Goal: Information Seeking & Learning: Learn about a topic

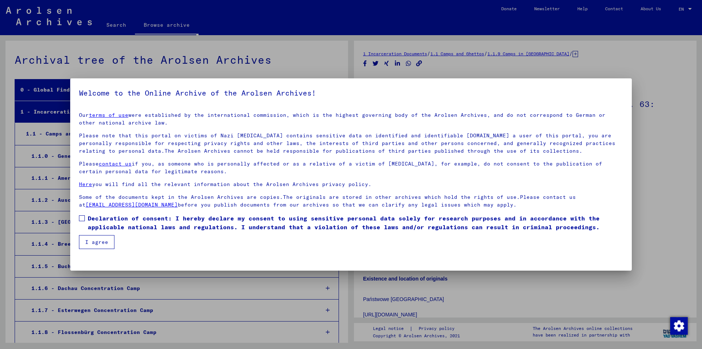
scroll to position [1655, 0]
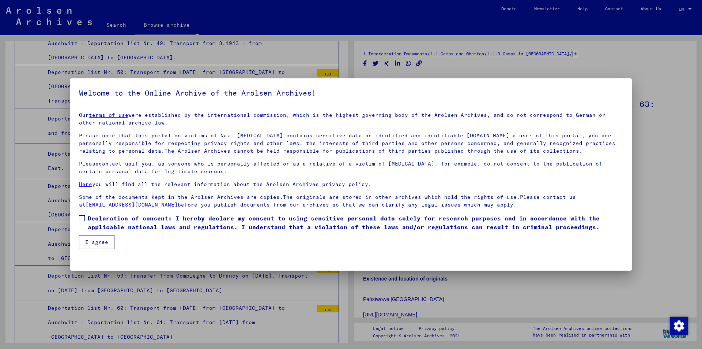
click at [108, 242] on button "I agree" at bounding box center [96, 242] width 35 height 14
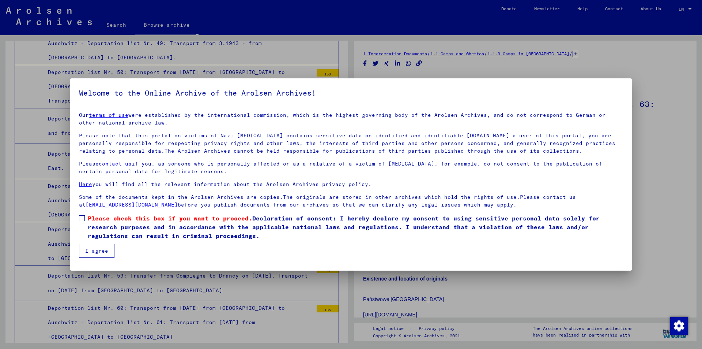
click at [84, 218] on span at bounding box center [82, 218] width 6 height 6
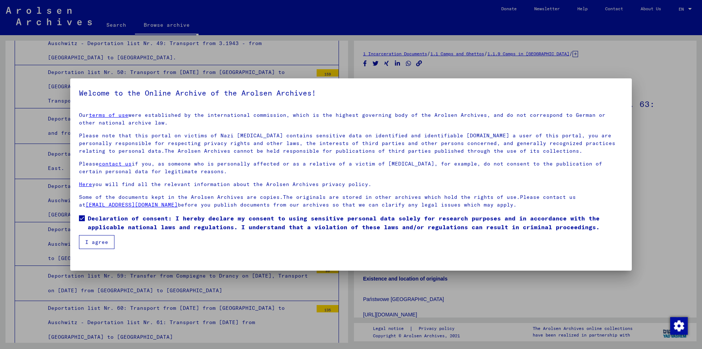
click at [94, 243] on button "I agree" at bounding box center [96, 242] width 35 height 14
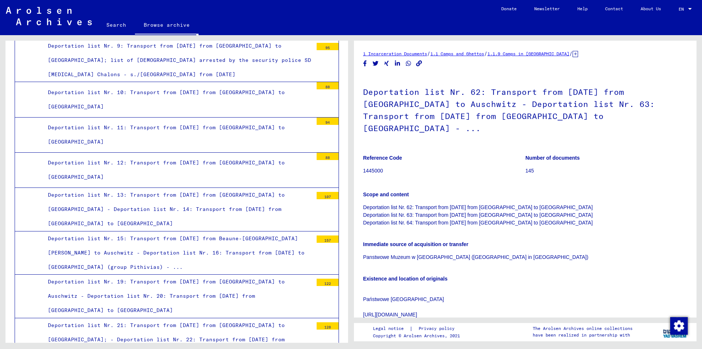
scroll to position [704, 0]
click at [156, 188] on div "Deportation list Nr. 13: Transport from [DATE] from [GEOGRAPHIC_DATA] to [GEOGR…" at bounding box center [177, 209] width 271 height 43
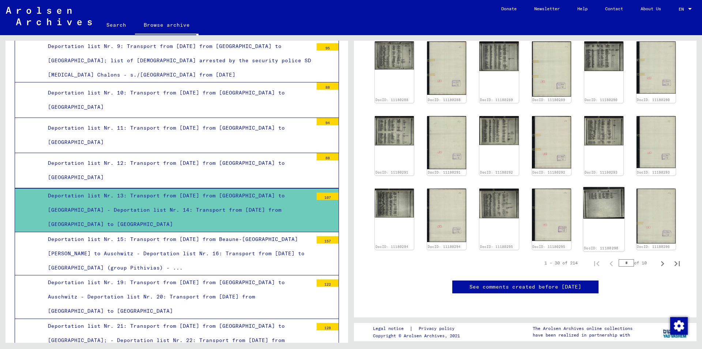
scroll to position [512, 0]
click at [658, 258] on icon "Next page" at bounding box center [663, 263] width 10 height 10
type input "*"
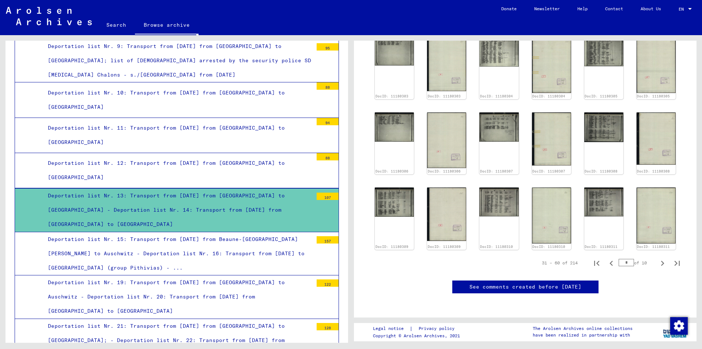
scroll to position [551, 0]
click at [658, 258] on icon "Next page" at bounding box center [663, 263] width 10 height 10
type input "*"
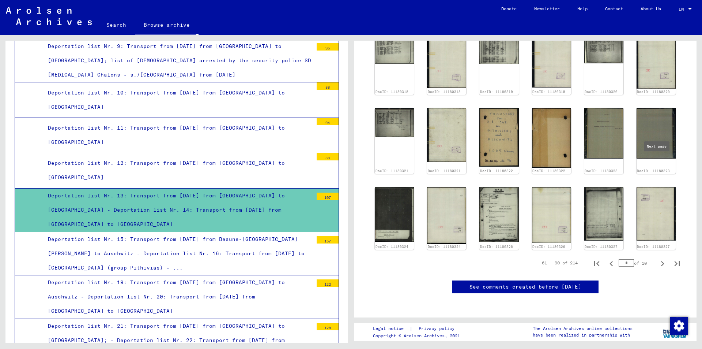
click at [661, 261] on icon "Next page" at bounding box center [662, 263] width 3 height 5
type input "*"
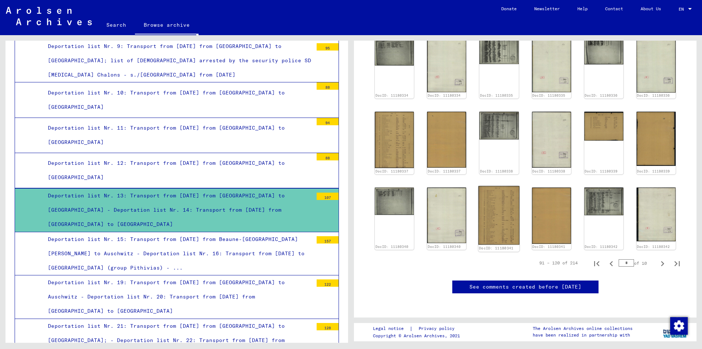
click at [492, 186] on img at bounding box center [499, 215] width 41 height 59
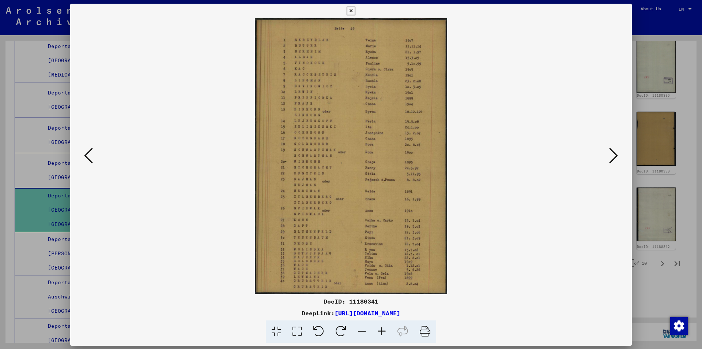
click at [492, 117] on img at bounding box center [351, 155] width 512 height 275
click at [350, 11] on icon at bounding box center [351, 11] width 8 height 9
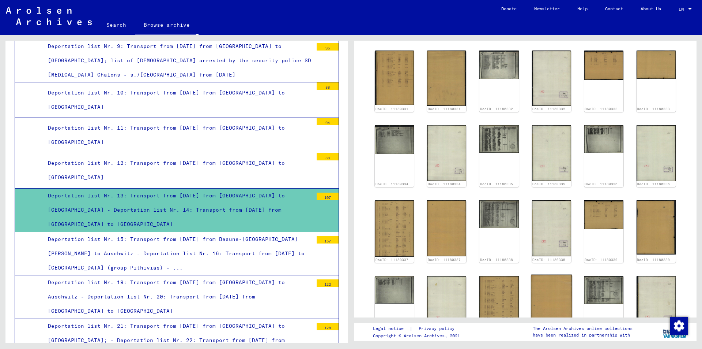
scroll to position [369, 0]
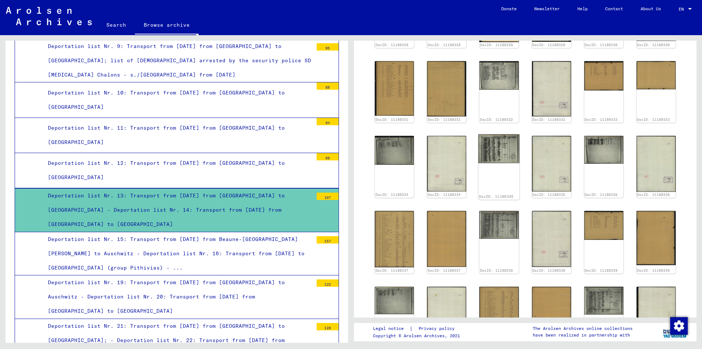
click at [498, 134] on img at bounding box center [499, 148] width 41 height 29
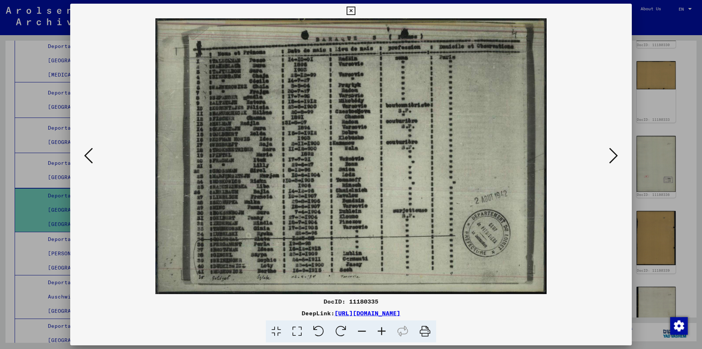
click at [616, 154] on icon at bounding box center [613, 156] width 9 height 18
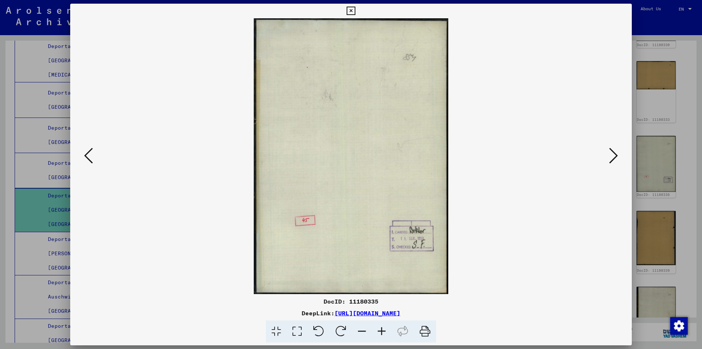
click at [616, 154] on icon at bounding box center [613, 156] width 9 height 18
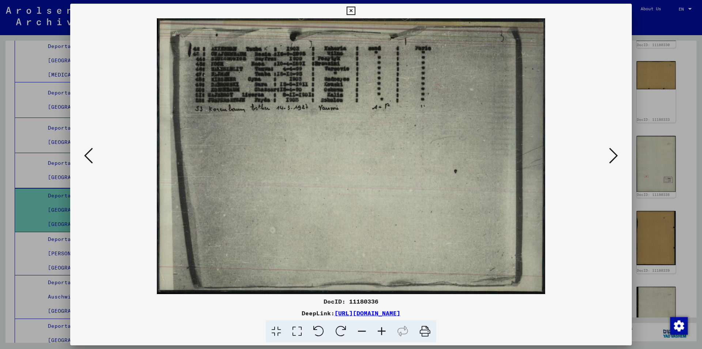
click at [615, 154] on icon at bounding box center [613, 156] width 9 height 18
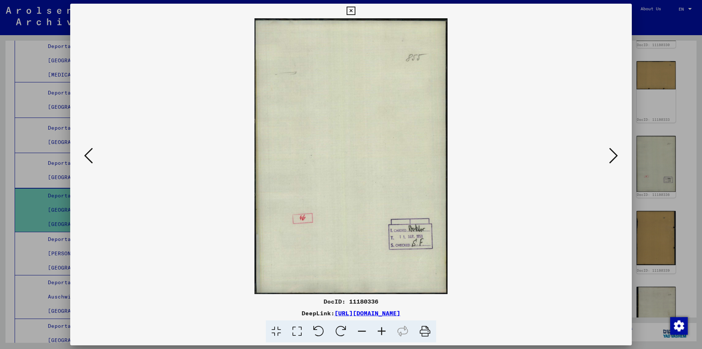
click at [615, 154] on icon at bounding box center [613, 156] width 9 height 18
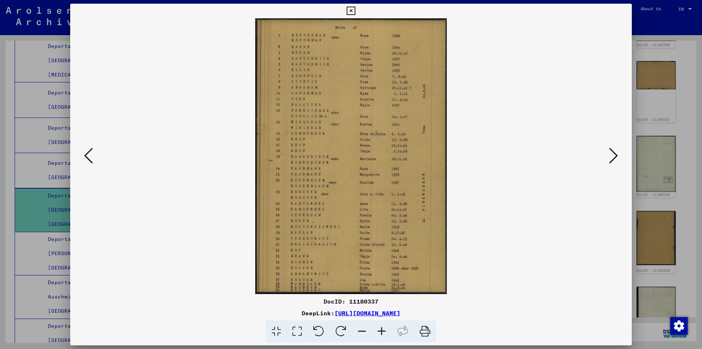
click at [614, 153] on icon at bounding box center [613, 156] width 9 height 18
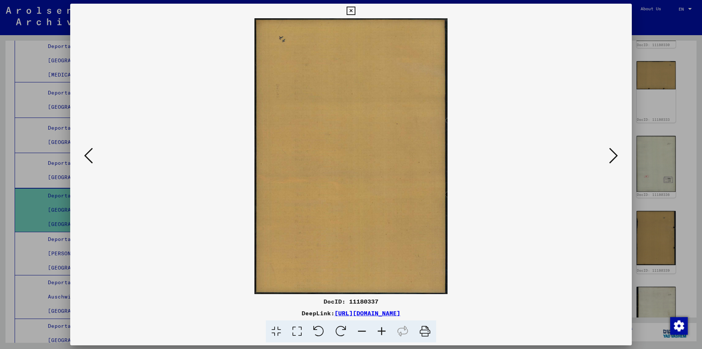
click at [90, 155] on icon at bounding box center [88, 156] width 9 height 18
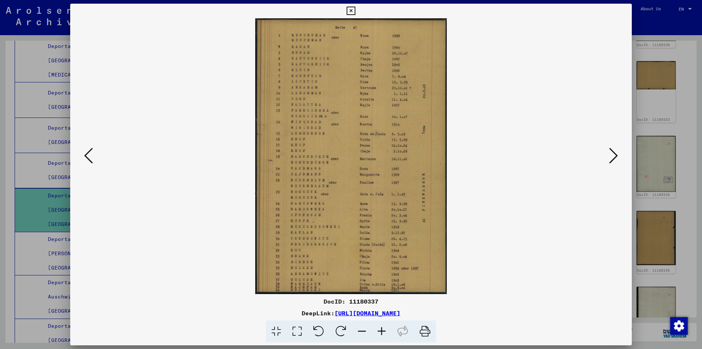
click at [620, 153] on div at bounding box center [351, 155] width 562 height 275
click at [618, 155] on icon at bounding box center [613, 156] width 9 height 18
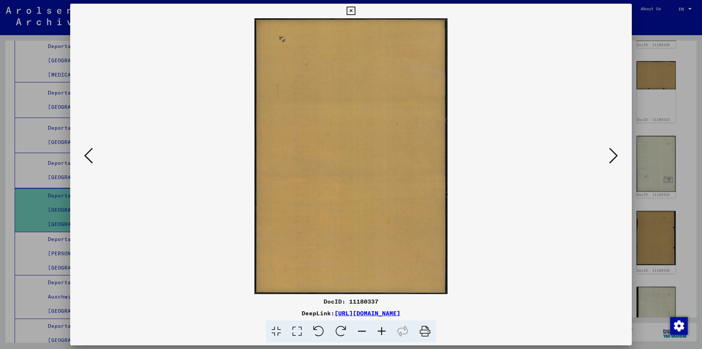
click at [618, 155] on icon at bounding box center [613, 156] width 9 height 18
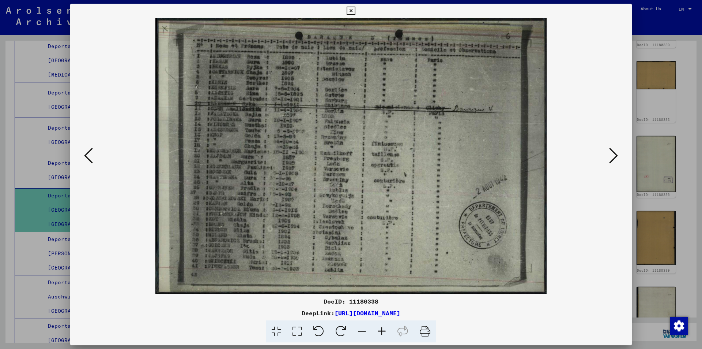
click at [616, 155] on icon at bounding box center [613, 156] width 9 height 18
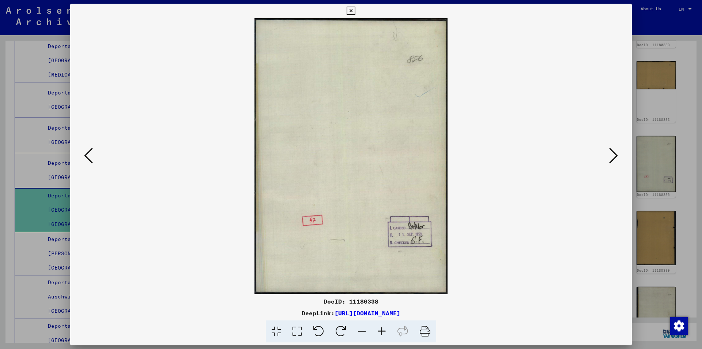
click at [616, 155] on icon at bounding box center [613, 156] width 9 height 18
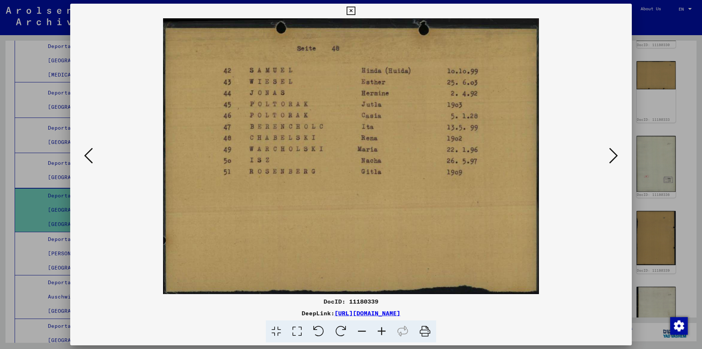
click at [616, 155] on icon at bounding box center [613, 156] width 9 height 18
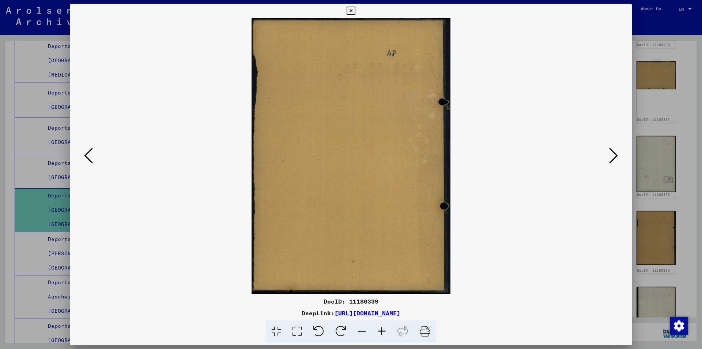
click at [616, 155] on icon at bounding box center [613, 156] width 9 height 18
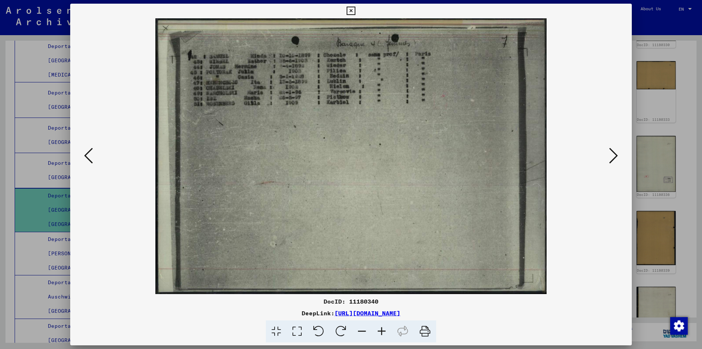
drag, startPoint x: 276, startPoint y: 135, endPoint x: 280, endPoint y: 164, distance: 29.5
click at [280, 164] on img at bounding box center [351, 155] width 512 height 275
click at [614, 156] on icon at bounding box center [613, 156] width 9 height 18
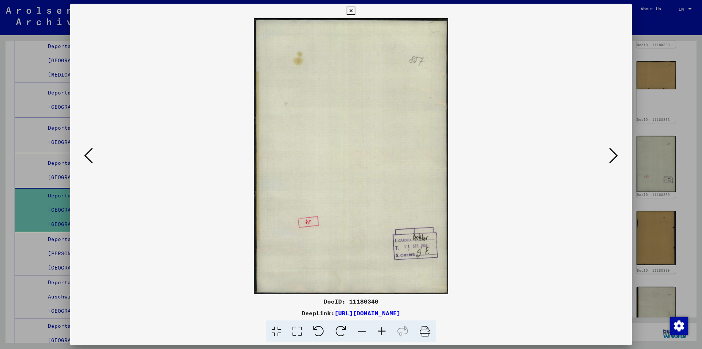
click at [614, 156] on icon at bounding box center [613, 156] width 9 height 18
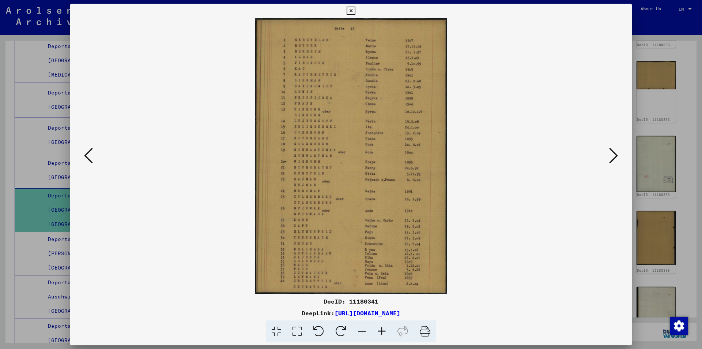
click at [614, 156] on icon at bounding box center [613, 156] width 9 height 18
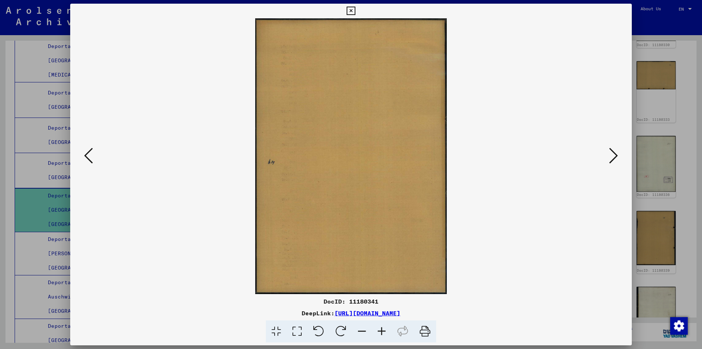
click at [614, 156] on icon at bounding box center [613, 156] width 9 height 18
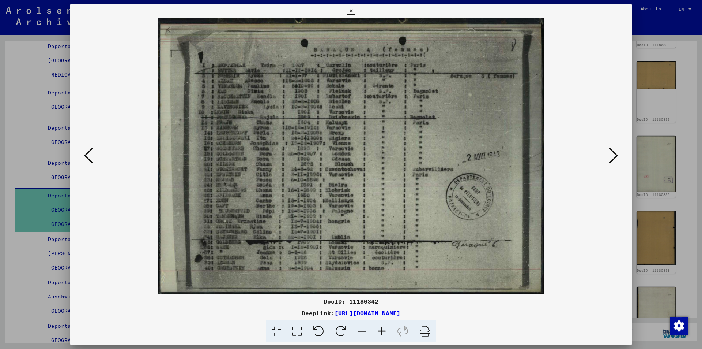
click at [614, 156] on icon at bounding box center [613, 156] width 9 height 18
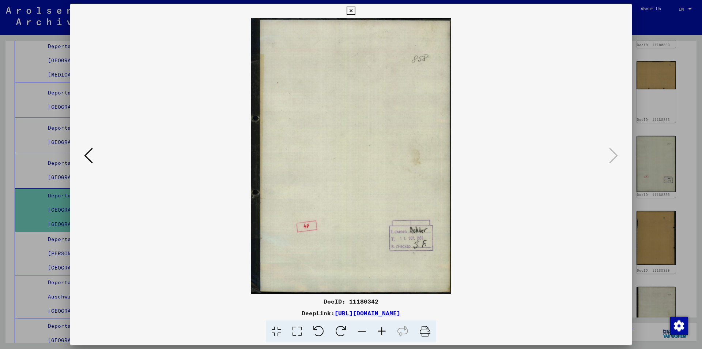
click at [350, 9] on icon at bounding box center [351, 11] width 8 height 9
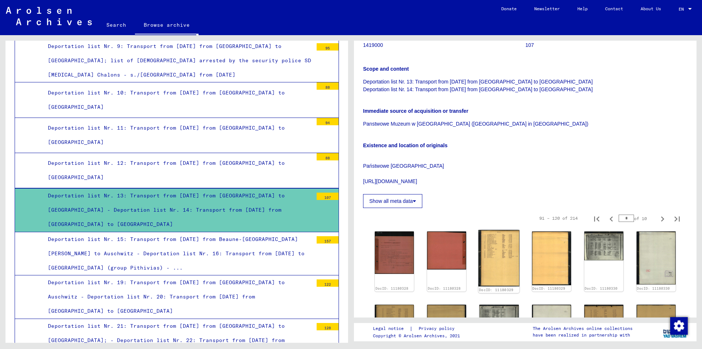
scroll to position [113, 0]
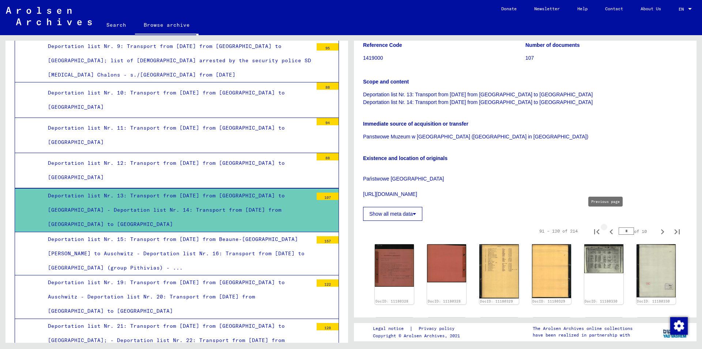
click at [606, 226] on icon "Previous page" at bounding box center [611, 231] width 10 height 10
type input "*"
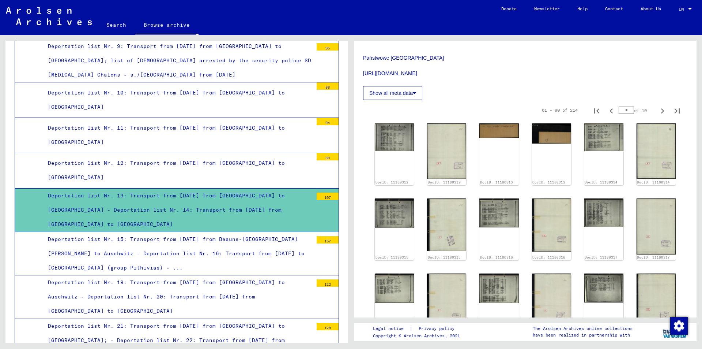
scroll to position [259, 0]
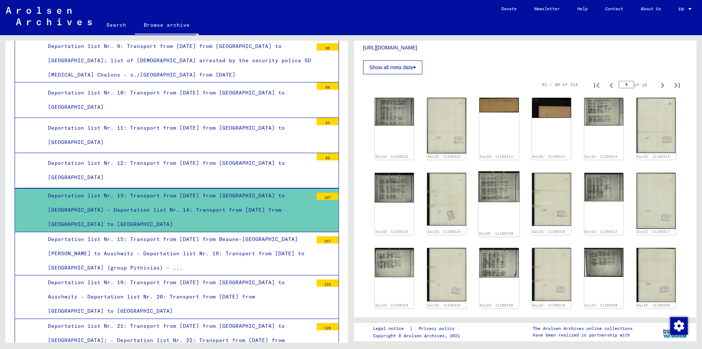
click at [498, 171] on img at bounding box center [499, 186] width 41 height 31
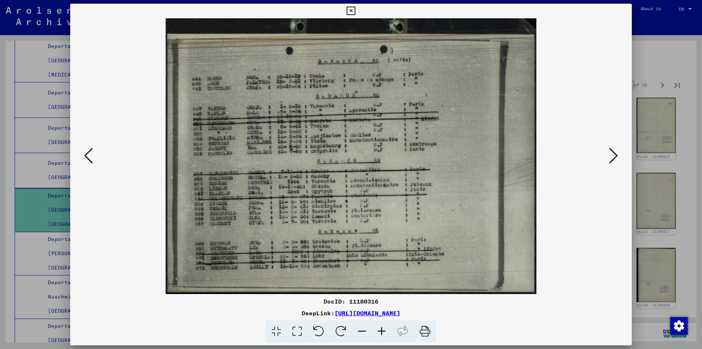
click at [383, 331] on icon at bounding box center [382, 331] width 20 height 22
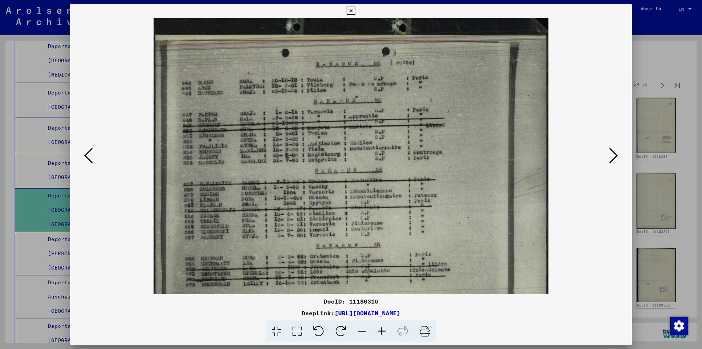
click at [383, 331] on icon at bounding box center [382, 331] width 20 height 22
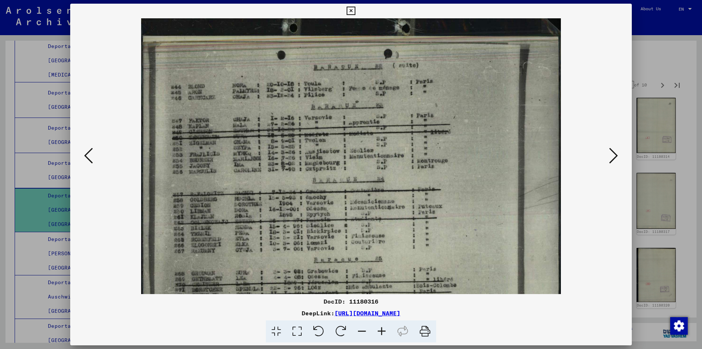
click at [383, 331] on icon at bounding box center [382, 331] width 20 height 22
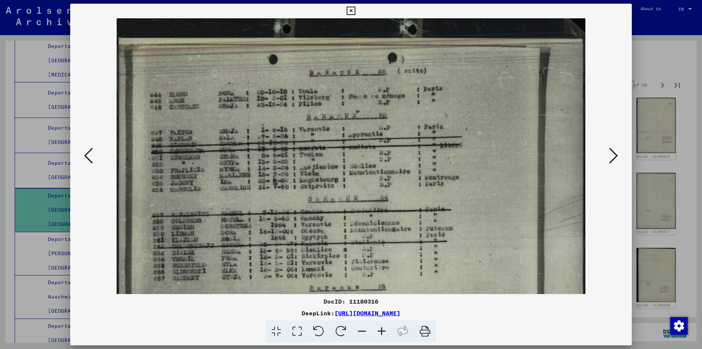
click at [383, 331] on icon at bounding box center [382, 331] width 20 height 22
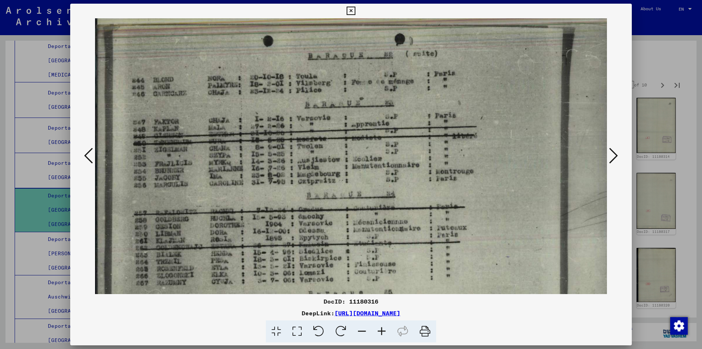
scroll to position [10, 0]
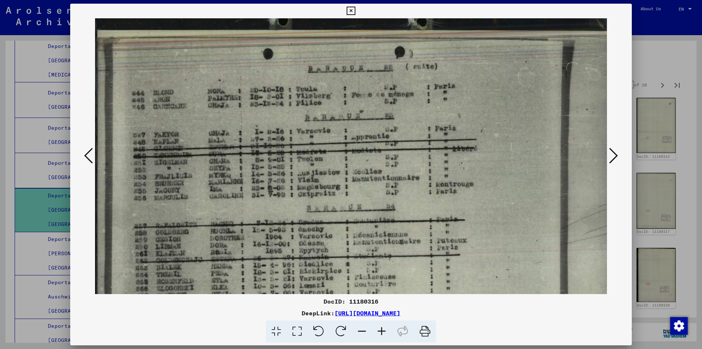
drag, startPoint x: 301, startPoint y: 246, endPoint x: 340, endPoint y: 234, distance: 40.4
click at [340, 234] on img at bounding box center [354, 200] width 518 height 385
click at [90, 160] on icon at bounding box center [88, 156] width 9 height 18
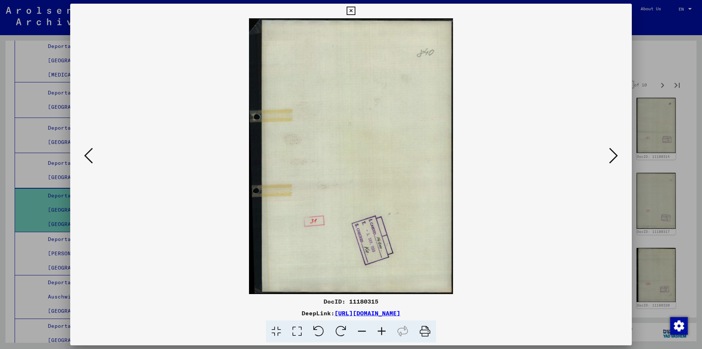
scroll to position [0, 0]
click at [90, 160] on icon at bounding box center [88, 156] width 9 height 18
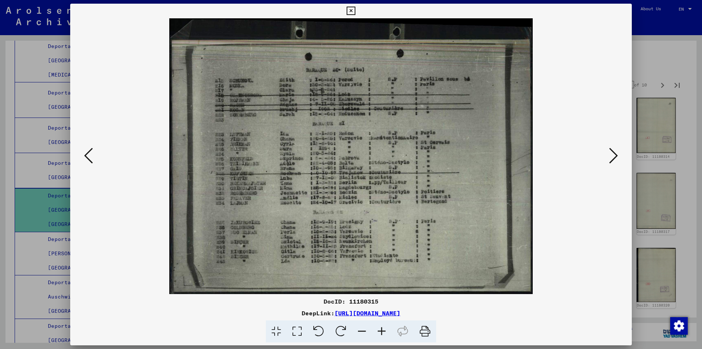
click at [382, 330] on icon at bounding box center [382, 331] width 20 height 22
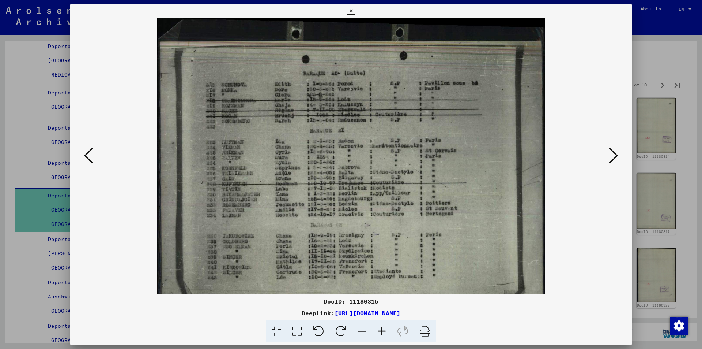
click at [380, 330] on icon at bounding box center [382, 331] width 20 height 22
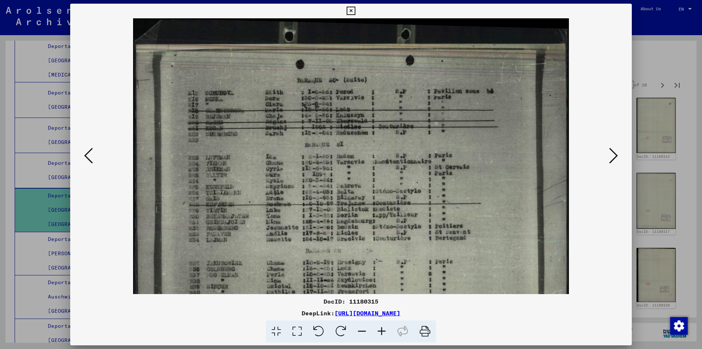
click at [379, 331] on icon at bounding box center [382, 331] width 20 height 22
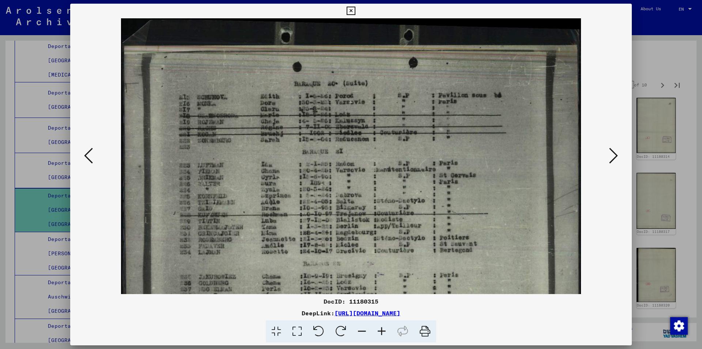
click at [378, 331] on icon at bounding box center [382, 331] width 20 height 22
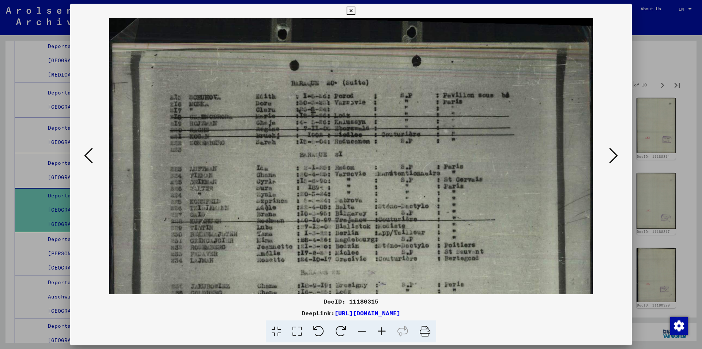
scroll to position [1, 0]
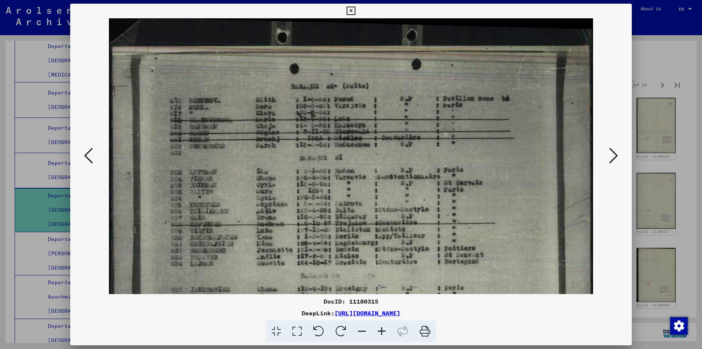
drag, startPoint x: 329, startPoint y: 244, endPoint x: 332, endPoint y: 222, distance: 22.1
click at [332, 222] on img at bounding box center [351, 201] width 484 height 367
click at [90, 155] on icon at bounding box center [88, 156] width 9 height 18
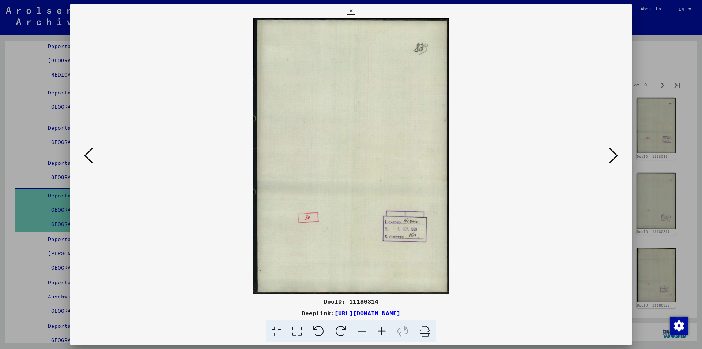
scroll to position [0, 0]
click at [90, 155] on icon at bounding box center [88, 156] width 9 height 18
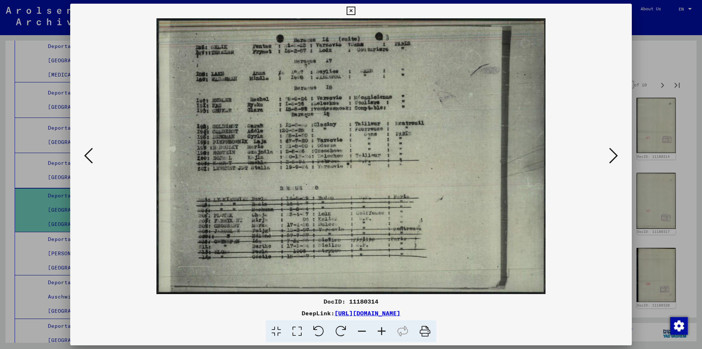
click at [381, 329] on icon at bounding box center [382, 331] width 20 height 22
click at [380, 330] on icon at bounding box center [382, 331] width 20 height 22
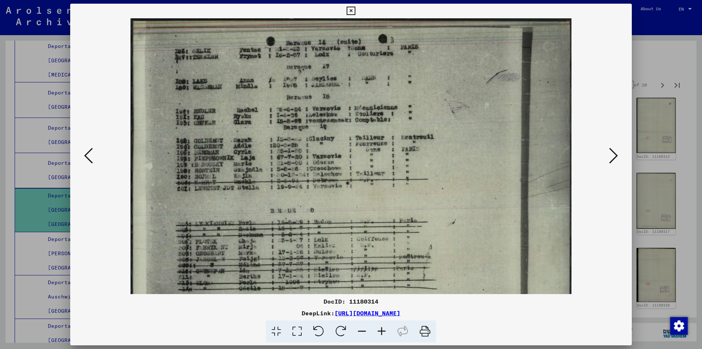
click at [380, 330] on icon at bounding box center [382, 331] width 20 height 22
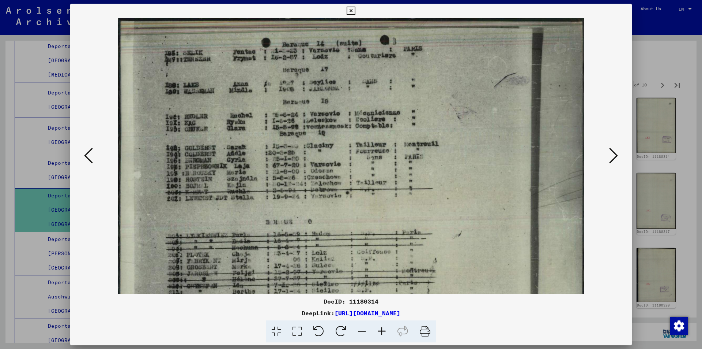
click at [380, 330] on icon at bounding box center [382, 331] width 20 height 22
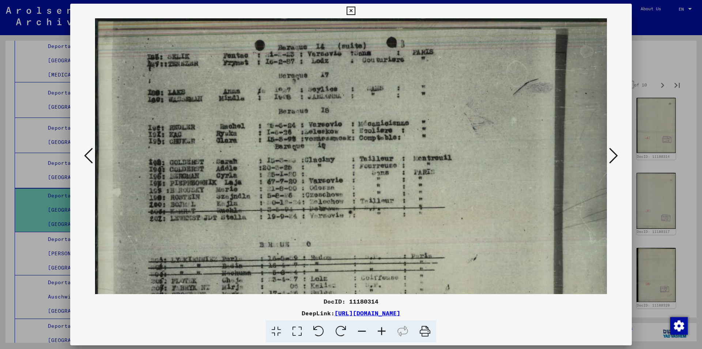
click at [379, 330] on icon at bounding box center [382, 331] width 20 height 22
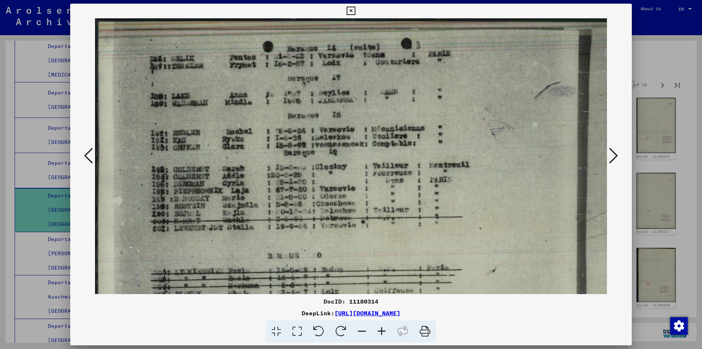
click at [379, 330] on icon at bounding box center [382, 331] width 20 height 22
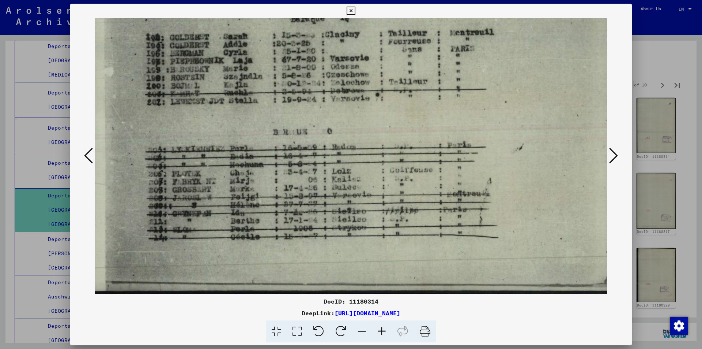
scroll to position [146, 13]
drag, startPoint x: 246, startPoint y: 161, endPoint x: 238, endPoint y: 42, distance: 118.8
click at [238, 42] on img at bounding box center [380, 83] width 596 height 422
click at [88, 158] on icon at bounding box center [88, 156] width 9 height 18
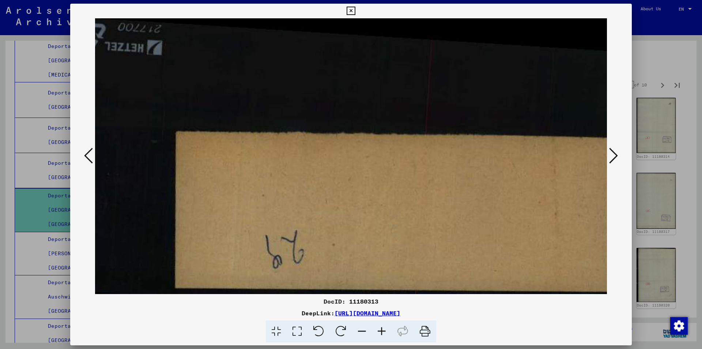
click at [88, 158] on icon at bounding box center [88, 156] width 9 height 18
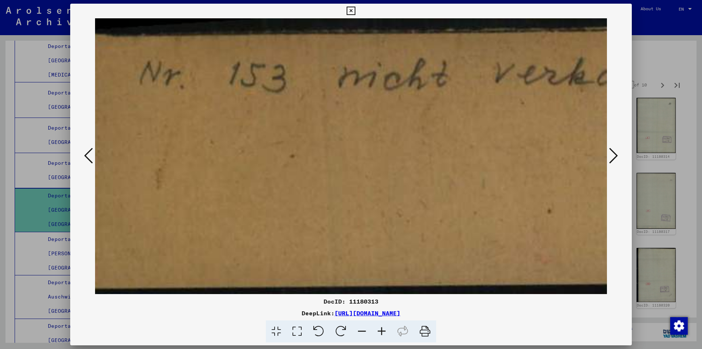
click at [90, 157] on icon at bounding box center [88, 156] width 9 height 18
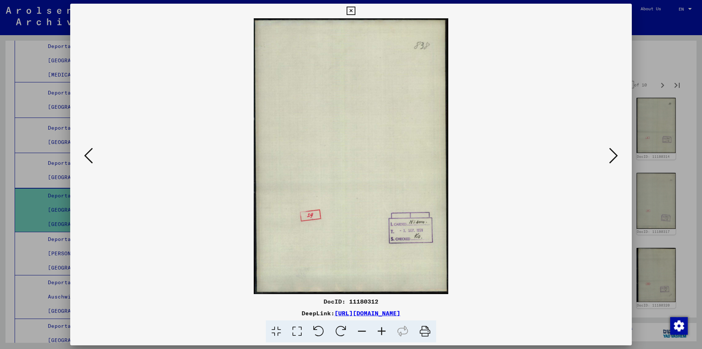
scroll to position [0, 0]
click at [90, 157] on icon at bounding box center [88, 156] width 9 height 18
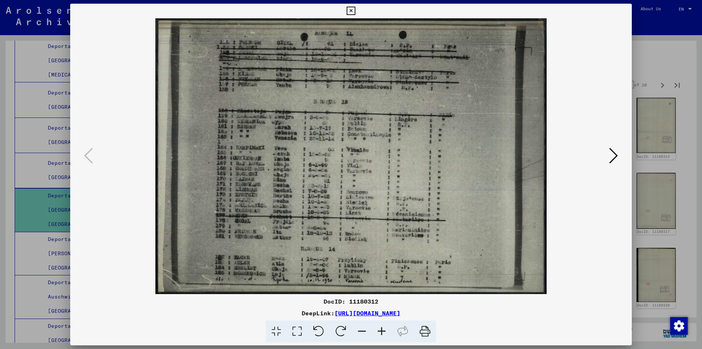
click at [353, 10] on icon at bounding box center [351, 11] width 8 height 9
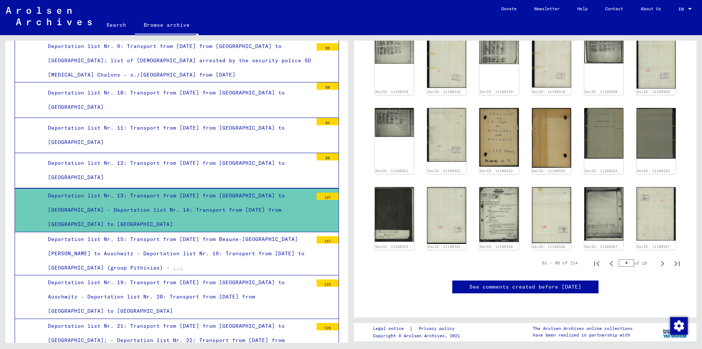
scroll to position [515, 0]
click at [495, 185] on img at bounding box center [499, 214] width 41 height 58
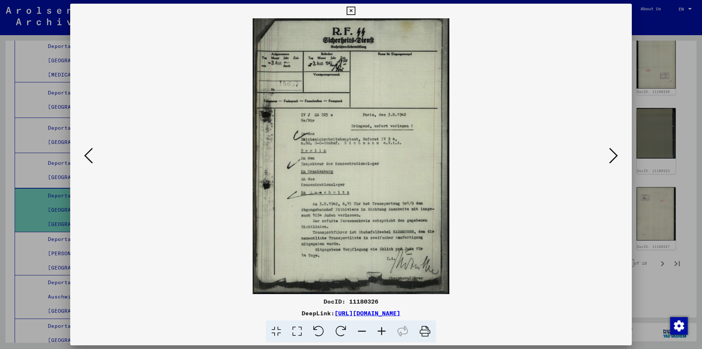
click at [88, 154] on icon at bounding box center [88, 156] width 9 height 18
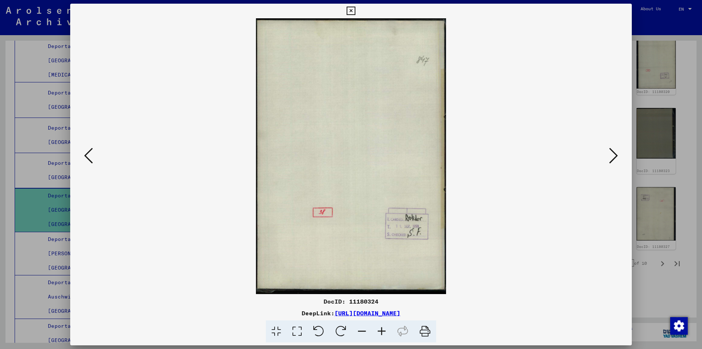
click at [89, 154] on icon at bounding box center [88, 156] width 9 height 18
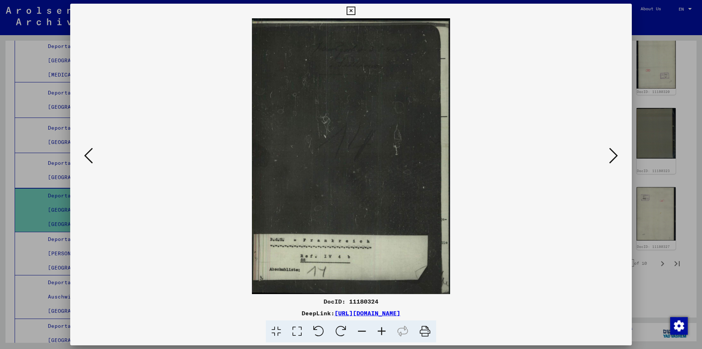
click at [90, 154] on icon at bounding box center [88, 156] width 9 height 18
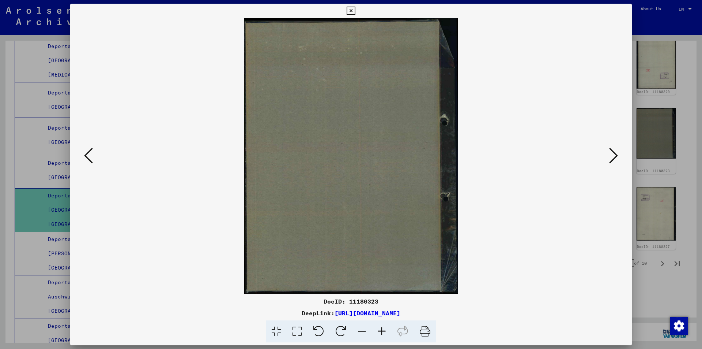
click at [90, 154] on icon at bounding box center [88, 156] width 9 height 18
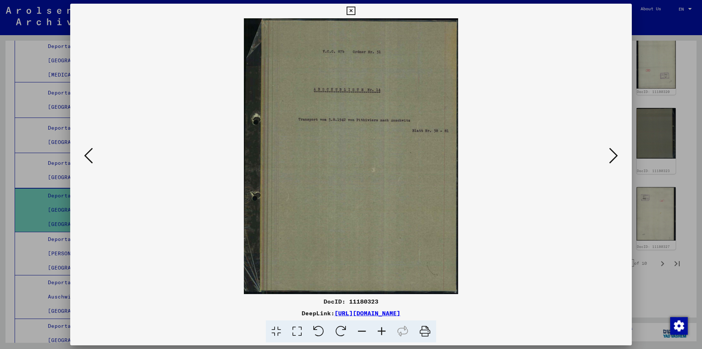
click at [93, 154] on button at bounding box center [88, 156] width 13 height 21
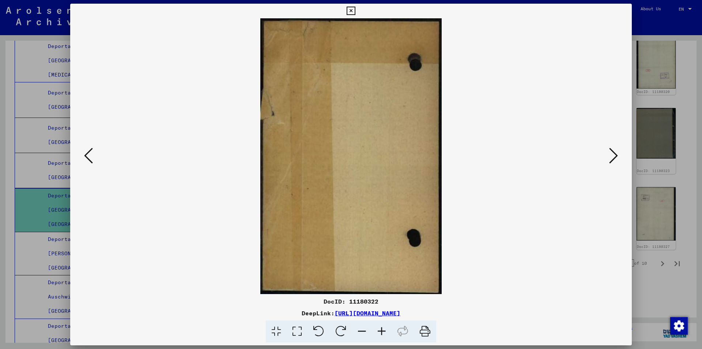
click at [93, 154] on button at bounding box center [88, 156] width 13 height 21
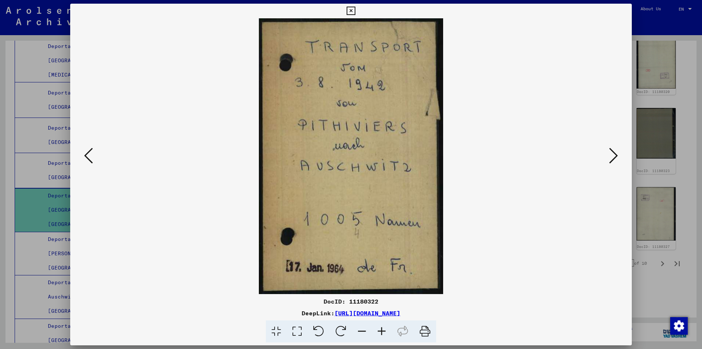
click at [92, 155] on icon at bounding box center [88, 156] width 9 height 18
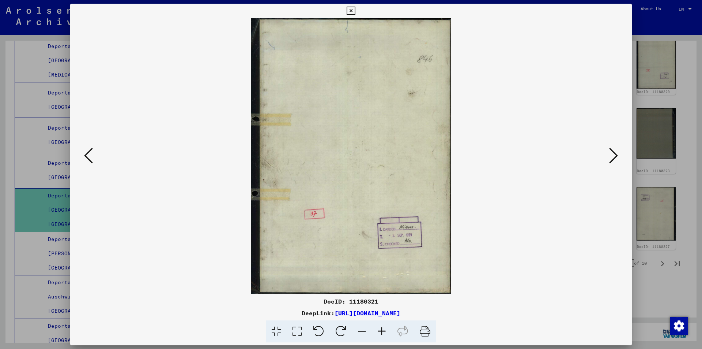
click at [92, 155] on icon at bounding box center [88, 156] width 9 height 18
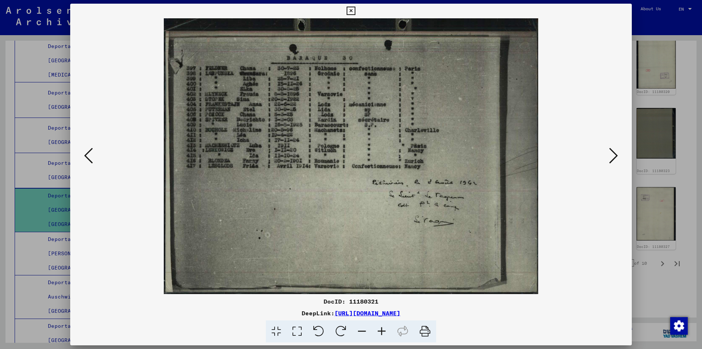
click at [354, 10] on icon at bounding box center [351, 11] width 8 height 9
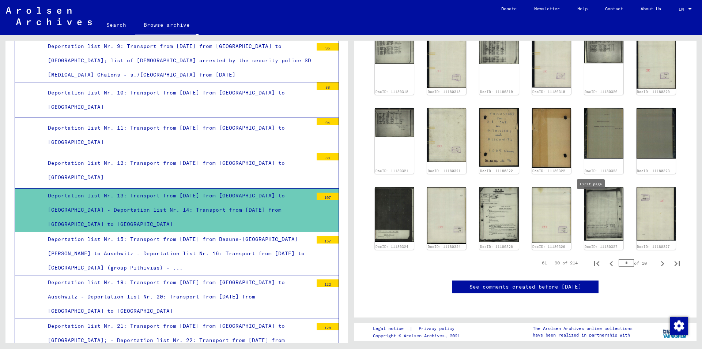
click at [594, 261] on icon "First page" at bounding box center [596, 263] width 5 height 5
type input "*"
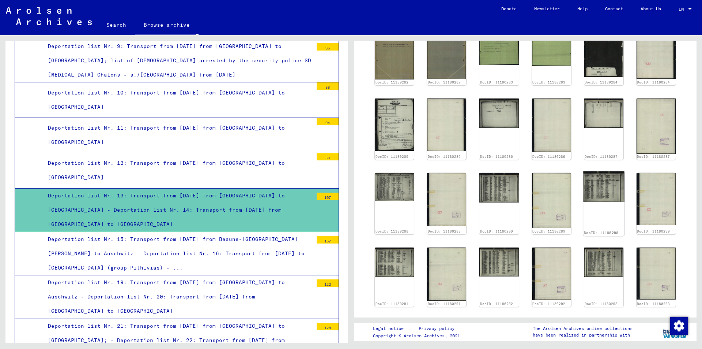
scroll to position [259, 0]
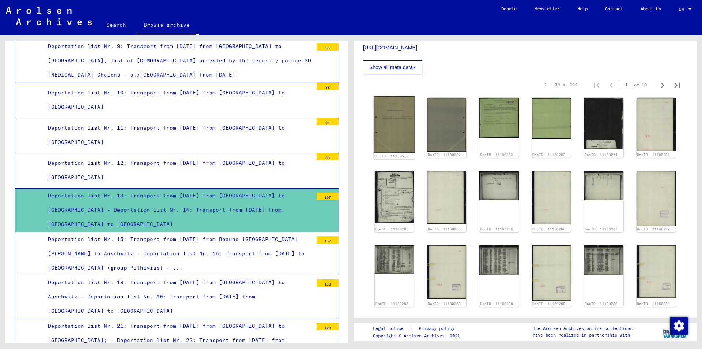
click at [402, 122] on img at bounding box center [394, 124] width 41 height 57
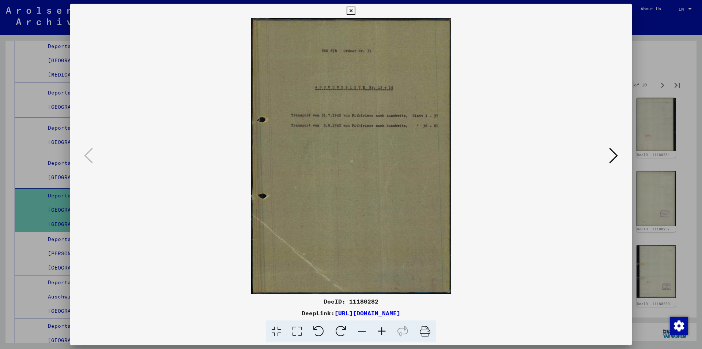
click at [616, 156] on icon at bounding box center [613, 156] width 9 height 18
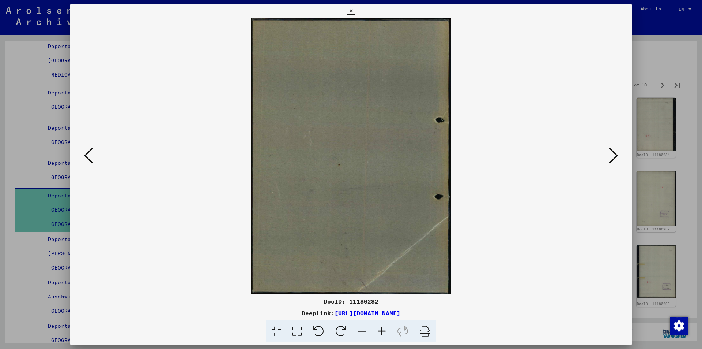
click at [617, 155] on icon at bounding box center [613, 156] width 9 height 18
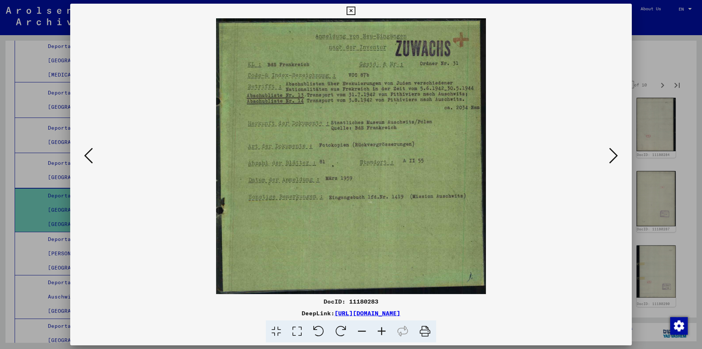
click at [617, 154] on icon at bounding box center [613, 156] width 9 height 18
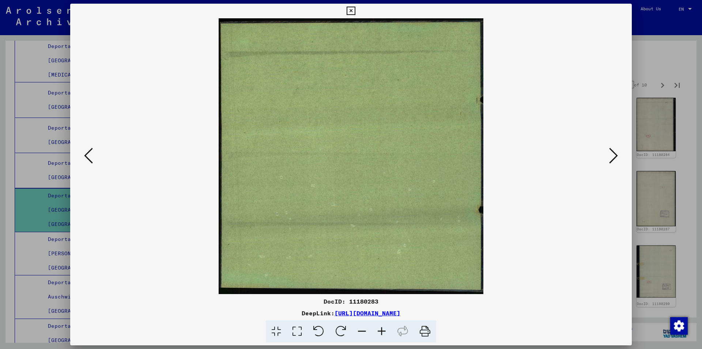
click at [85, 153] on icon at bounding box center [88, 156] width 9 height 18
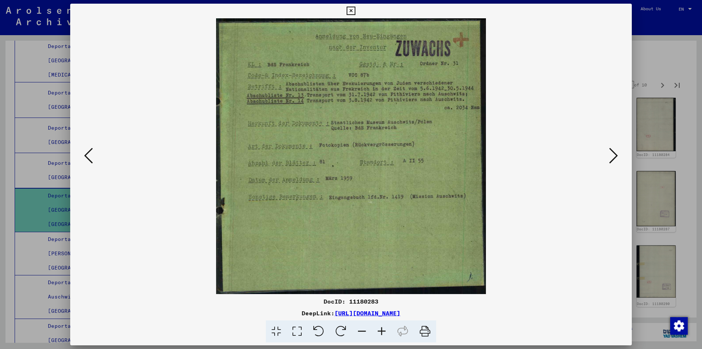
click at [615, 157] on icon at bounding box center [613, 156] width 9 height 18
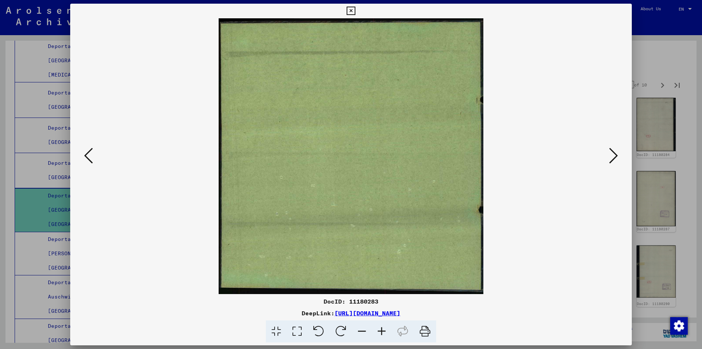
click at [615, 157] on icon at bounding box center [613, 156] width 9 height 18
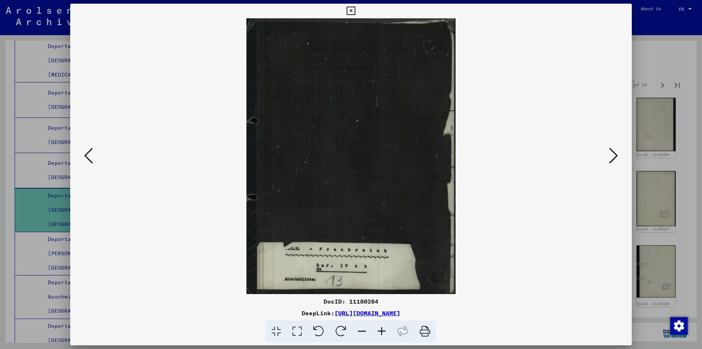
click at [614, 157] on icon at bounding box center [613, 156] width 9 height 18
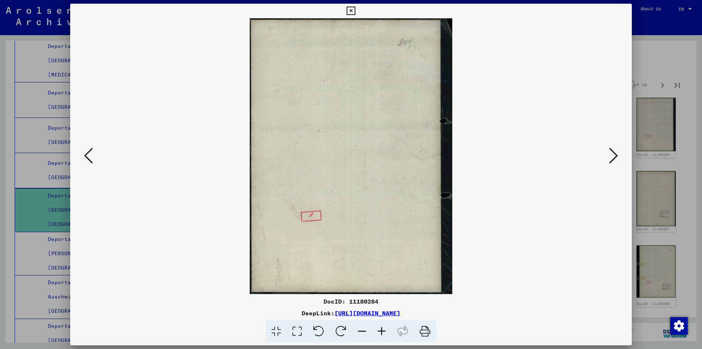
click at [614, 157] on icon at bounding box center [613, 156] width 9 height 18
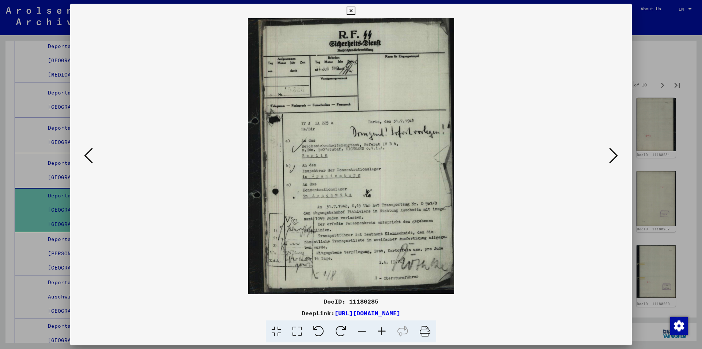
click at [617, 155] on icon at bounding box center [613, 156] width 9 height 18
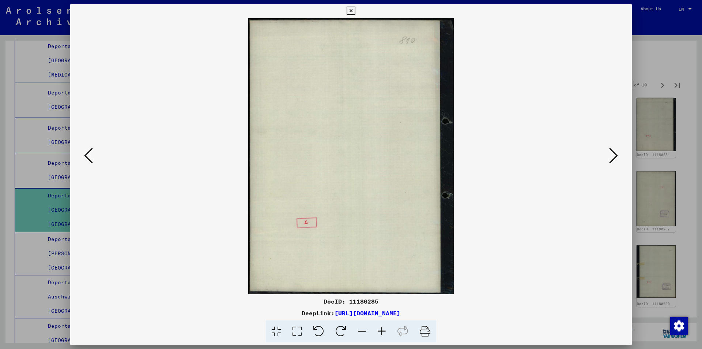
click at [617, 155] on icon at bounding box center [613, 156] width 9 height 18
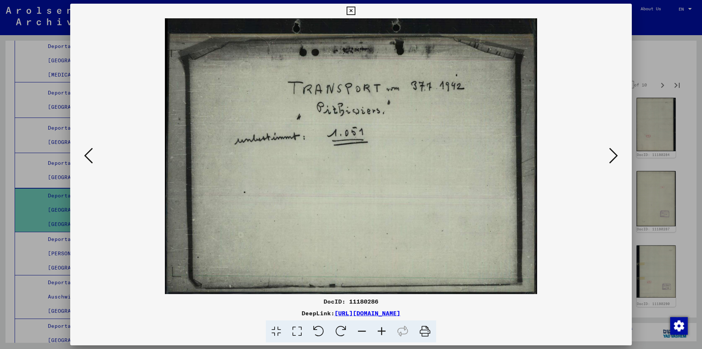
click at [618, 156] on button at bounding box center [613, 156] width 13 height 21
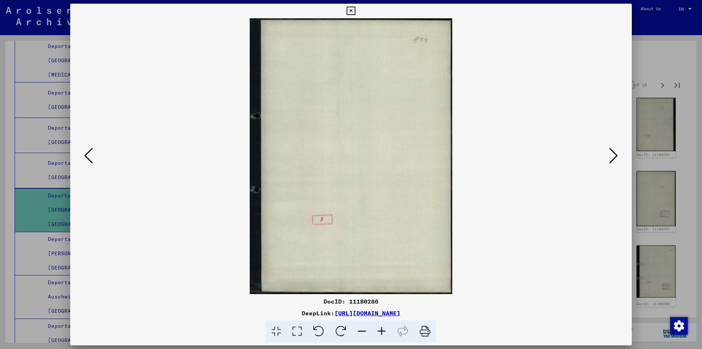
click at [618, 156] on button at bounding box center [613, 156] width 13 height 21
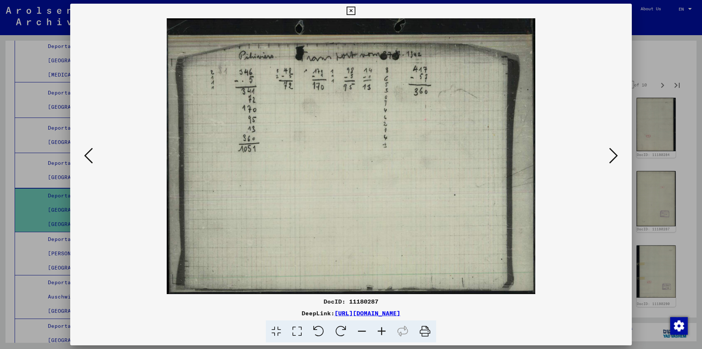
click at [618, 156] on button at bounding box center [613, 156] width 13 height 21
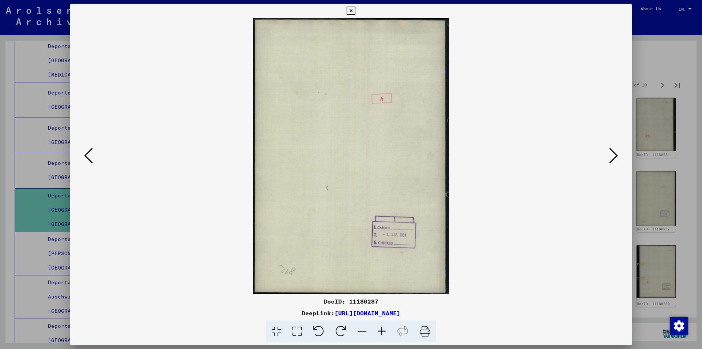
click at [618, 156] on button at bounding box center [613, 156] width 13 height 21
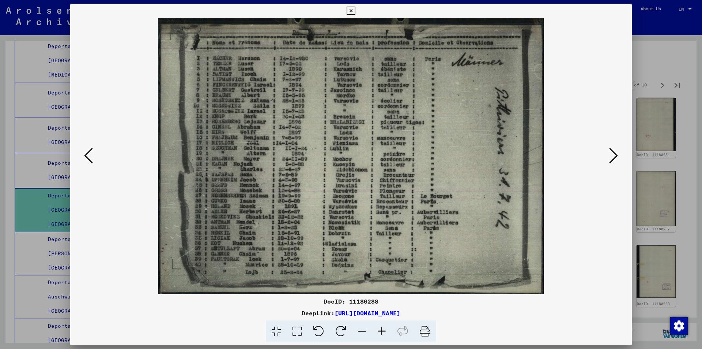
click at [615, 155] on icon at bounding box center [613, 156] width 9 height 18
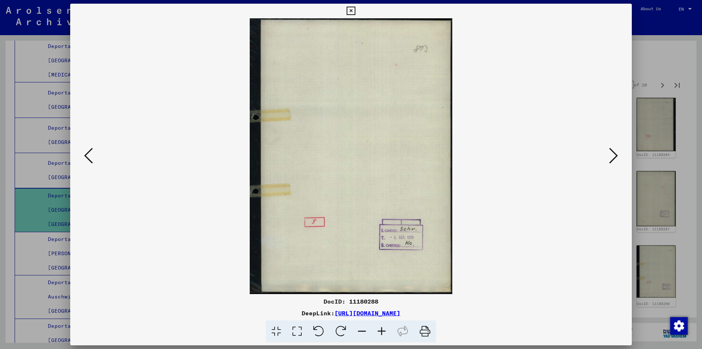
click at [615, 155] on icon at bounding box center [613, 156] width 9 height 18
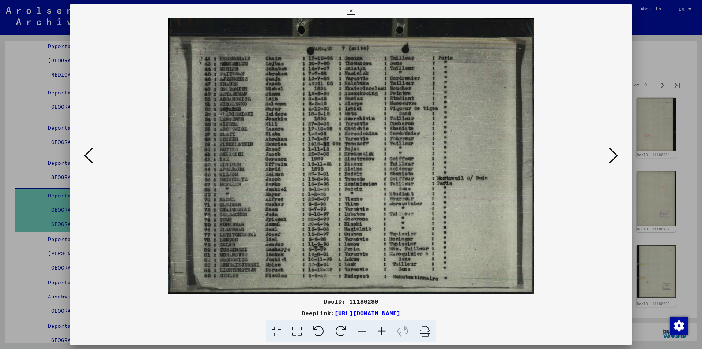
click at [615, 159] on icon at bounding box center [613, 156] width 9 height 18
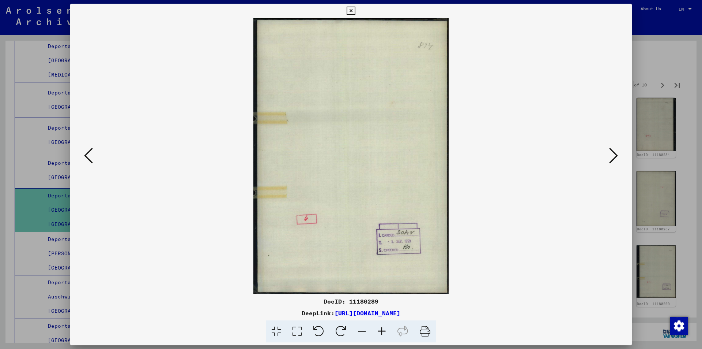
click at [615, 158] on icon at bounding box center [613, 156] width 9 height 18
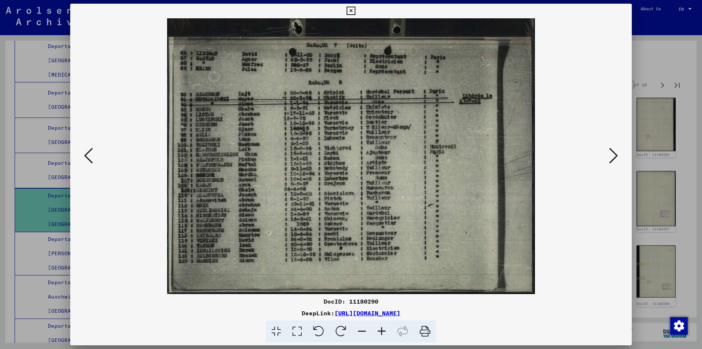
click at [614, 155] on icon at bounding box center [613, 156] width 9 height 18
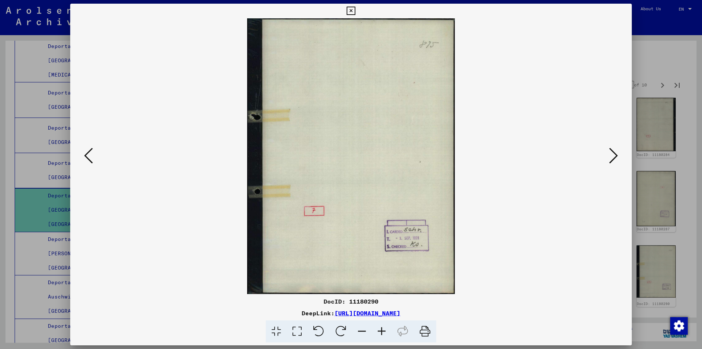
click at [614, 155] on icon at bounding box center [613, 156] width 9 height 18
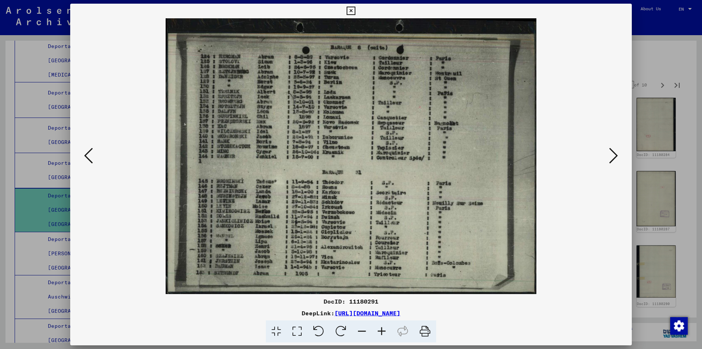
click at [613, 155] on icon at bounding box center [613, 156] width 9 height 18
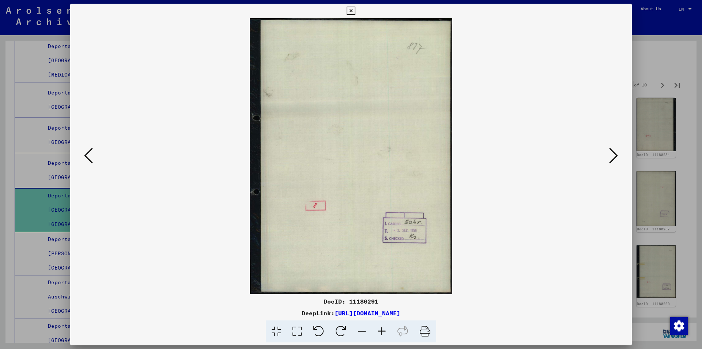
click at [614, 155] on icon at bounding box center [613, 156] width 9 height 18
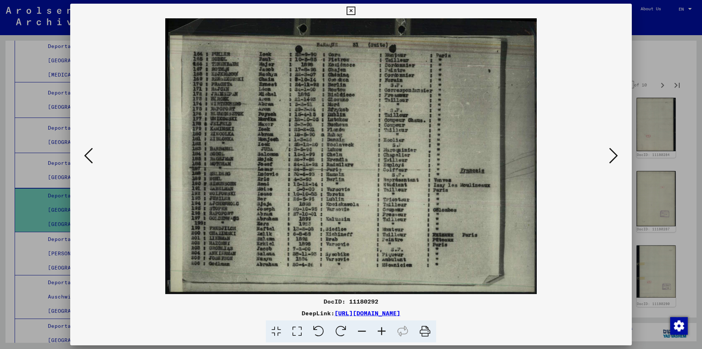
click at [615, 155] on icon at bounding box center [613, 156] width 9 height 18
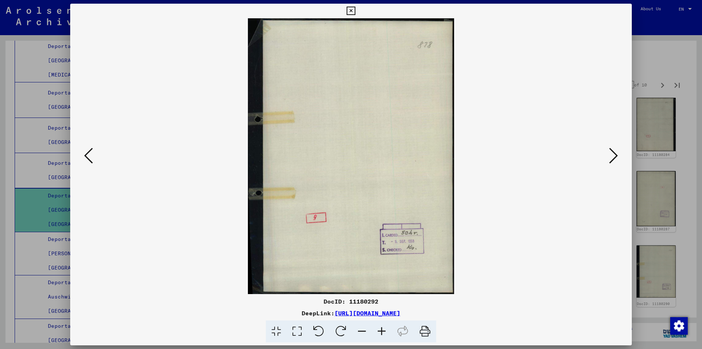
click at [615, 155] on icon at bounding box center [613, 156] width 9 height 18
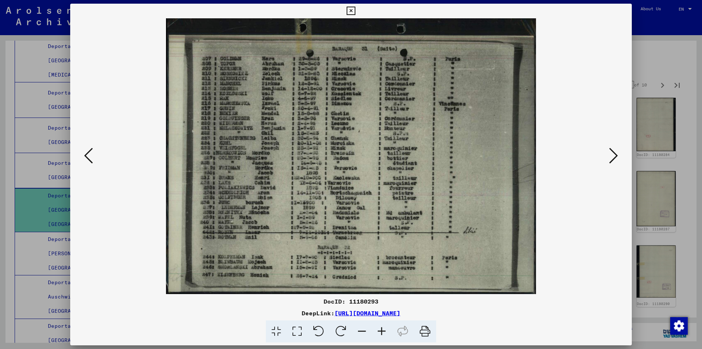
click at [617, 154] on icon at bounding box center [613, 156] width 9 height 18
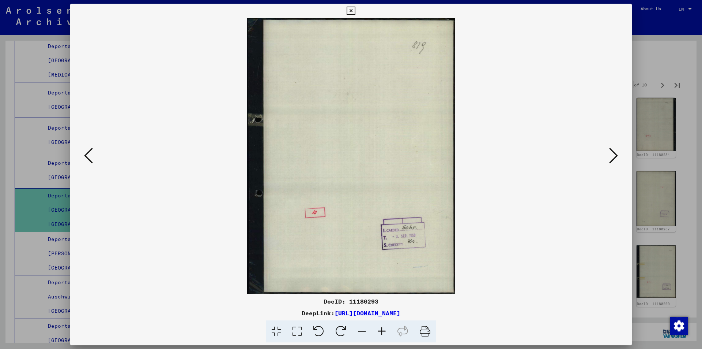
click at [617, 154] on icon at bounding box center [613, 156] width 9 height 18
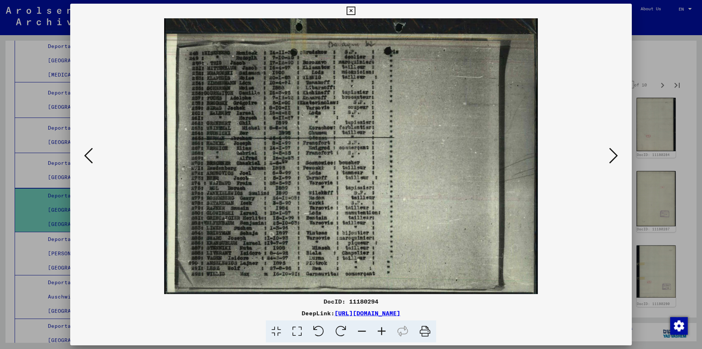
click at [381, 329] on icon at bounding box center [382, 331] width 20 height 22
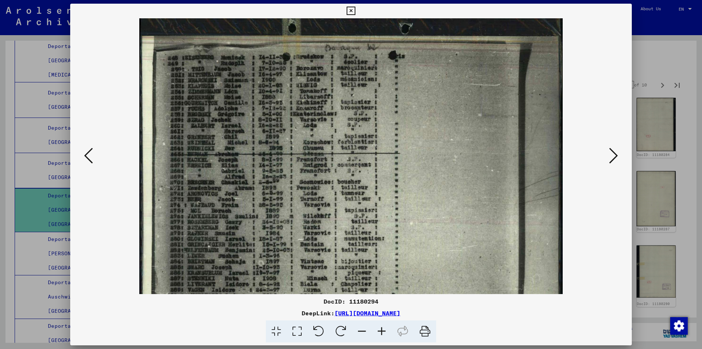
click at [381, 329] on icon at bounding box center [382, 331] width 20 height 22
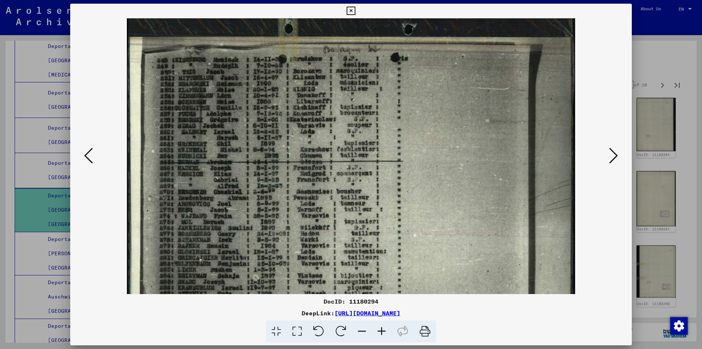
click at [381, 329] on icon at bounding box center [382, 331] width 20 height 22
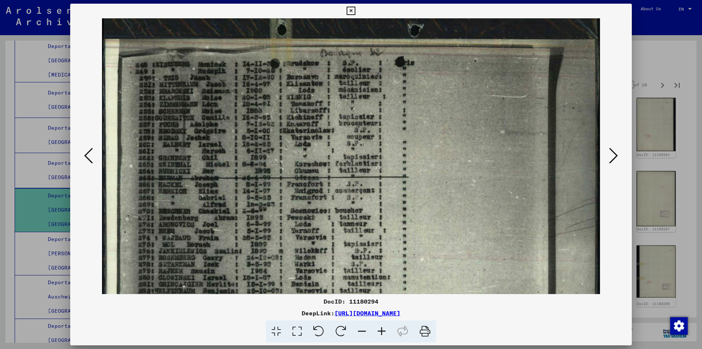
click at [381, 329] on icon at bounding box center [382, 331] width 20 height 22
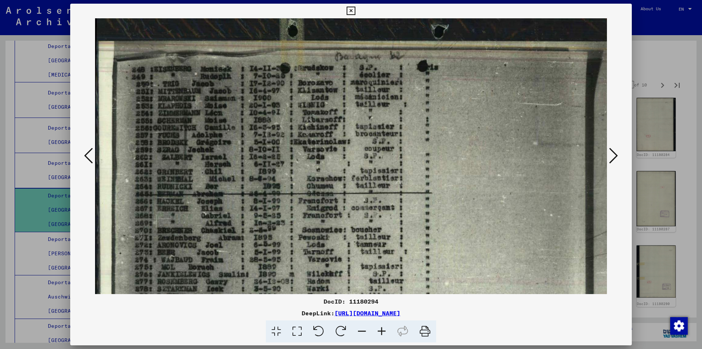
click at [381, 329] on icon at bounding box center [382, 331] width 20 height 22
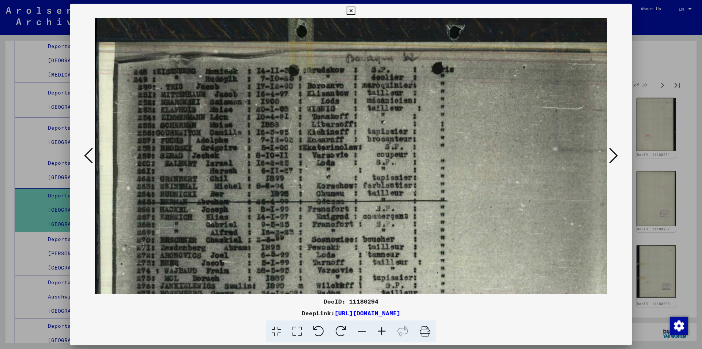
click at [381, 329] on icon at bounding box center [382, 331] width 20 height 22
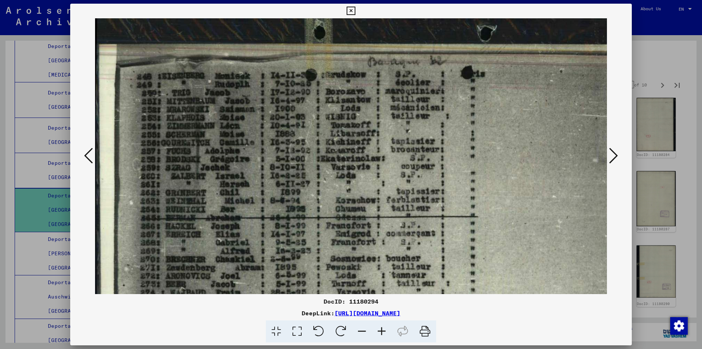
click at [381, 329] on icon at bounding box center [382, 331] width 20 height 22
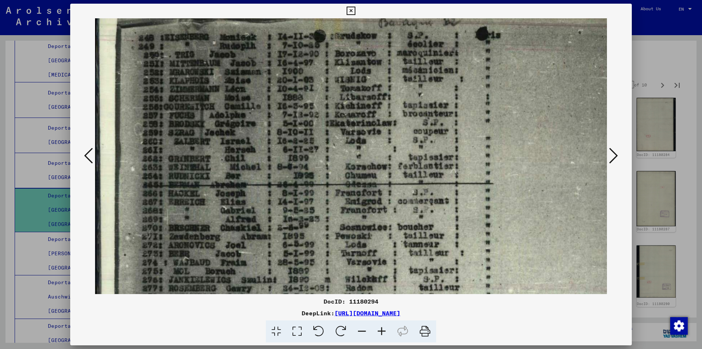
scroll to position [64, 0]
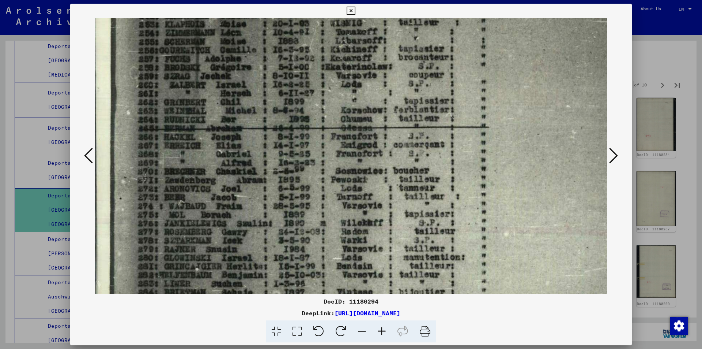
drag, startPoint x: 260, startPoint y: 167, endPoint x: 259, endPoint y: 83, distance: 84.1
click at [259, 83] on img at bounding box center [414, 159] width 647 height 477
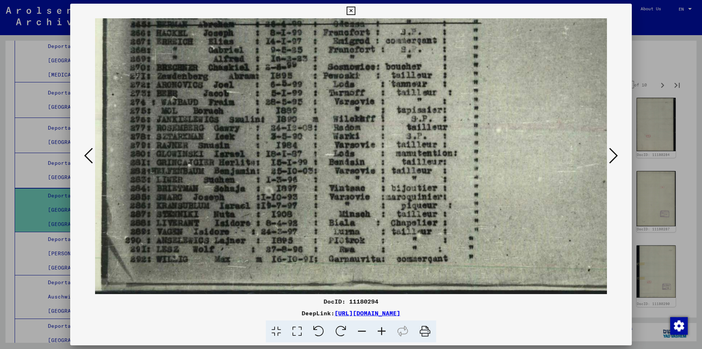
scroll to position [201, 13]
drag, startPoint x: 262, startPoint y: 188, endPoint x: 253, endPoint y: 70, distance: 118.8
click at [253, 70] on img at bounding box center [405, 55] width 647 height 477
drag, startPoint x: 244, startPoint y: 145, endPoint x: 243, endPoint y: 129, distance: 16.1
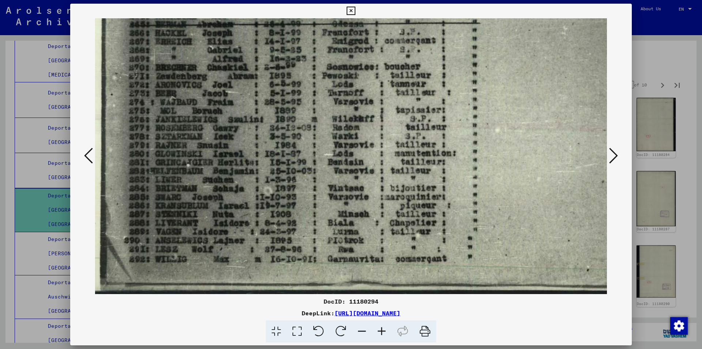
click at [243, 129] on img at bounding box center [405, 55] width 647 height 477
click at [614, 156] on icon at bounding box center [613, 156] width 9 height 18
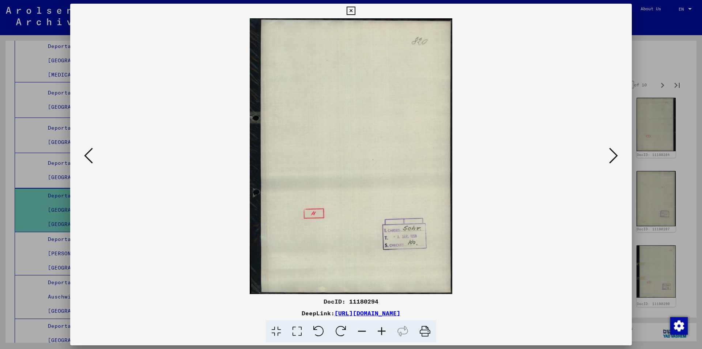
scroll to position [0, 0]
click at [614, 156] on icon at bounding box center [613, 156] width 9 height 18
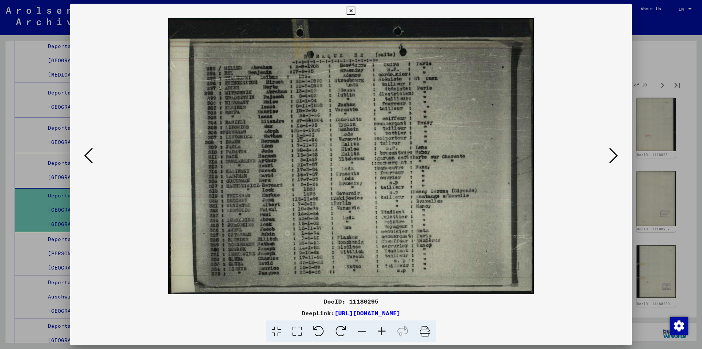
click at [612, 152] on icon at bounding box center [613, 156] width 9 height 18
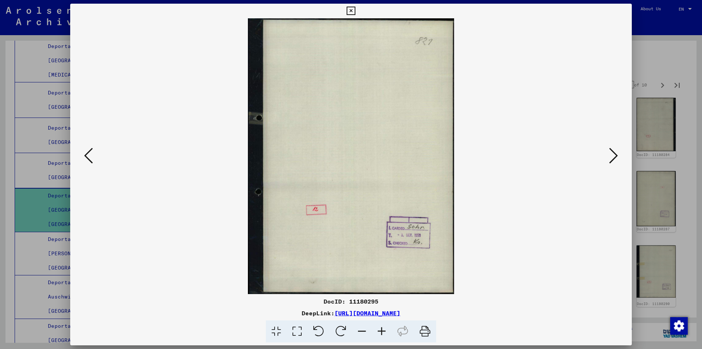
click at [612, 152] on icon at bounding box center [613, 156] width 9 height 18
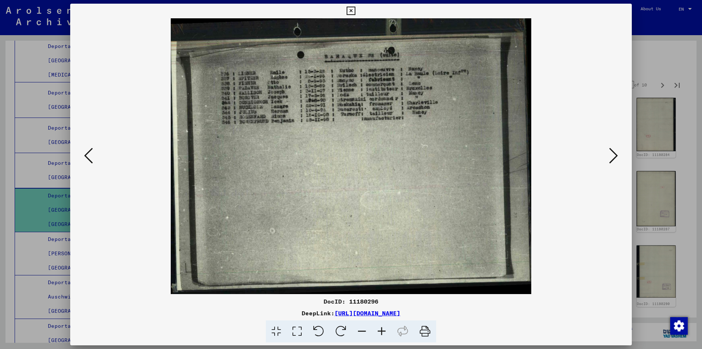
click at [613, 154] on icon at bounding box center [613, 156] width 9 height 18
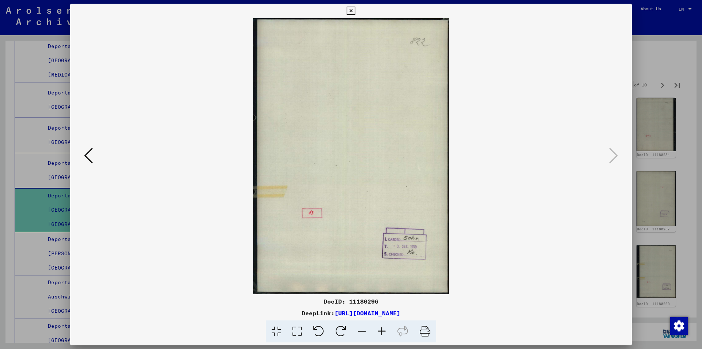
click at [351, 11] on icon at bounding box center [351, 11] width 8 height 9
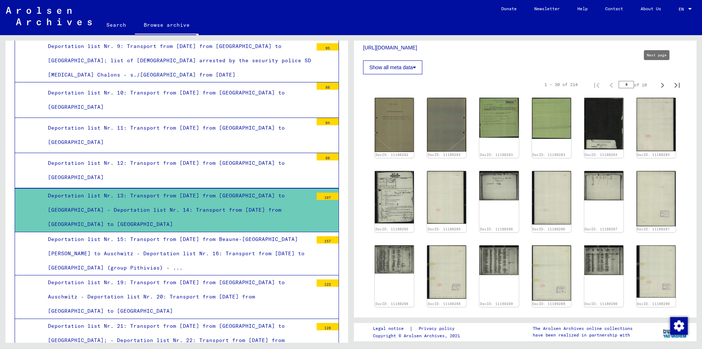
click at [658, 80] on icon "Next page" at bounding box center [663, 85] width 10 height 10
type input "*"
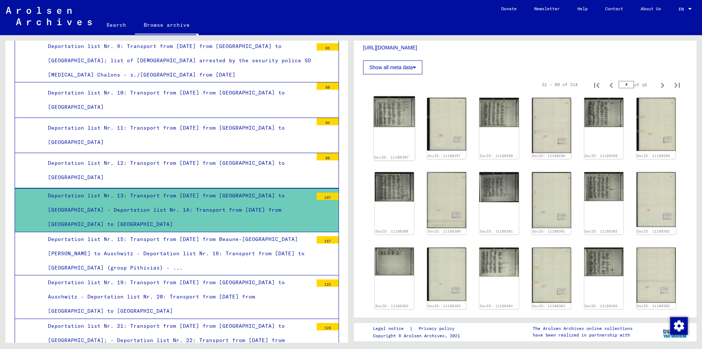
click at [392, 102] on img at bounding box center [394, 111] width 41 height 31
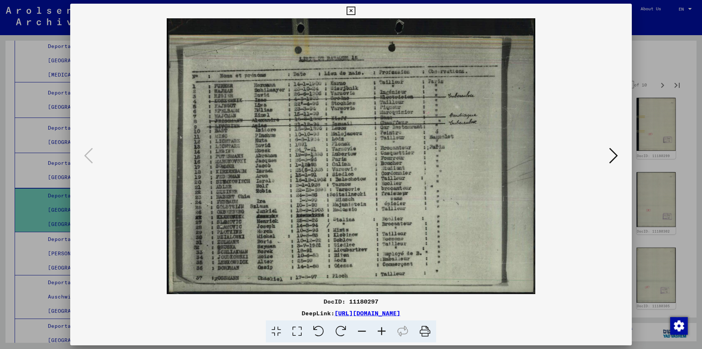
click at [617, 156] on icon at bounding box center [613, 156] width 9 height 18
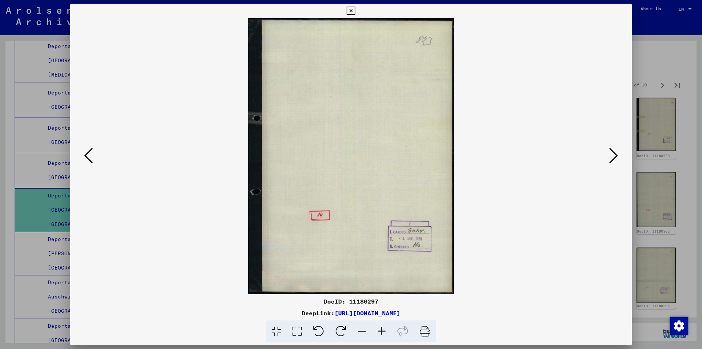
click at [617, 156] on icon at bounding box center [613, 156] width 9 height 18
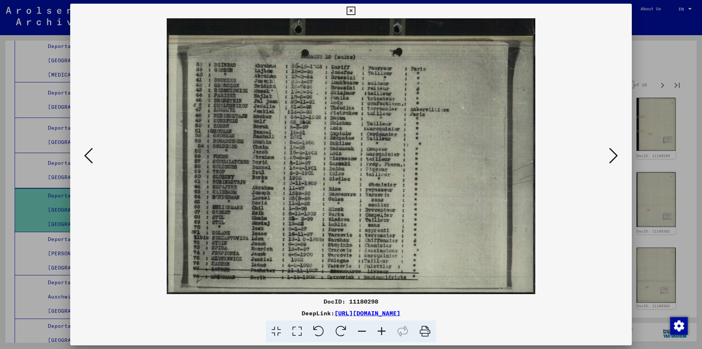
click at [613, 155] on icon at bounding box center [613, 156] width 9 height 18
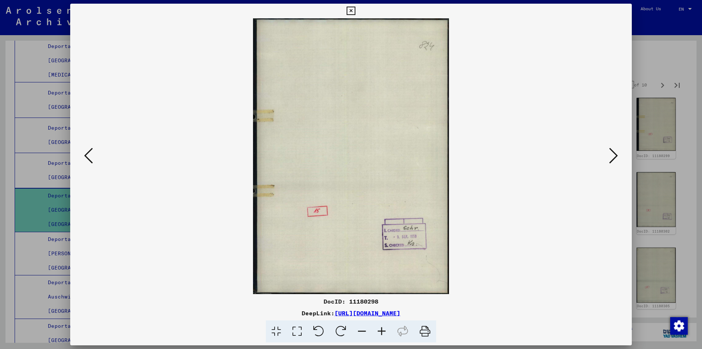
click at [613, 155] on icon at bounding box center [613, 156] width 9 height 18
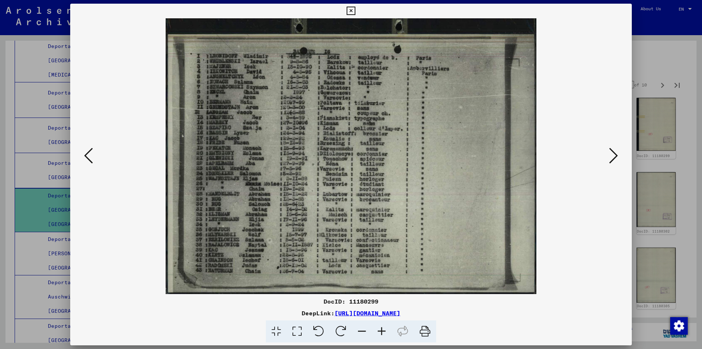
click at [616, 157] on icon at bounding box center [613, 156] width 9 height 18
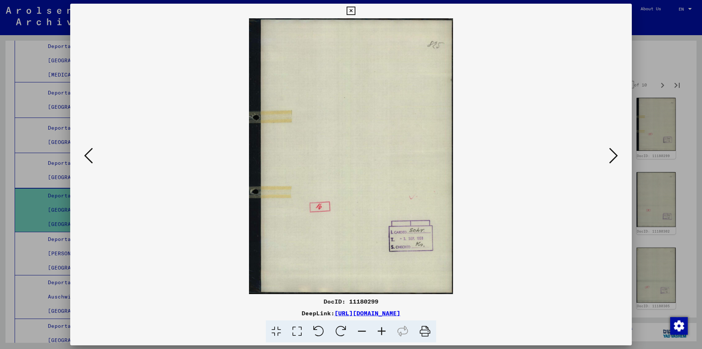
click at [615, 157] on icon at bounding box center [613, 156] width 9 height 18
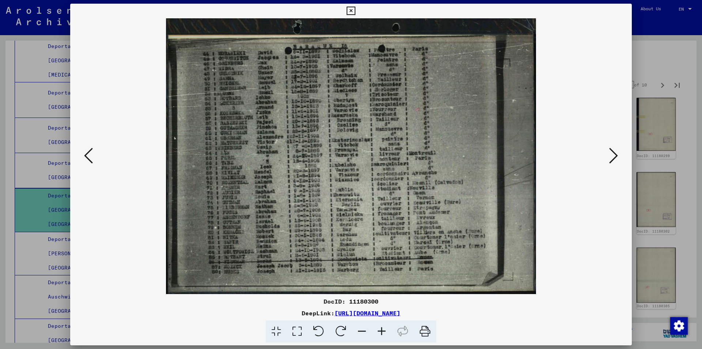
click at [382, 330] on icon at bounding box center [382, 331] width 20 height 22
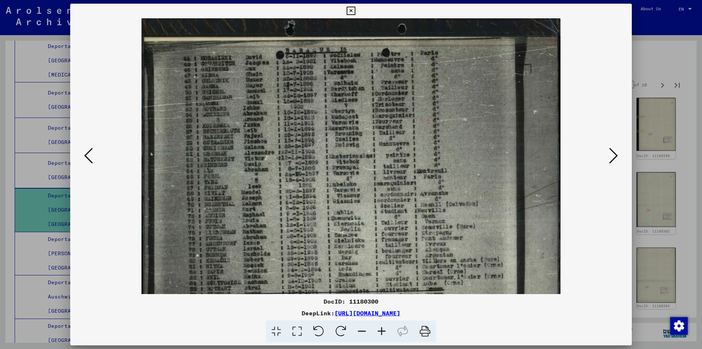
click at [382, 330] on icon at bounding box center [382, 331] width 20 height 22
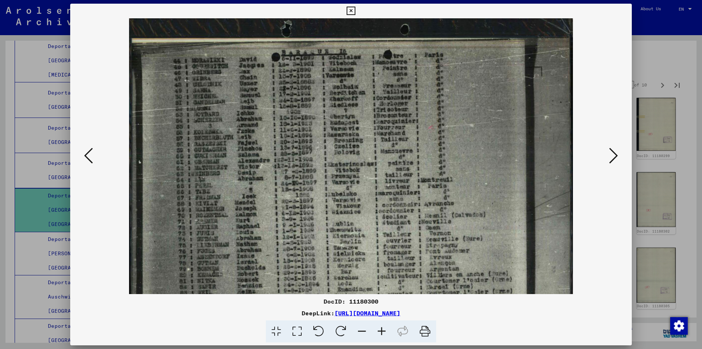
click at [382, 330] on icon at bounding box center [382, 331] width 20 height 22
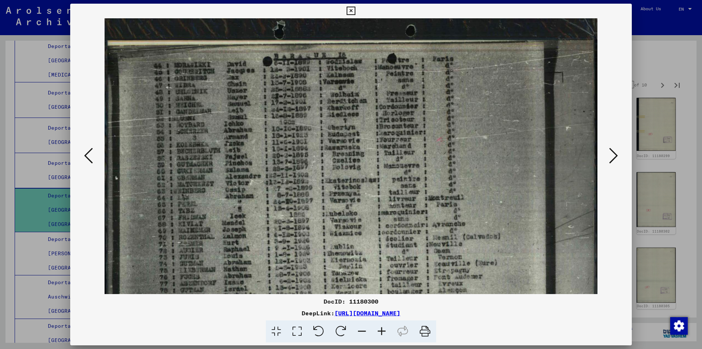
click at [382, 330] on icon at bounding box center [382, 331] width 20 height 22
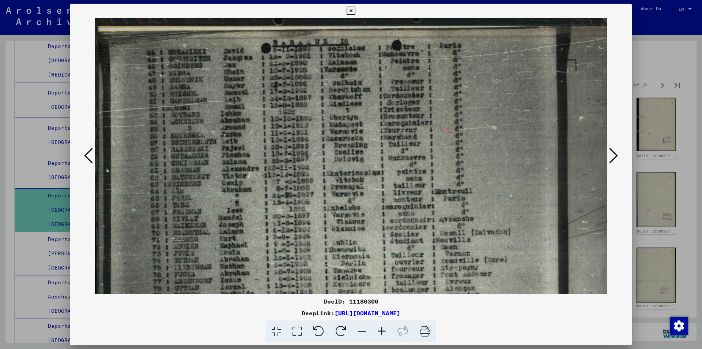
scroll to position [27, 0]
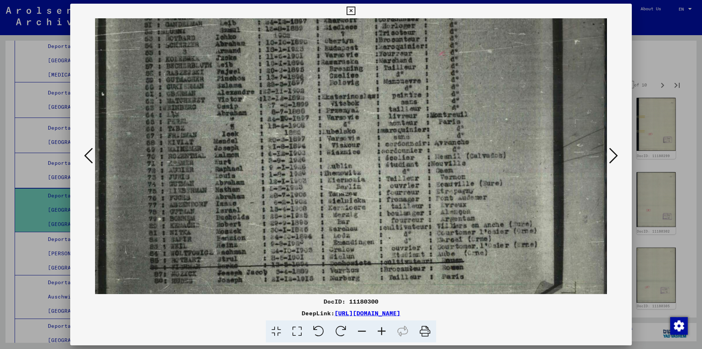
drag, startPoint x: 206, startPoint y: 197, endPoint x: 201, endPoint y: 128, distance: 68.9
click at [201, 111] on img at bounding box center [348, 118] width 517 height 385
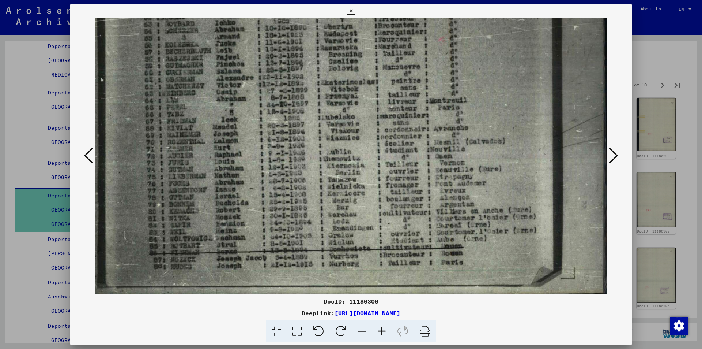
scroll to position [110, 5]
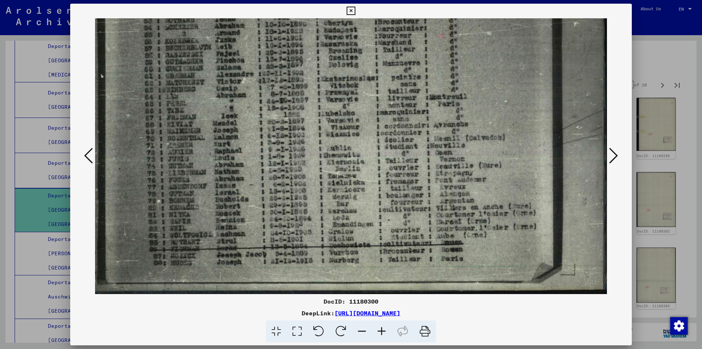
drag, startPoint x: 199, startPoint y: 199, endPoint x: 196, endPoint y: 155, distance: 44.3
click at [196, 155] on img at bounding box center [348, 101] width 517 height 385
click at [617, 154] on icon at bounding box center [613, 156] width 9 height 18
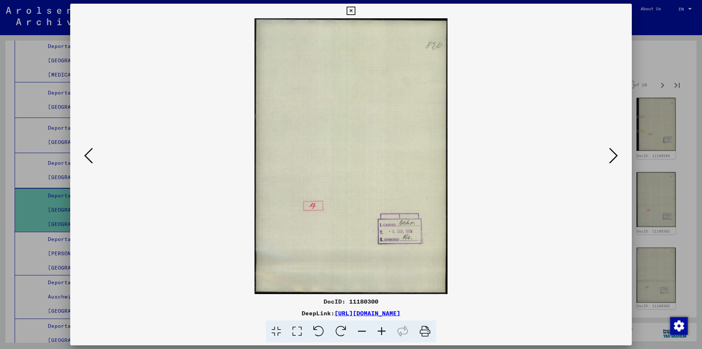
scroll to position [0, 0]
click at [617, 154] on icon at bounding box center [613, 156] width 9 height 18
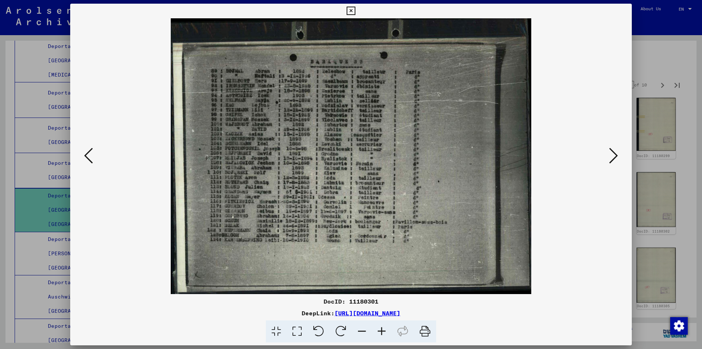
click at [381, 329] on icon at bounding box center [382, 331] width 20 height 22
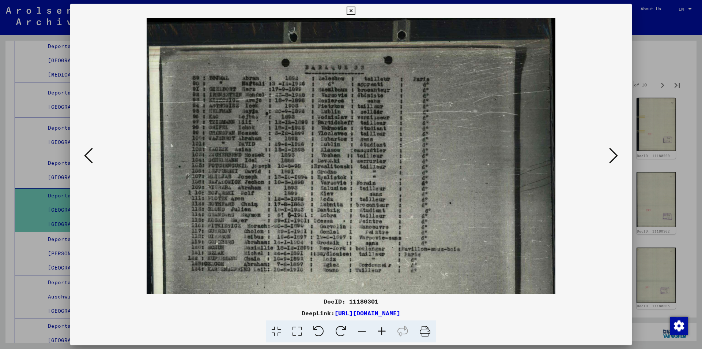
click at [381, 329] on icon at bounding box center [382, 331] width 20 height 22
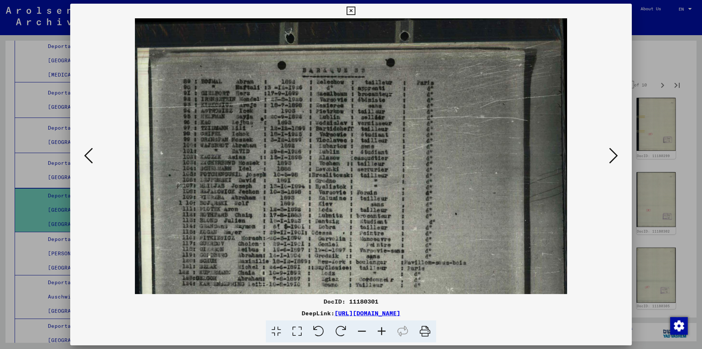
click at [381, 329] on icon at bounding box center [382, 331] width 20 height 22
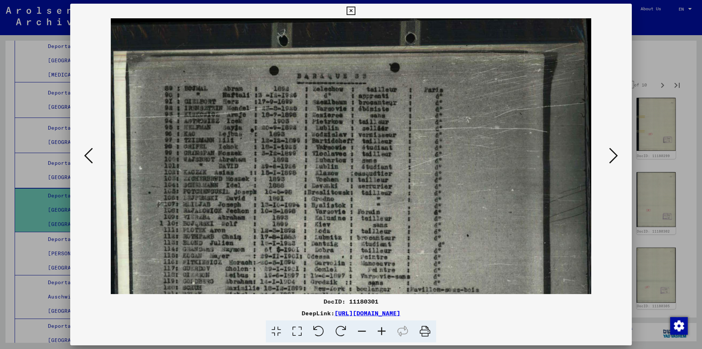
click at [381, 329] on icon at bounding box center [382, 331] width 20 height 22
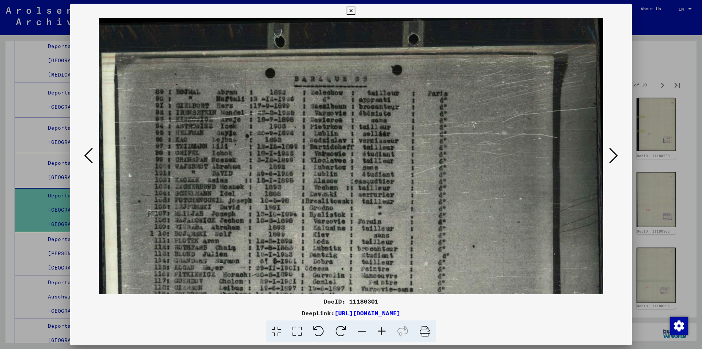
click at [381, 329] on icon at bounding box center [382, 331] width 20 height 22
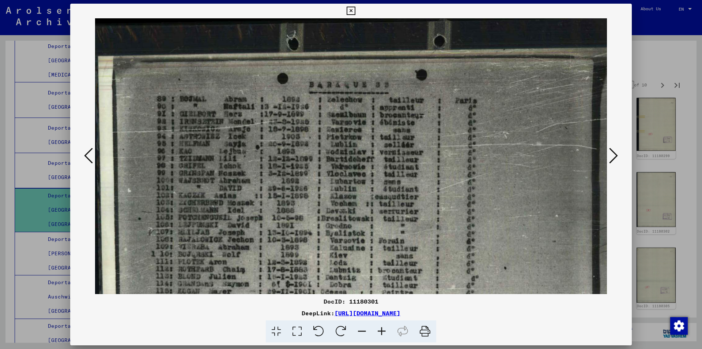
scroll to position [6, 0]
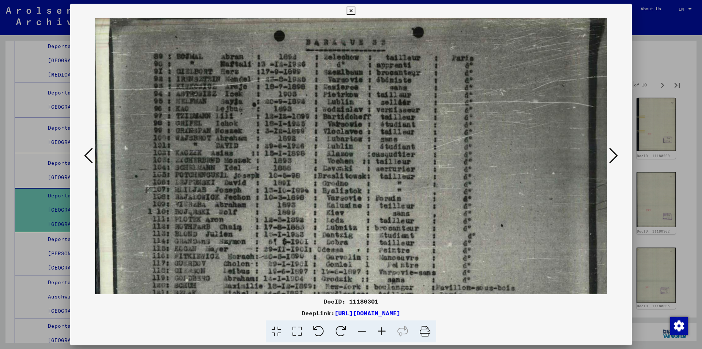
drag, startPoint x: 217, startPoint y: 165, endPoint x: 214, endPoint y: 124, distance: 41.5
click at [214, 124] on img at bounding box center [368, 187] width 552 height 422
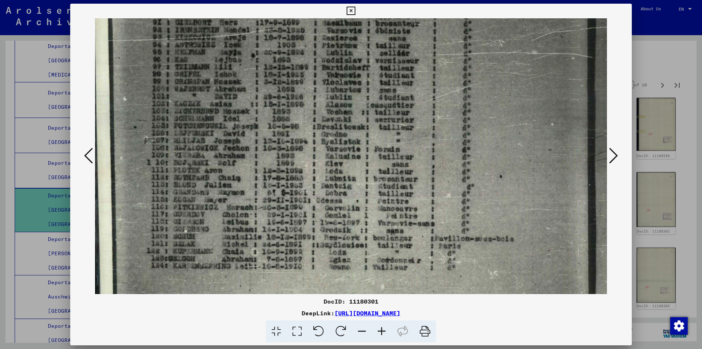
scroll to position [95, 5]
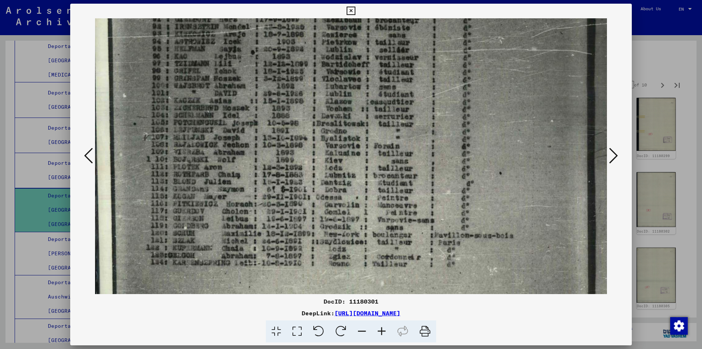
drag, startPoint x: 219, startPoint y: 170, endPoint x: 218, endPoint y: 118, distance: 51.6
click at [218, 118] on img at bounding box center [366, 135] width 552 height 422
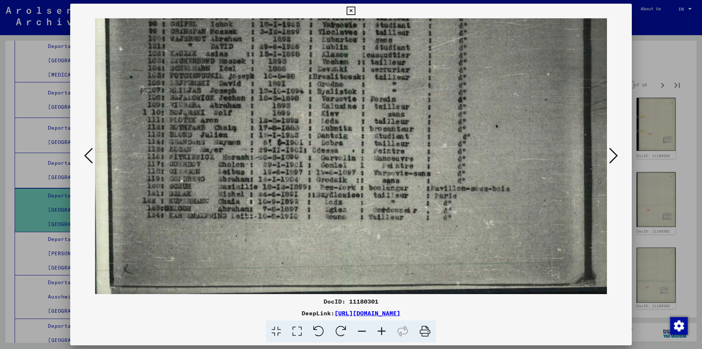
scroll to position [144, 9]
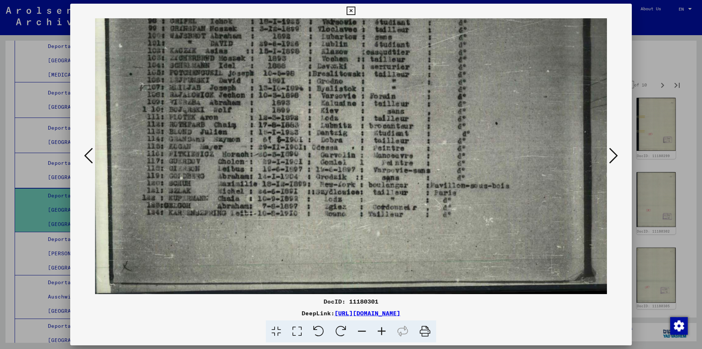
drag, startPoint x: 224, startPoint y: 162, endPoint x: 220, endPoint y: 112, distance: 49.9
click at [220, 112] on img at bounding box center [362, 85] width 552 height 422
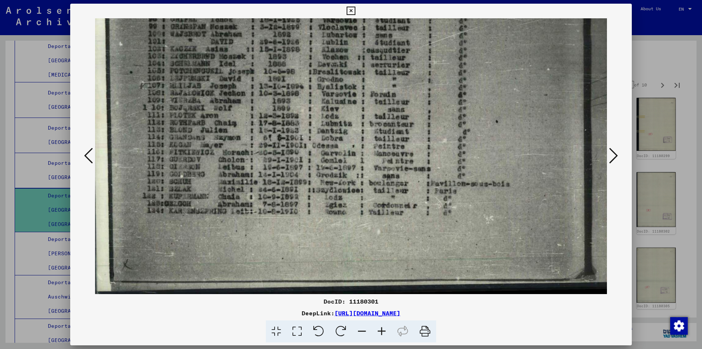
scroll to position [146, 9]
drag, startPoint x: 214, startPoint y: 171, endPoint x: 214, endPoint y: 157, distance: 13.9
click at [214, 157] on img at bounding box center [362, 83] width 552 height 422
click at [614, 153] on icon at bounding box center [613, 156] width 9 height 18
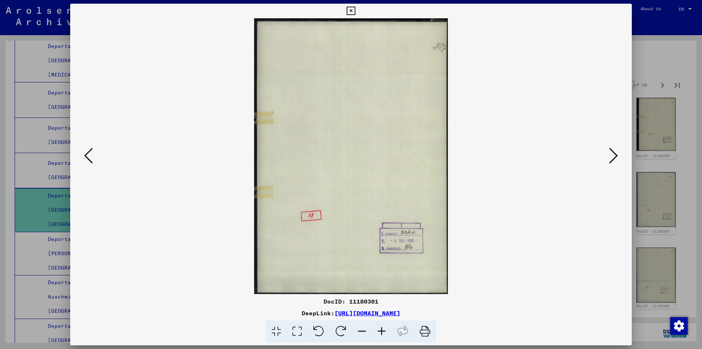
click at [614, 153] on icon at bounding box center [613, 156] width 9 height 18
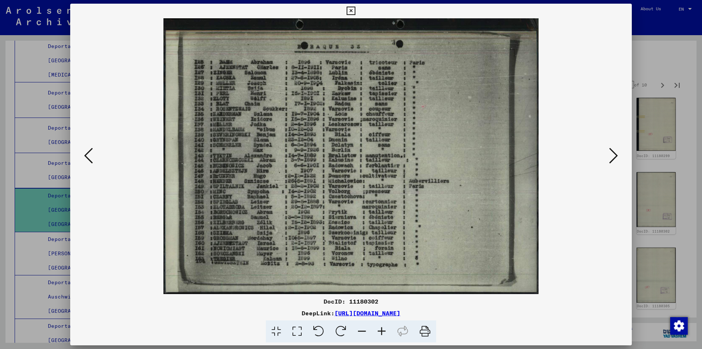
click at [383, 328] on icon at bounding box center [382, 331] width 20 height 22
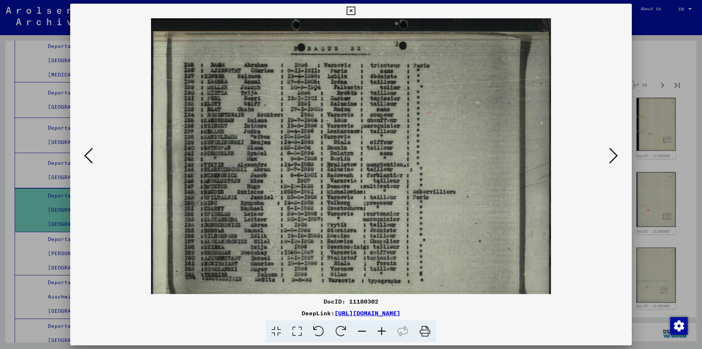
click at [383, 328] on icon at bounding box center [382, 331] width 20 height 22
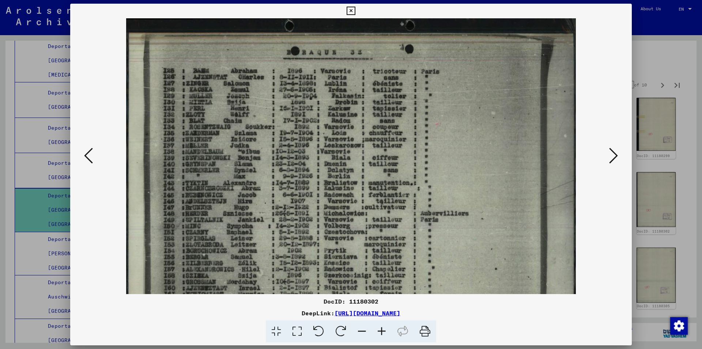
click at [382, 328] on icon at bounding box center [382, 331] width 20 height 22
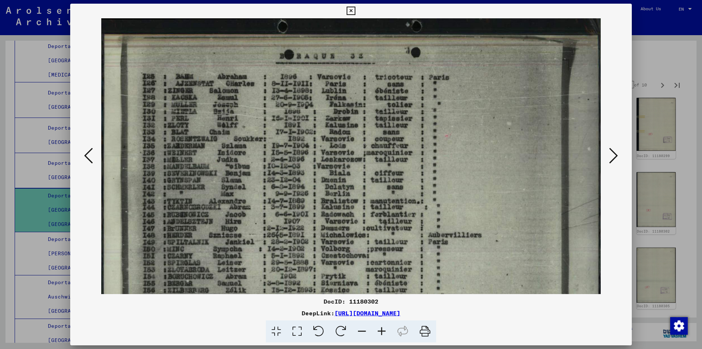
click at [382, 328] on icon at bounding box center [382, 331] width 20 height 22
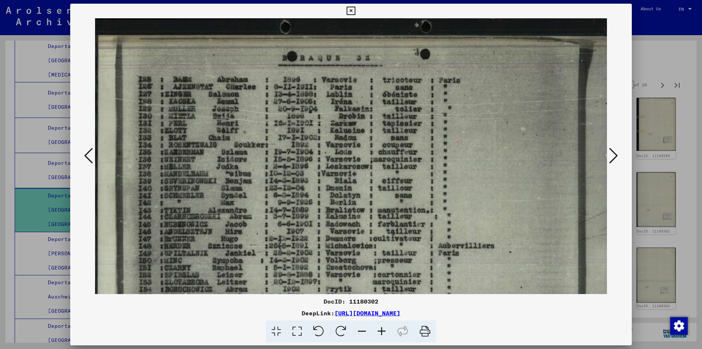
click at [382, 328] on icon at bounding box center [382, 331] width 20 height 22
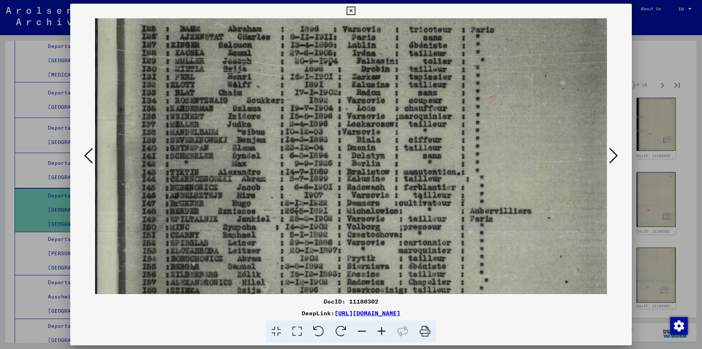
scroll to position [61, 0]
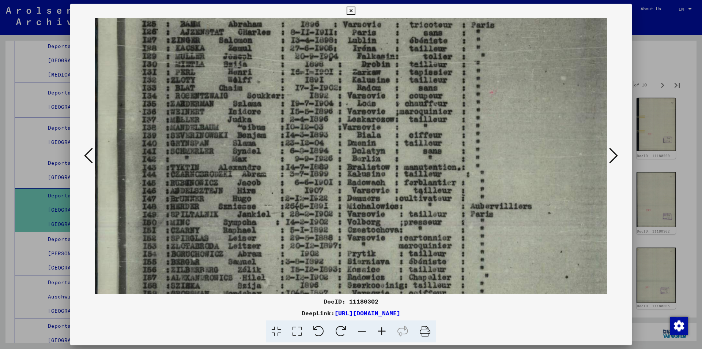
drag, startPoint x: 209, startPoint y: 150, endPoint x: 211, endPoint y: 101, distance: 48.3
click at [210, 95] on img at bounding box center [382, 168] width 574 height 422
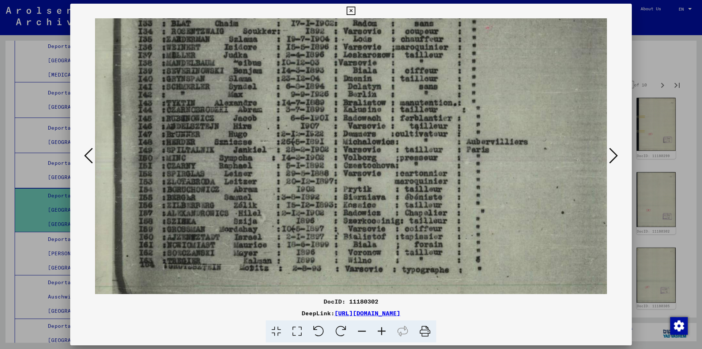
drag, startPoint x: 219, startPoint y: 162, endPoint x: 214, endPoint y: 97, distance: 64.9
click at [215, 97] on img at bounding box center [378, 104] width 574 height 422
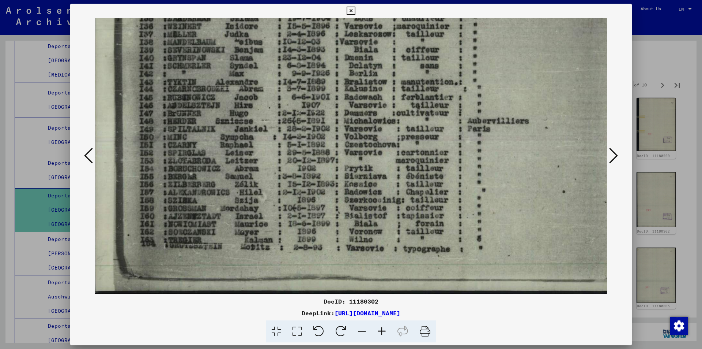
scroll to position [146, 3]
drag, startPoint x: 216, startPoint y: 161, endPoint x: 218, endPoint y: 110, distance: 51.6
click at [218, 110] on img at bounding box center [380, 83] width 574 height 422
click at [615, 155] on icon at bounding box center [613, 156] width 9 height 18
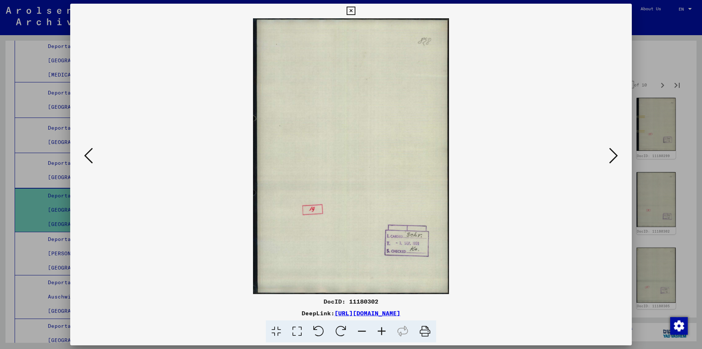
scroll to position [0, 0]
click at [615, 155] on icon at bounding box center [613, 156] width 9 height 18
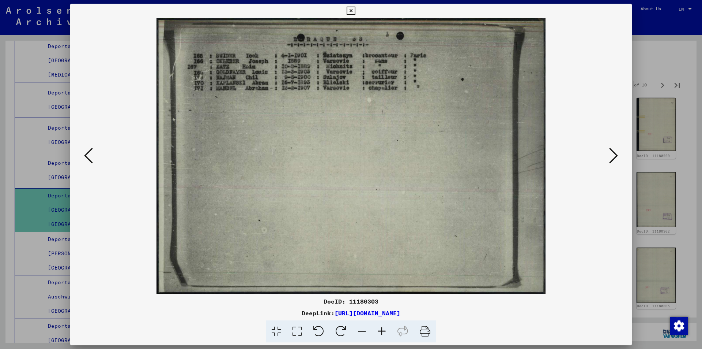
click at [613, 158] on icon at bounding box center [613, 156] width 9 height 18
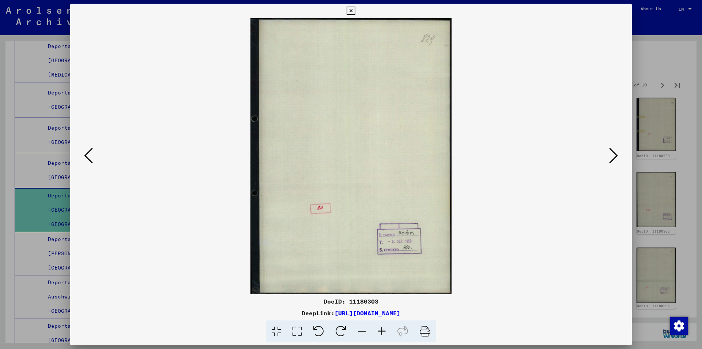
click at [613, 158] on icon at bounding box center [613, 156] width 9 height 18
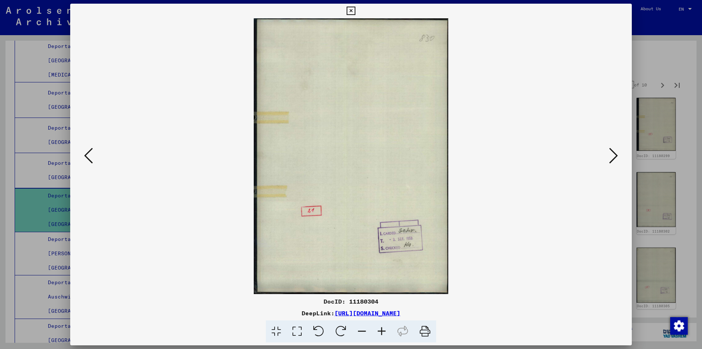
click at [91, 157] on icon at bounding box center [88, 156] width 9 height 18
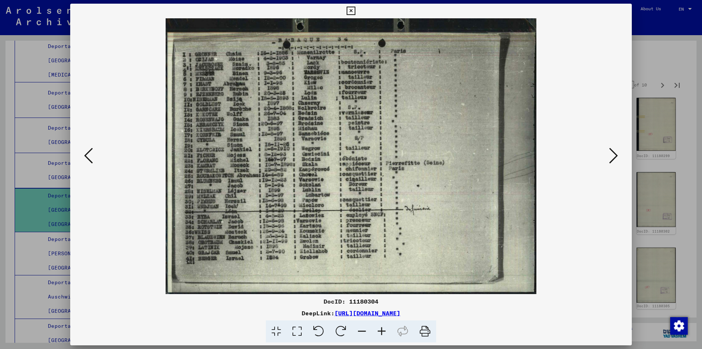
click at [385, 331] on icon at bounding box center [382, 331] width 20 height 22
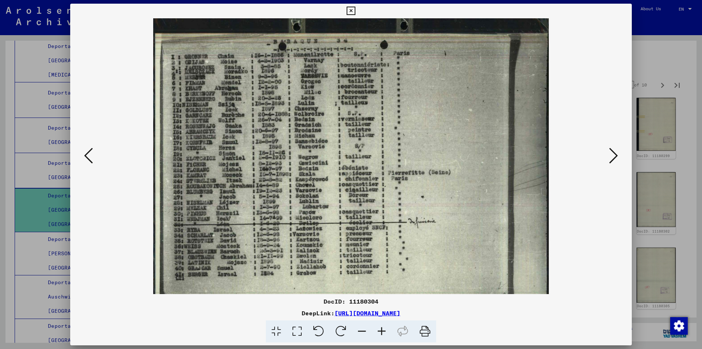
click at [385, 331] on icon at bounding box center [382, 331] width 20 height 22
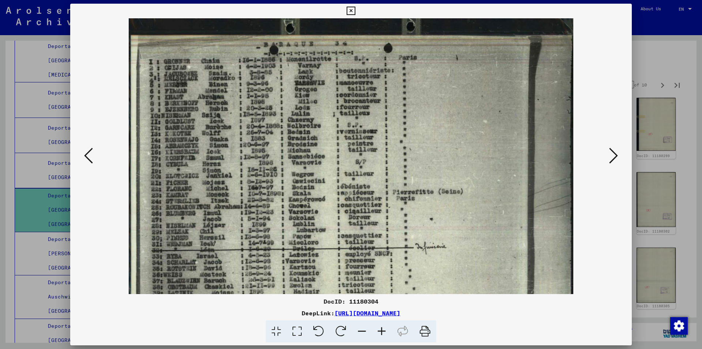
click at [385, 331] on icon at bounding box center [382, 331] width 20 height 22
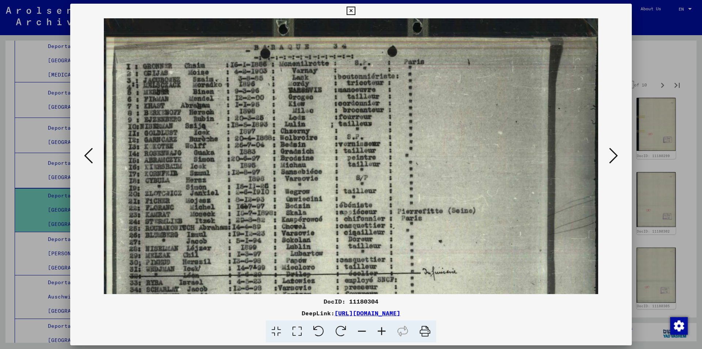
click at [385, 331] on icon at bounding box center [382, 331] width 20 height 22
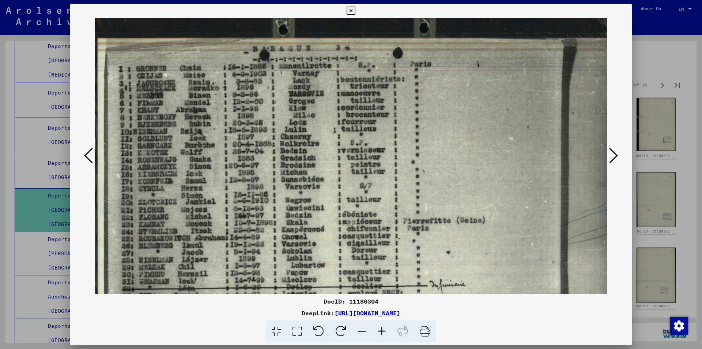
click at [385, 331] on icon at bounding box center [382, 331] width 20 height 22
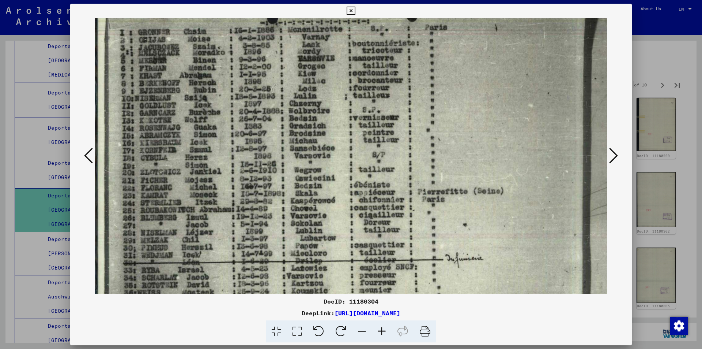
scroll to position [42, 0]
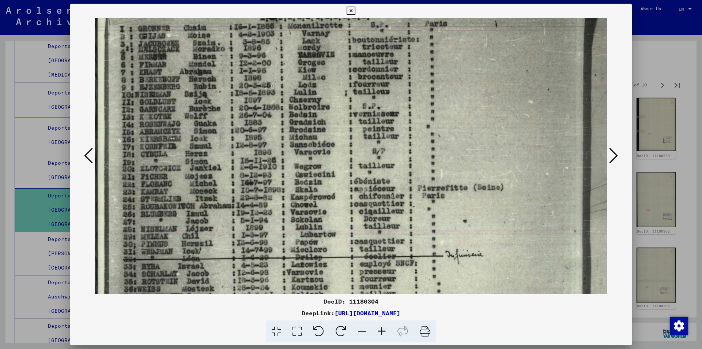
drag, startPoint x: 178, startPoint y: 161, endPoint x: 182, endPoint y: 118, distance: 42.6
click at [182, 118] on img at bounding box center [366, 177] width 543 height 403
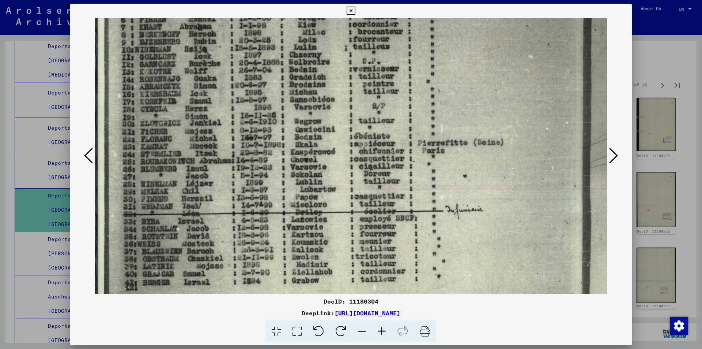
scroll to position [88, 0]
drag, startPoint x: 191, startPoint y: 109, endPoint x: 195, endPoint y: 68, distance: 41.2
click at [195, 68] on img at bounding box center [366, 132] width 543 height 403
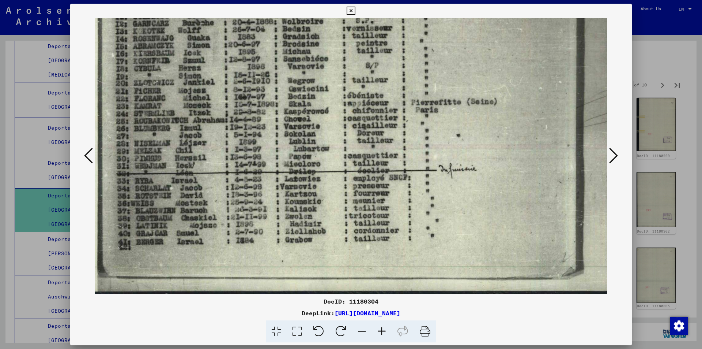
scroll to position [128, 6]
drag, startPoint x: 220, startPoint y: 127, endPoint x: 214, endPoint y: 70, distance: 57.3
click at [214, 70] on img at bounding box center [360, 91] width 543 height 403
click at [614, 154] on icon at bounding box center [613, 156] width 9 height 18
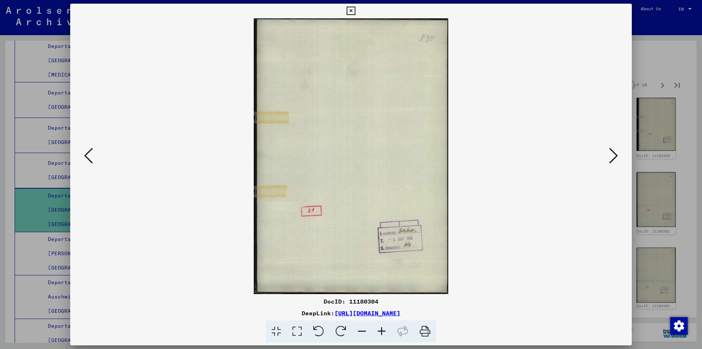
scroll to position [0, 0]
click at [614, 154] on icon at bounding box center [613, 156] width 9 height 18
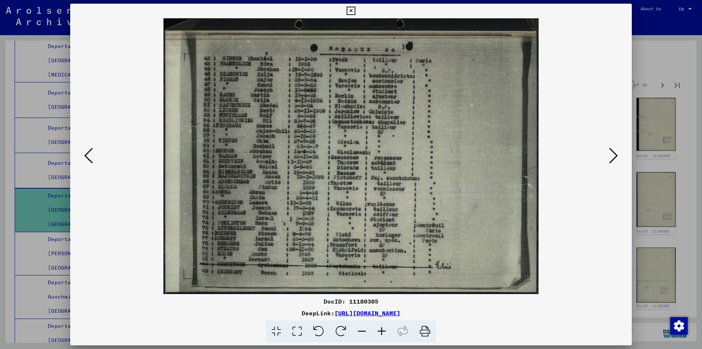
click at [385, 330] on icon at bounding box center [382, 331] width 20 height 22
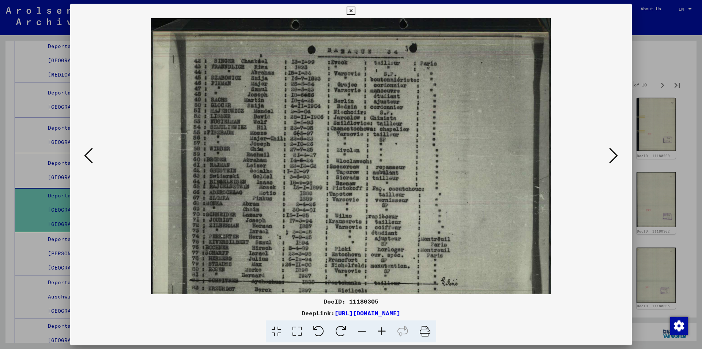
click at [385, 330] on icon at bounding box center [382, 331] width 20 height 22
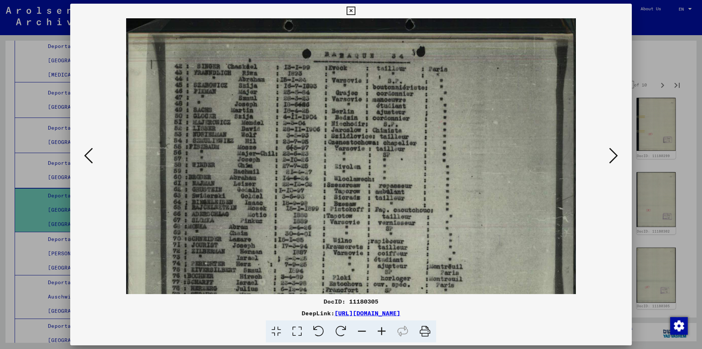
click at [385, 330] on icon at bounding box center [382, 331] width 20 height 22
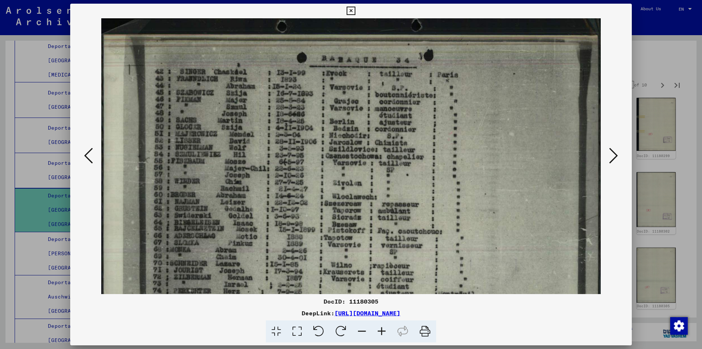
click at [385, 330] on icon at bounding box center [382, 331] width 20 height 22
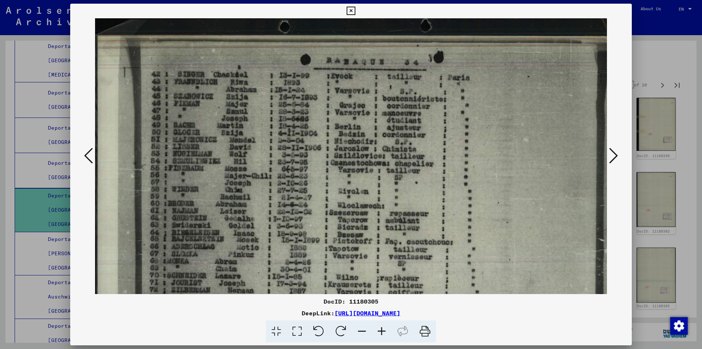
click at [385, 330] on icon at bounding box center [382, 331] width 20 height 22
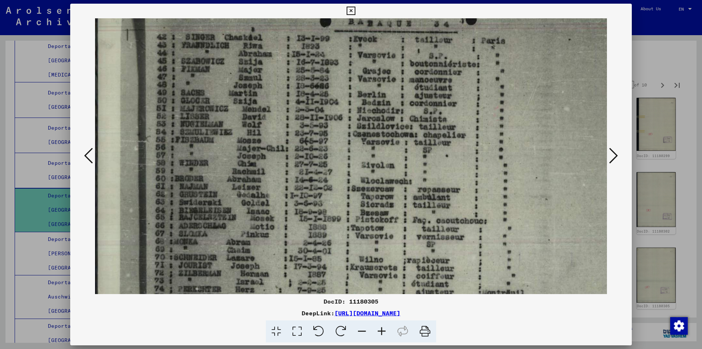
scroll to position [65, 0]
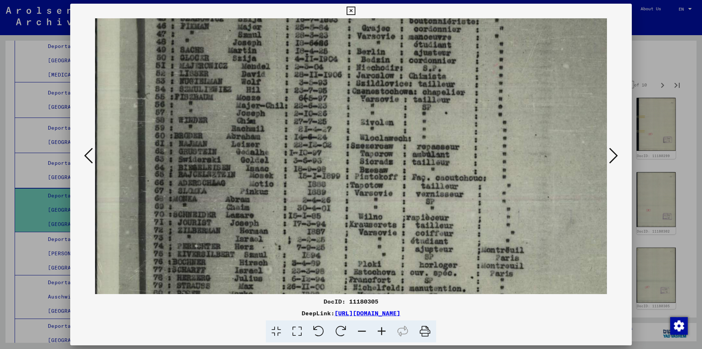
drag, startPoint x: 229, startPoint y: 177, endPoint x: 234, endPoint y: 100, distance: 77.3
click at [234, 100] on img at bounding box center [381, 144] width 574 height 422
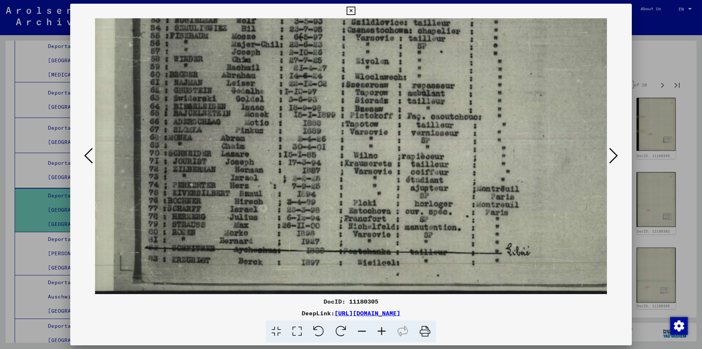
scroll to position [146, 6]
drag, startPoint x: 231, startPoint y: 179, endPoint x: 226, endPoint y: 109, distance: 69.7
click at [226, 109] on img at bounding box center [376, 83] width 574 height 422
click at [614, 152] on icon at bounding box center [613, 156] width 9 height 18
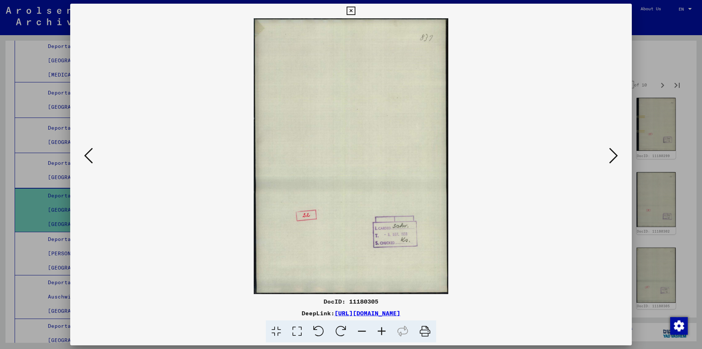
click at [614, 152] on icon at bounding box center [613, 156] width 9 height 18
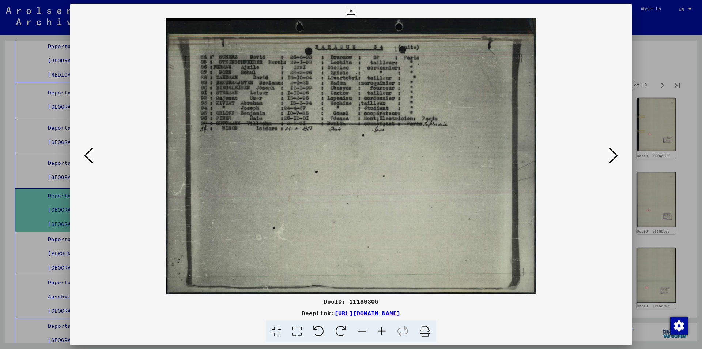
click at [381, 330] on icon at bounding box center [382, 331] width 20 height 22
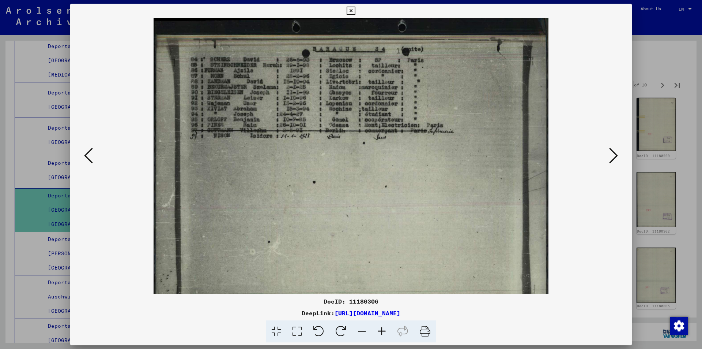
click at [381, 329] on icon at bounding box center [382, 331] width 20 height 22
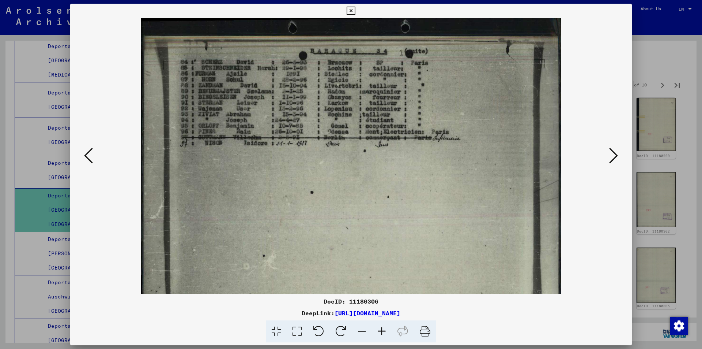
click at [381, 329] on icon at bounding box center [382, 331] width 20 height 22
click at [382, 329] on icon at bounding box center [382, 331] width 20 height 22
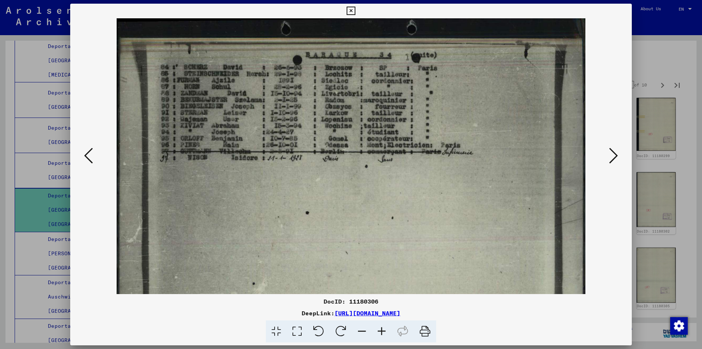
click at [382, 329] on icon at bounding box center [382, 331] width 20 height 22
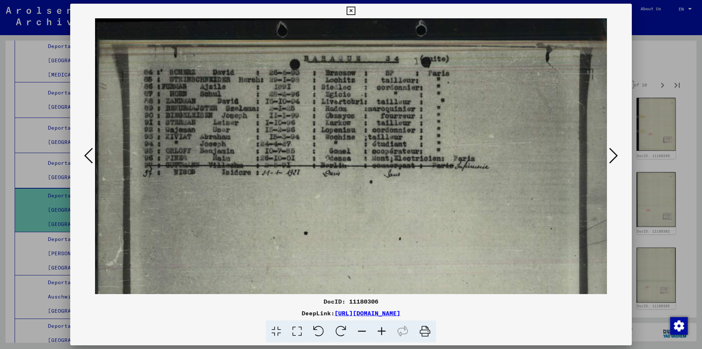
click at [382, 329] on icon at bounding box center [382, 331] width 20 height 22
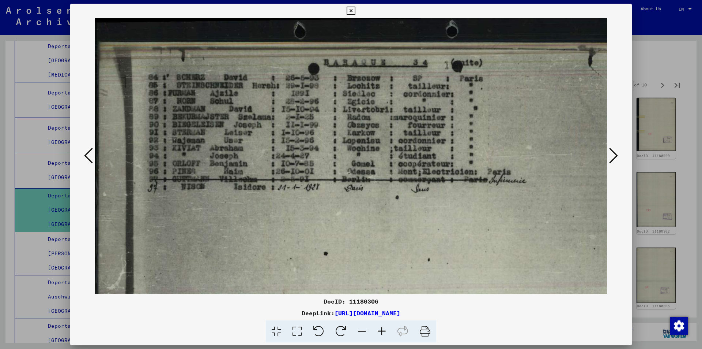
click at [382, 329] on icon at bounding box center [382, 331] width 20 height 22
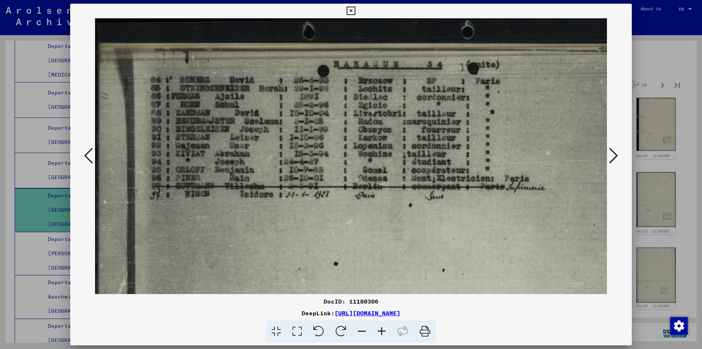
click at [616, 153] on icon at bounding box center [613, 156] width 9 height 18
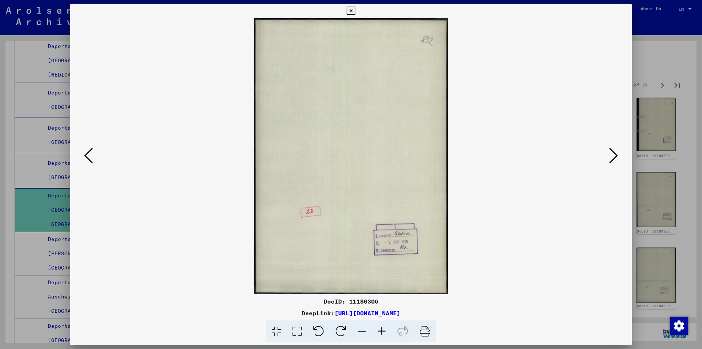
click at [616, 153] on icon at bounding box center [613, 156] width 9 height 18
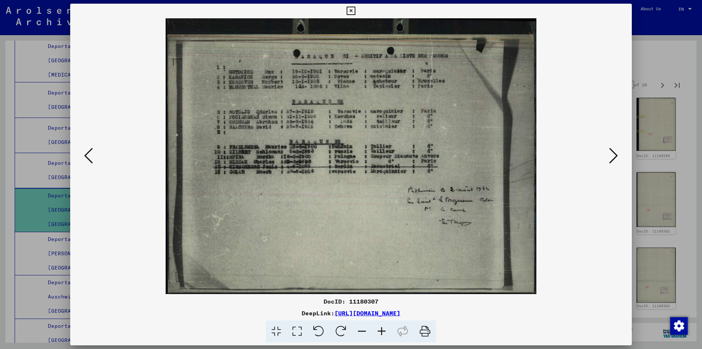
click at [613, 153] on icon at bounding box center [613, 156] width 9 height 18
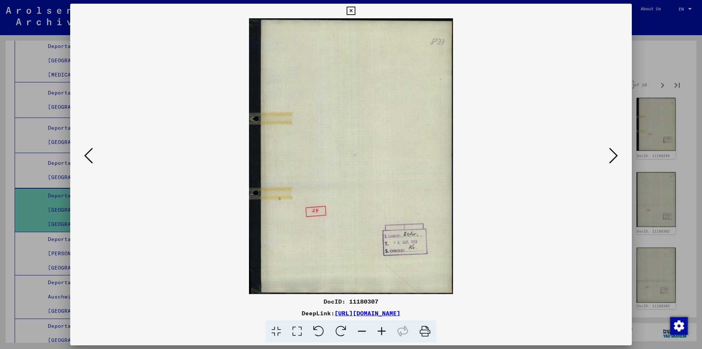
click at [613, 153] on icon at bounding box center [613, 156] width 9 height 18
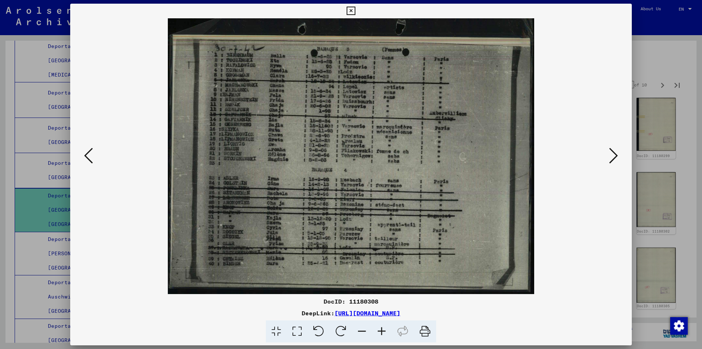
click at [383, 330] on icon at bounding box center [382, 331] width 20 height 22
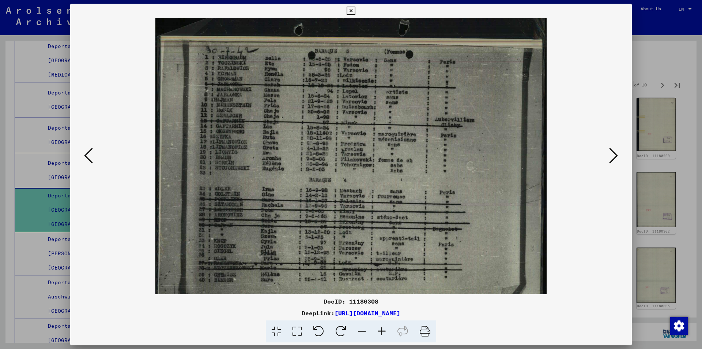
click at [384, 330] on icon at bounding box center [382, 331] width 20 height 22
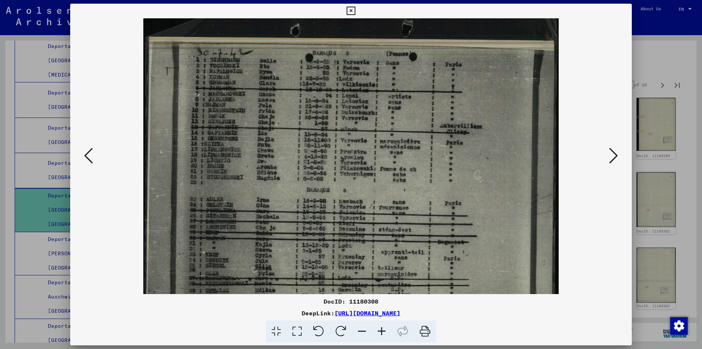
click at [384, 330] on icon at bounding box center [382, 331] width 20 height 22
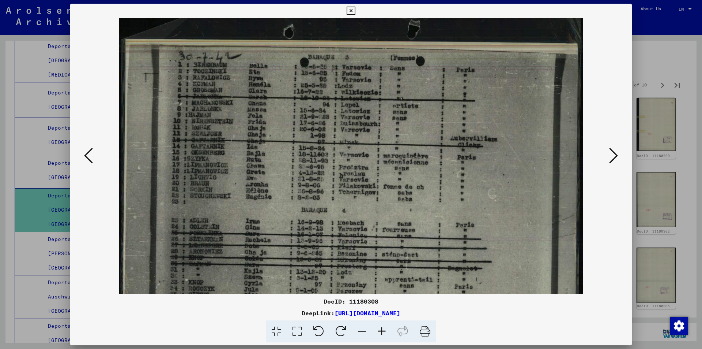
click at [384, 330] on icon at bounding box center [382, 331] width 20 height 22
click at [385, 330] on icon at bounding box center [382, 331] width 20 height 22
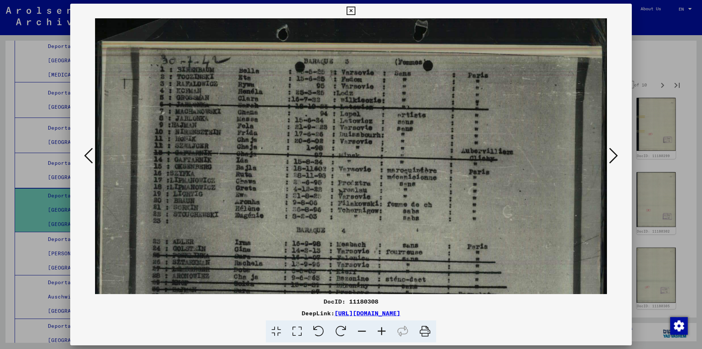
click at [385, 330] on icon at bounding box center [382, 331] width 20 height 22
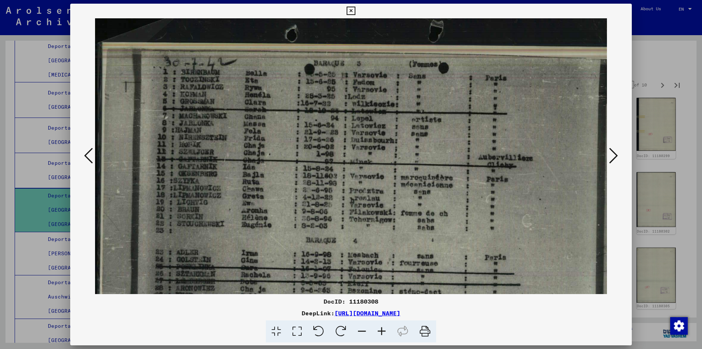
click at [385, 330] on icon at bounding box center [382, 331] width 20 height 22
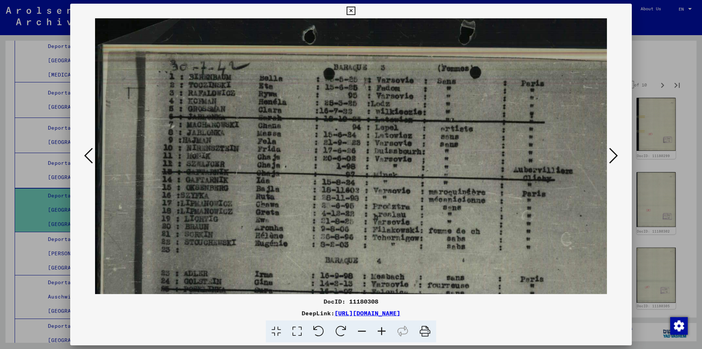
click at [385, 330] on icon at bounding box center [382, 331] width 20 height 22
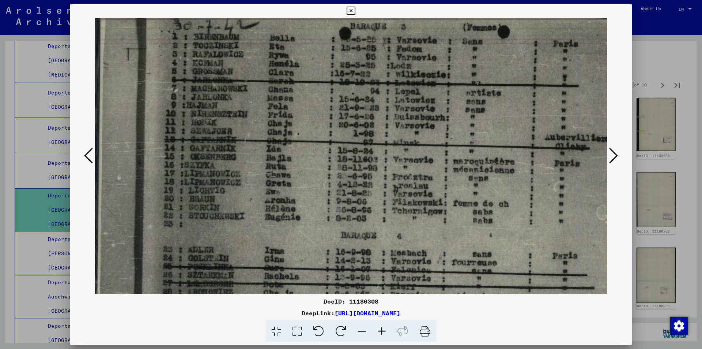
scroll to position [69, 1]
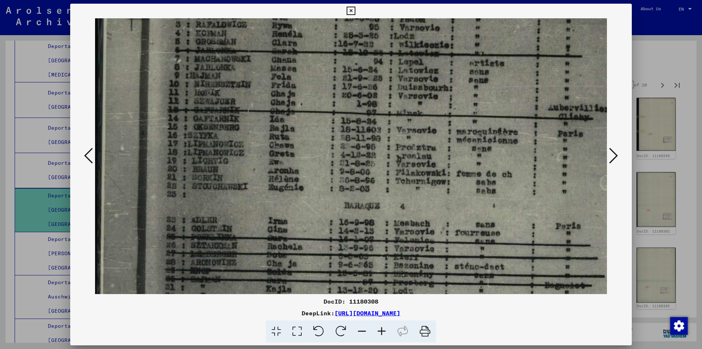
drag, startPoint x: 254, startPoint y: 207, endPoint x: 255, endPoint y: 144, distance: 63.6
click at [255, 144] on img at bounding box center [412, 182] width 635 height 477
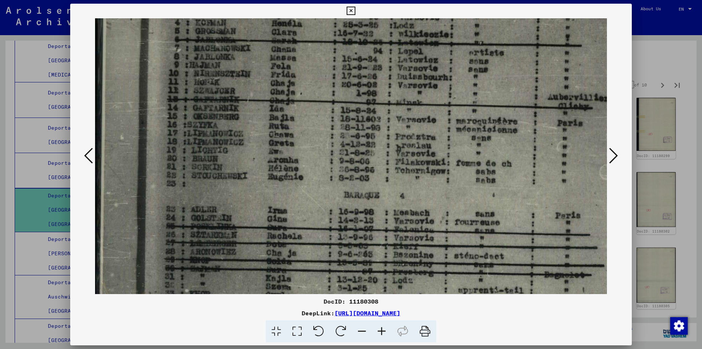
scroll to position [105, 1]
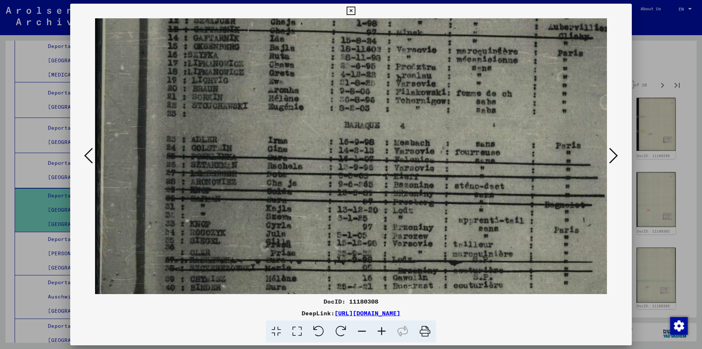
drag, startPoint x: 246, startPoint y: 204, endPoint x: 250, endPoint y: 124, distance: 80.5
click at [250, 124] on img at bounding box center [412, 101] width 635 height 477
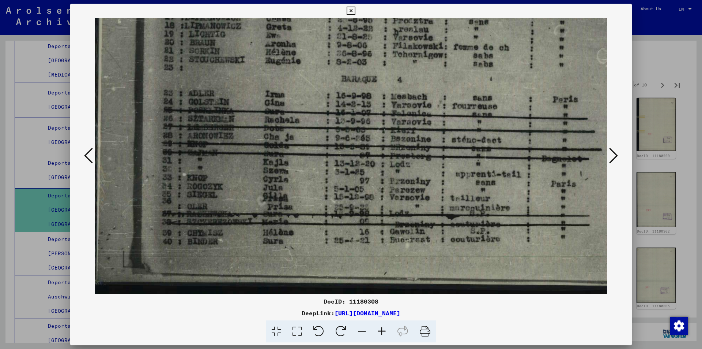
scroll to position [201, 2]
drag, startPoint x: 244, startPoint y: 222, endPoint x: 242, endPoint y: 162, distance: 60.0
click at [242, 162] on img at bounding box center [410, 55] width 635 height 477
click at [614, 156] on icon at bounding box center [613, 156] width 9 height 18
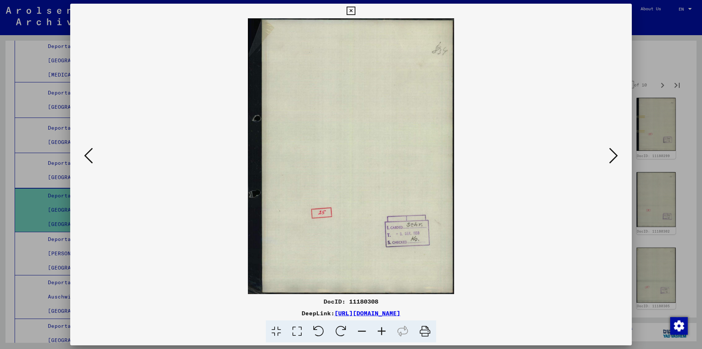
click at [613, 155] on icon at bounding box center [613, 156] width 9 height 18
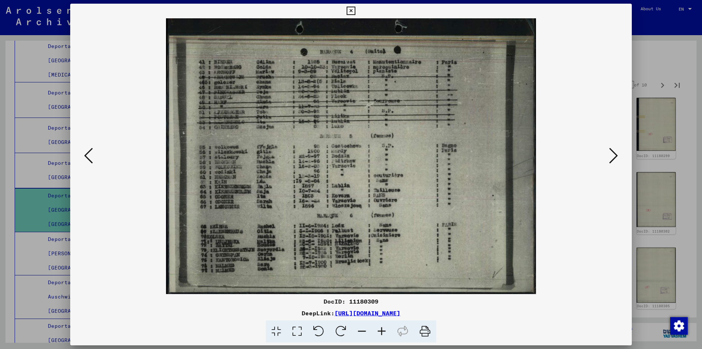
click at [382, 331] on icon at bounding box center [382, 331] width 20 height 22
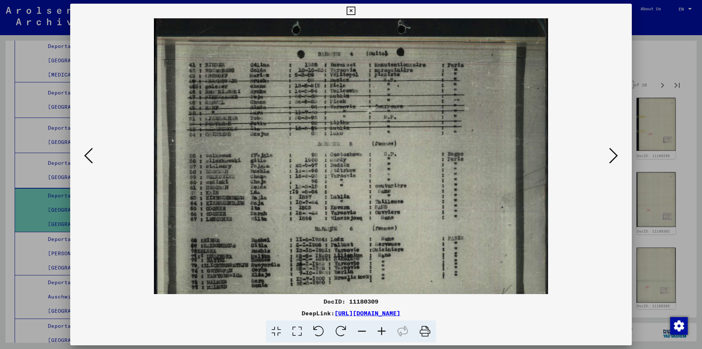
click at [382, 331] on icon at bounding box center [382, 331] width 20 height 22
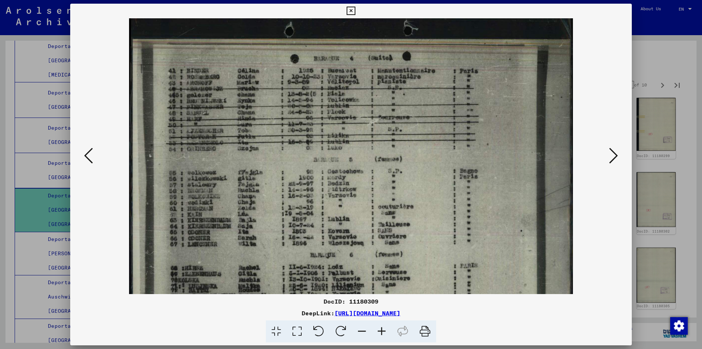
click at [382, 331] on icon at bounding box center [382, 331] width 20 height 22
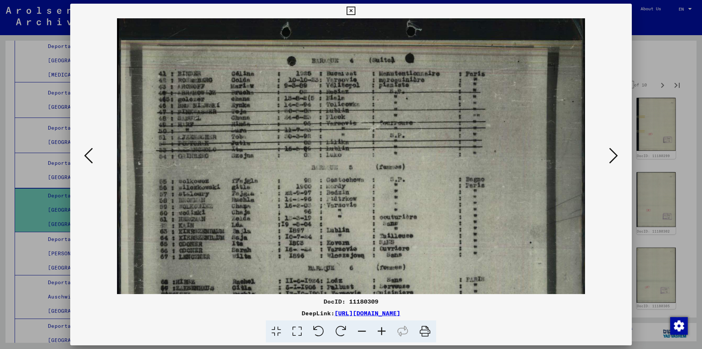
click at [382, 331] on icon at bounding box center [382, 331] width 20 height 22
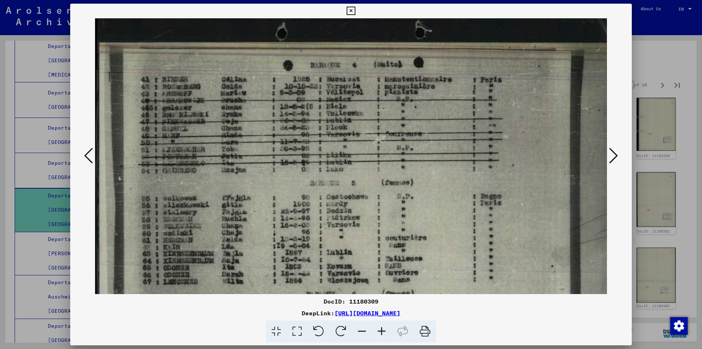
click at [382, 331] on icon at bounding box center [382, 331] width 20 height 22
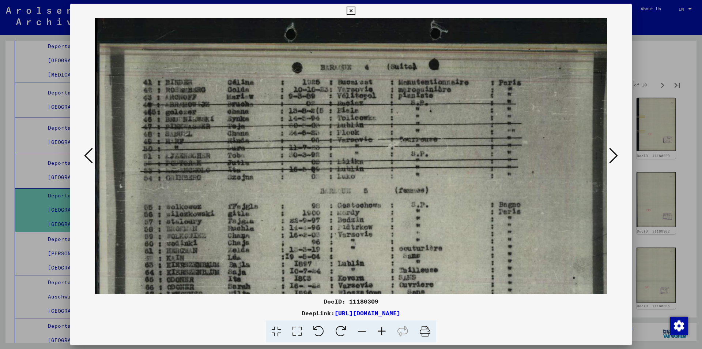
click at [382, 331] on icon at bounding box center [382, 331] width 20 height 22
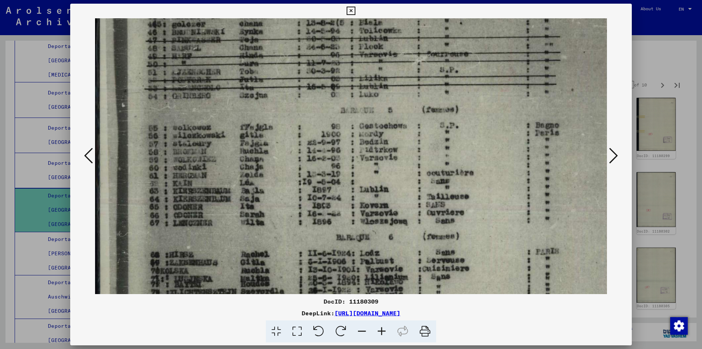
scroll to position [98, 0]
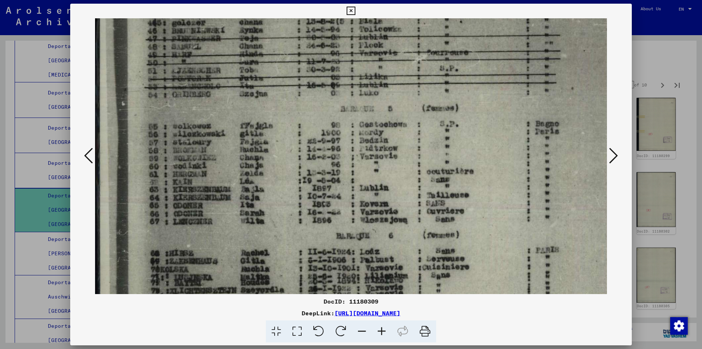
drag, startPoint x: 224, startPoint y: 211, endPoint x: 224, endPoint y: 114, distance: 97.6
click at [224, 114] on img at bounding box center [390, 141] width 591 height 440
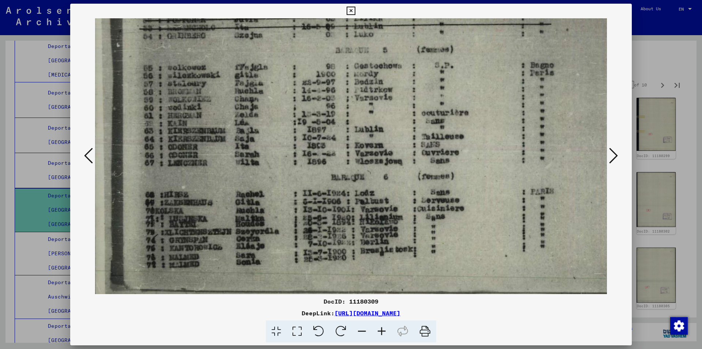
scroll to position [165, 7]
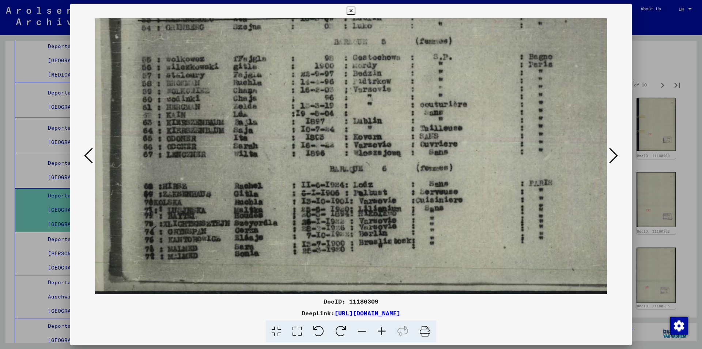
drag, startPoint x: 226, startPoint y: 222, endPoint x: 220, endPoint y: 155, distance: 67.9
click at [220, 155] on img at bounding box center [384, 74] width 591 height 440
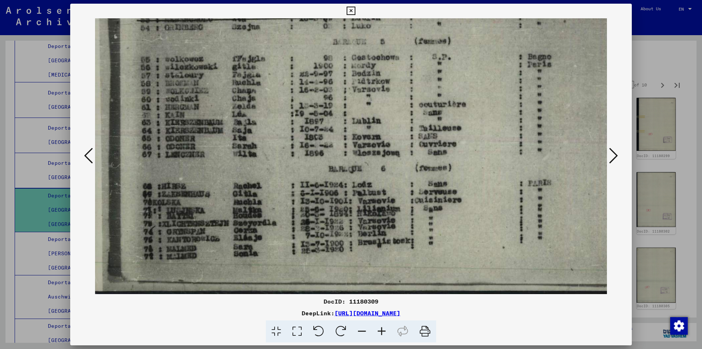
drag, startPoint x: 215, startPoint y: 214, endPoint x: 218, endPoint y: 180, distance: 33.8
click at [214, 181] on img at bounding box center [382, 74] width 591 height 440
click at [614, 153] on icon at bounding box center [613, 156] width 9 height 18
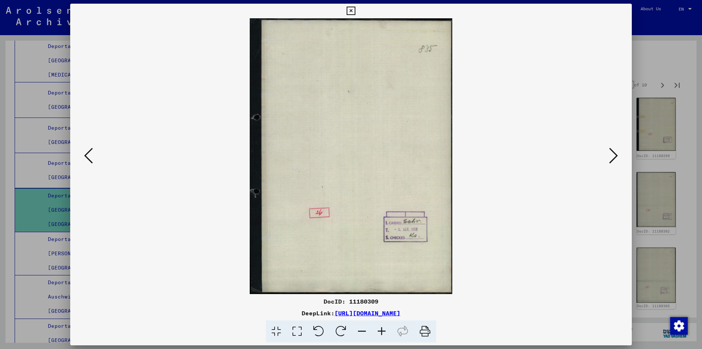
click at [614, 153] on icon at bounding box center [613, 156] width 9 height 18
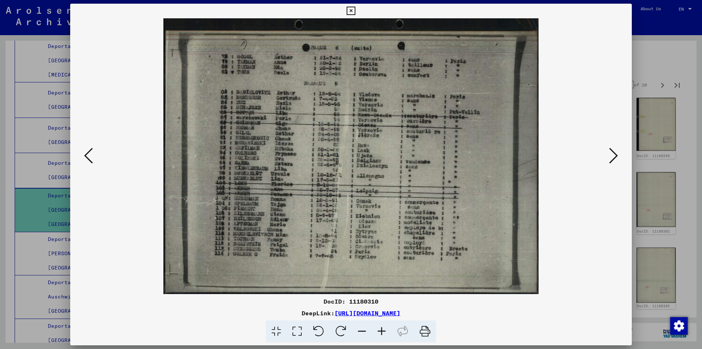
click at [381, 330] on icon at bounding box center [382, 331] width 20 height 22
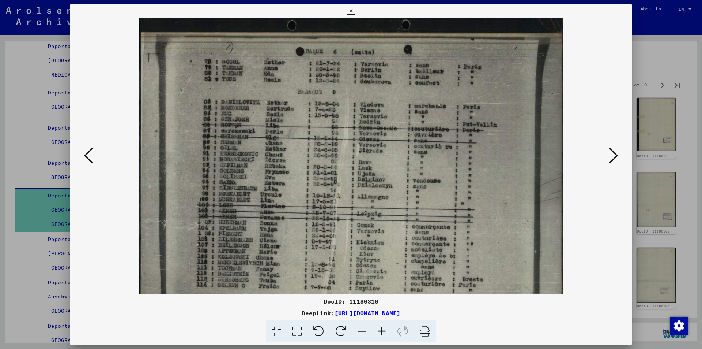
click at [381, 330] on icon at bounding box center [382, 331] width 20 height 22
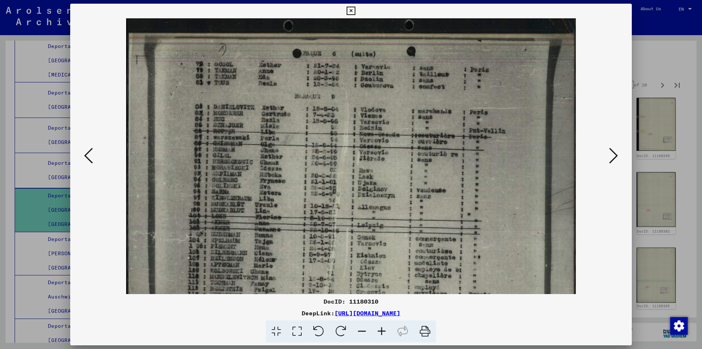
click at [381, 330] on icon at bounding box center [382, 331] width 20 height 22
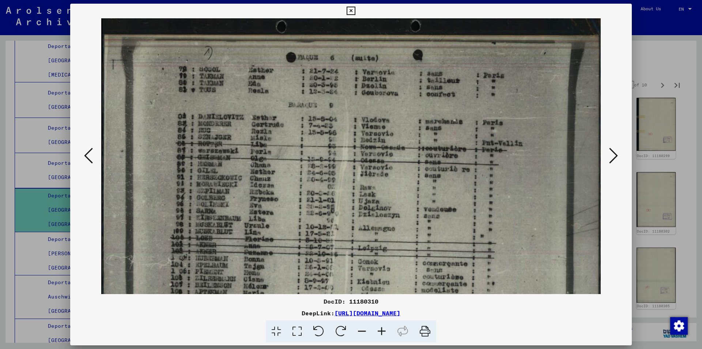
click at [381, 330] on icon at bounding box center [382, 331] width 20 height 22
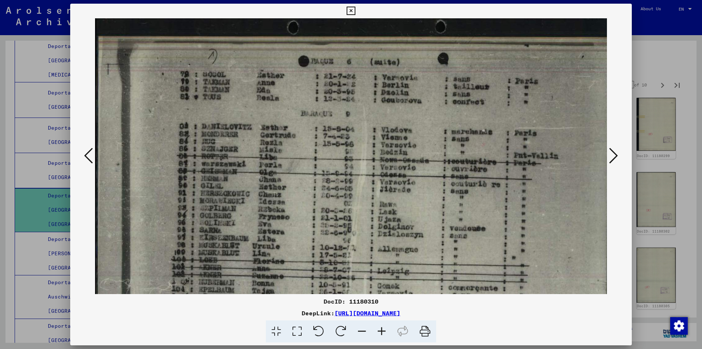
click at [381, 330] on icon at bounding box center [382, 331] width 20 height 22
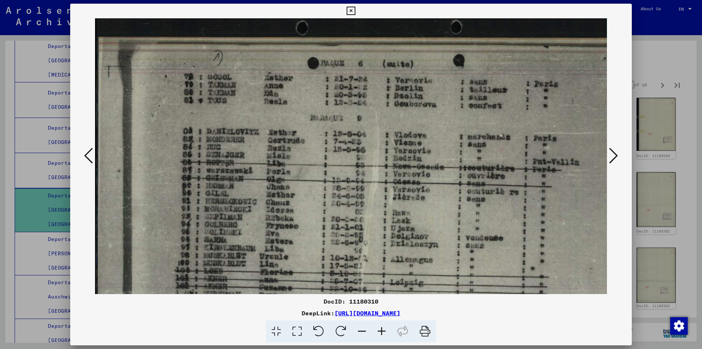
click at [381, 330] on icon at bounding box center [382, 331] width 20 height 22
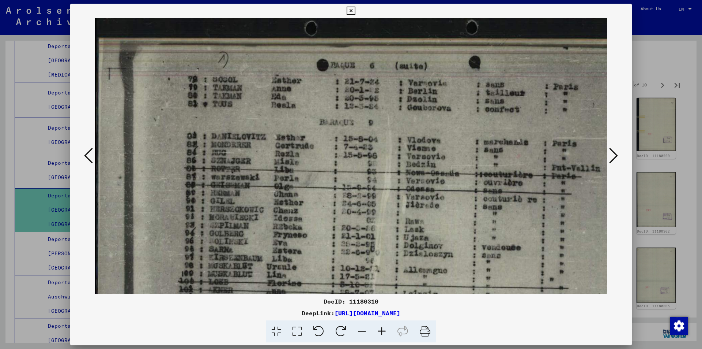
scroll to position [10, 0]
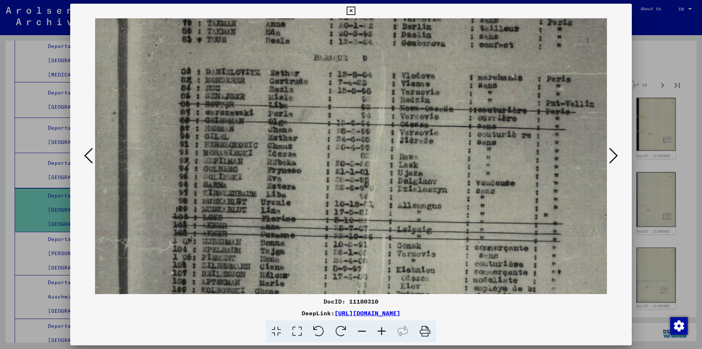
drag, startPoint x: 275, startPoint y: 196, endPoint x: 268, endPoint y: 131, distance: 66.2
click at [269, 131] on img at bounding box center [388, 174] width 599 height 440
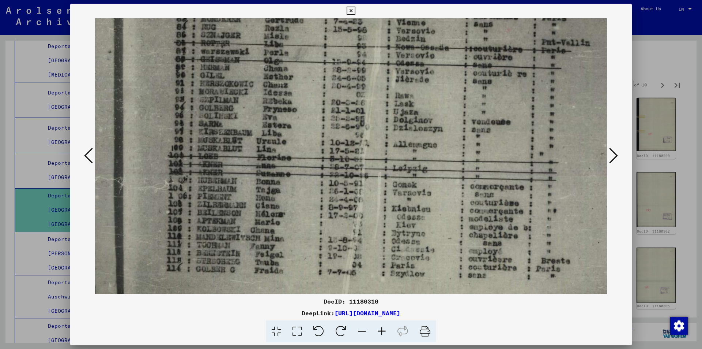
drag, startPoint x: 264, startPoint y: 215, endPoint x: 261, endPoint y: 158, distance: 57.5
click at [261, 158] on img at bounding box center [384, 113] width 599 height 440
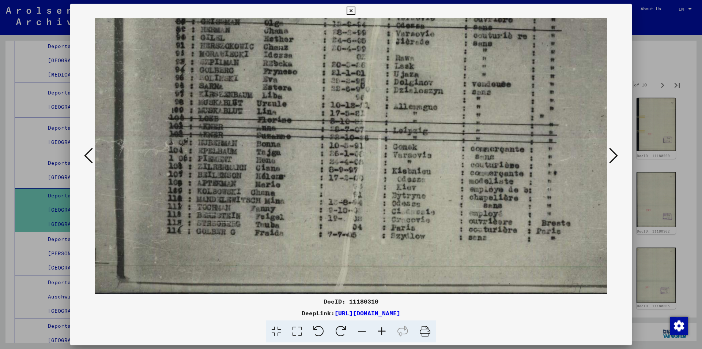
scroll to position [165, 10]
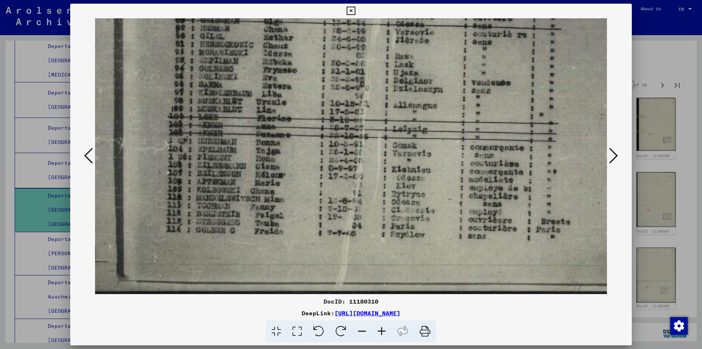
drag, startPoint x: 251, startPoint y: 213, endPoint x: 251, endPoint y: 164, distance: 48.6
click at [251, 164] on img at bounding box center [384, 74] width 599 height 440
click at [617, 154] on icon at bounding box center [613, 156] width 9 height 18
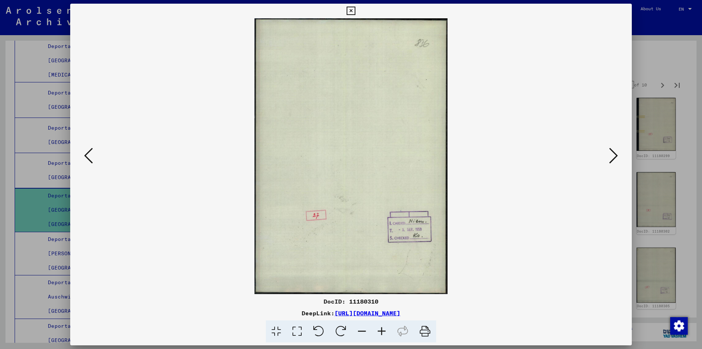
click at [617, 154] on icon at bounding box center [613, 156] width 9 height 18
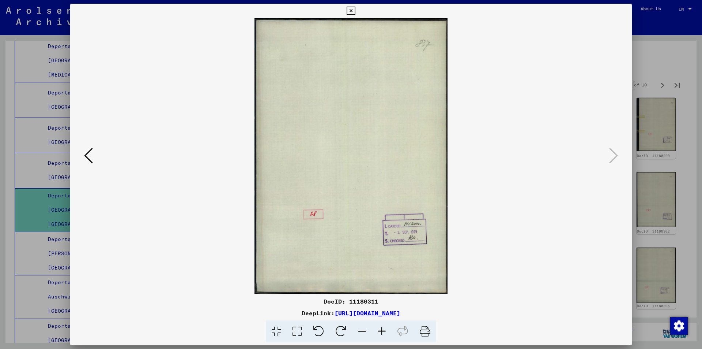
click at [89, 154] on icon at bounding box center [88, 156] width 9 height 18
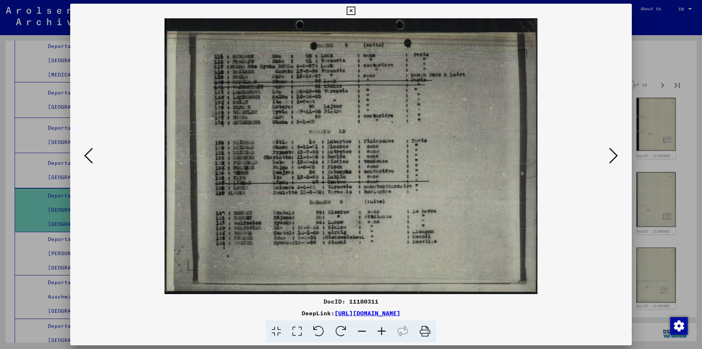
click at [383, 328] on icon at bounding box center [382, 331] width 20 height 22
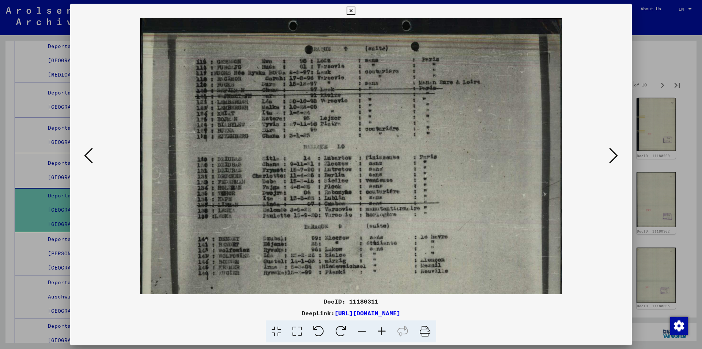
click at [383, 328] on icon at bounding box center [382, 331] width 20 height 22
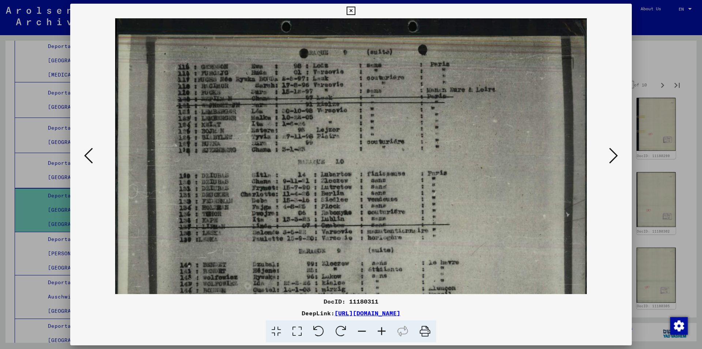
click at [383, 328] on icon at bounding box center [382, 331] width 20 height 22
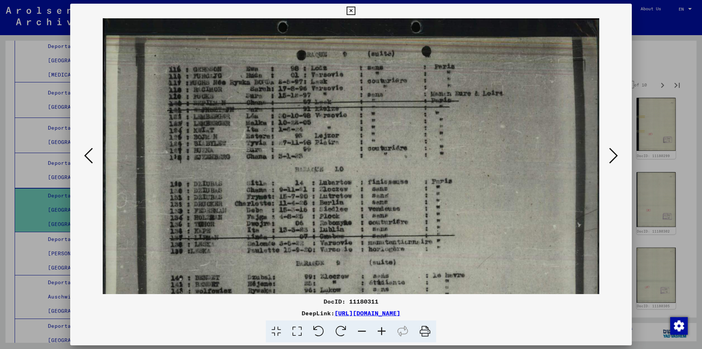
click at [383, 328] on icon at bounding box center [382, 331] width 20 height 22
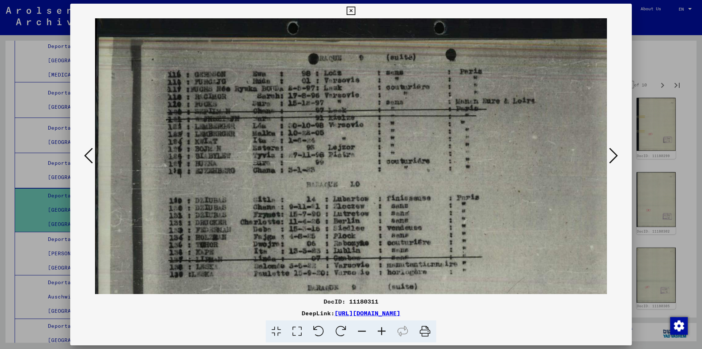
click at [383, 328] on icon at bounding box center [382, 331] width 20 height 22
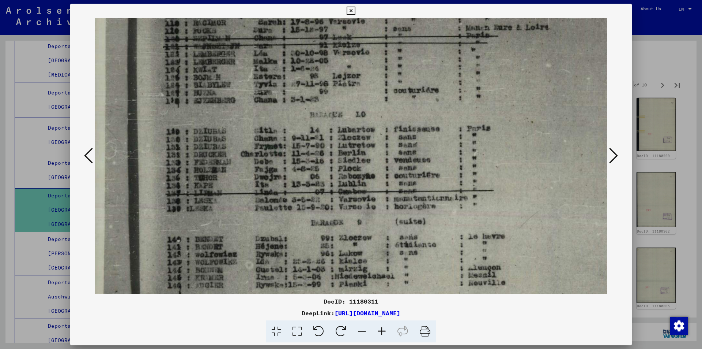
scroll to position [78, 7]
drag, startPoint x: 240, startPoint y: 187, endPoint x: 237, endPoint y: 120, distance: 66.6
click at [237, 120] on img at bounding box center [374, 151] width 571 height 422
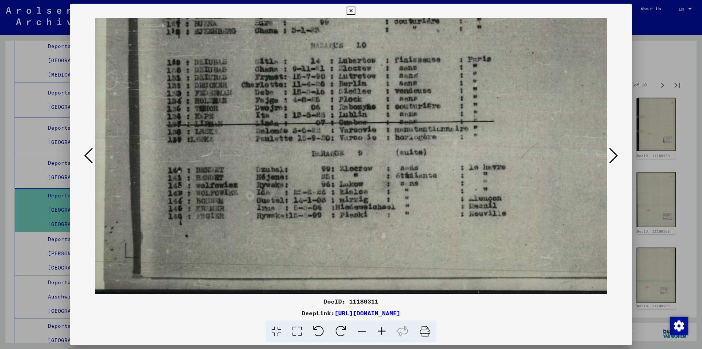
scroll to position [146, 5]
drag, startPoint x: 240, startPoint y: 169, endPoint x: 242, endPoint y: 115, distance: 53.8
click at [242, 115] on img at bounding box center [375, 83] width 571 height 422
click at [615, 153] on icon at bounding box center [613, 156] width 9 height 18
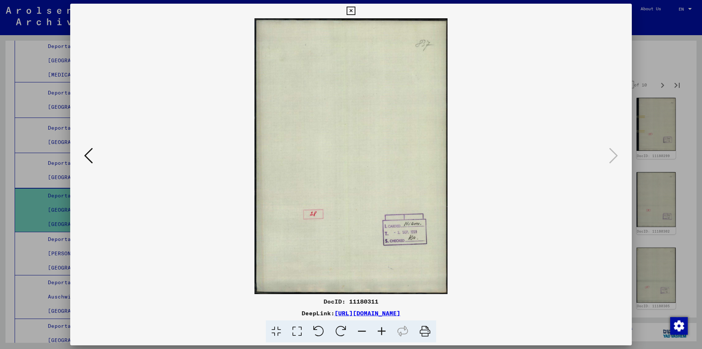
scroll to position [0, 0]
click at [355, 8] on icon at bounding box center [351, 11] width 8 height 9
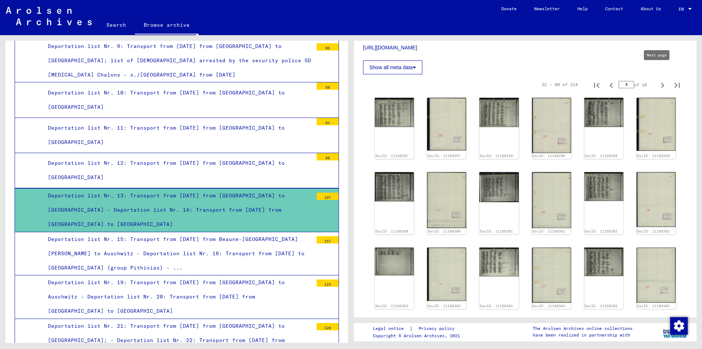
click at [661, 83] on icon "Next page" at bounding box center [662, 85] width 3 height 5
type input "*"
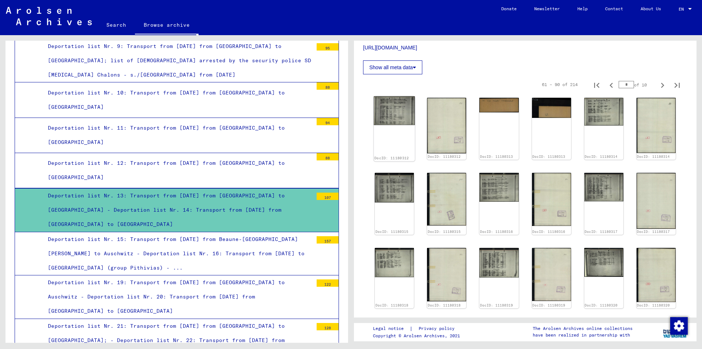
click at [391, 96] on img at bounding box center [394, 110] width 41 height 29
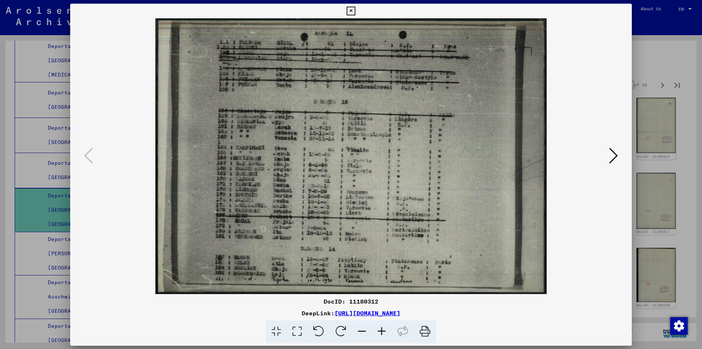
click at [393, 95] on img at bounding box center [351, 155] width 512 height 275
click at [381, 331] on icon at bounding box center [382, 331] width 20 height 22
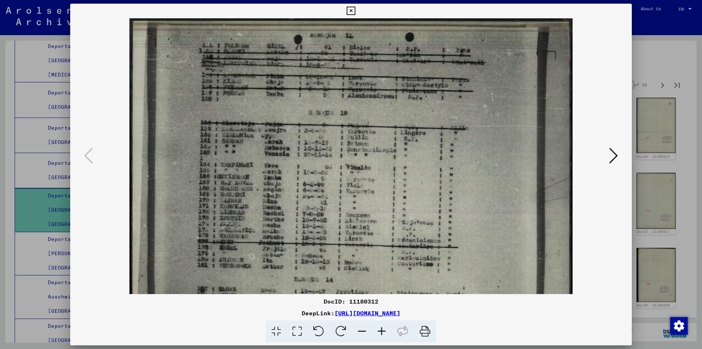
click at [381, 331] on icon at bounding box center [382, 331] width 20 height 22
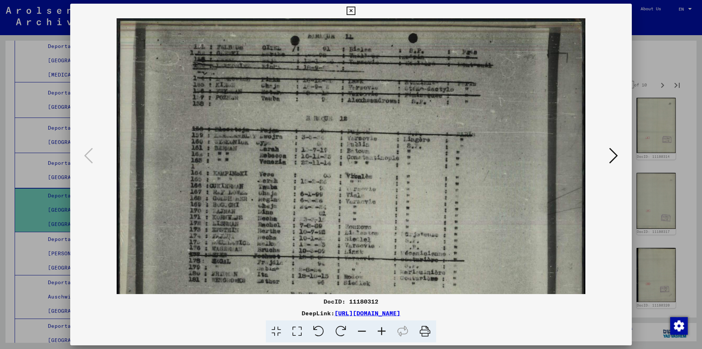
click at [381, 331] on icon at bounding box center [382, 331] width 20 height 22
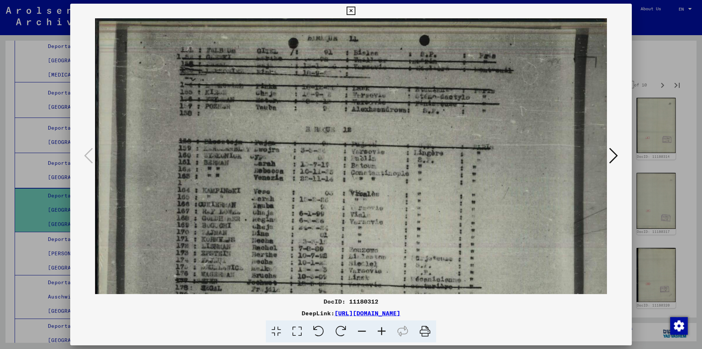
click at [381, 331] on icon at bounding box center [382, 331] width 20 height 22
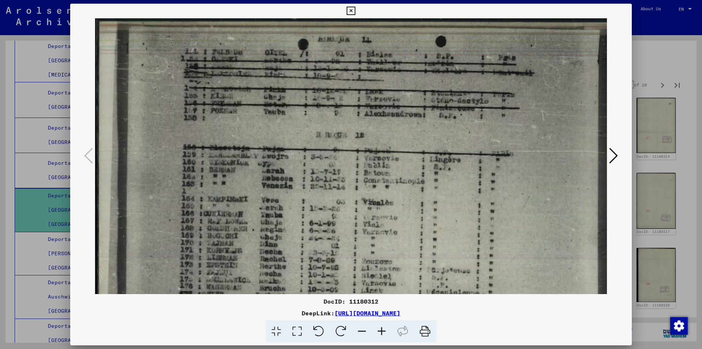
click at [381, 331] on icon at bounding box center [382, 331] width 20 height 22
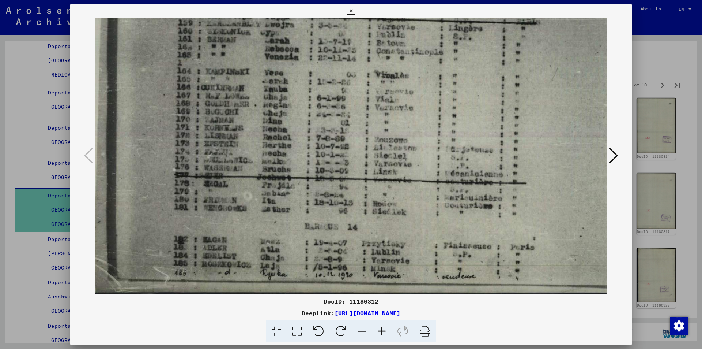
drag, startPoint x: 264, startPoint y: 200, endPoint x: 252, endPoint y: 56, distance: 145.4
click at [252, 56] on img at bounding box center [381, 85] width 599 height 422
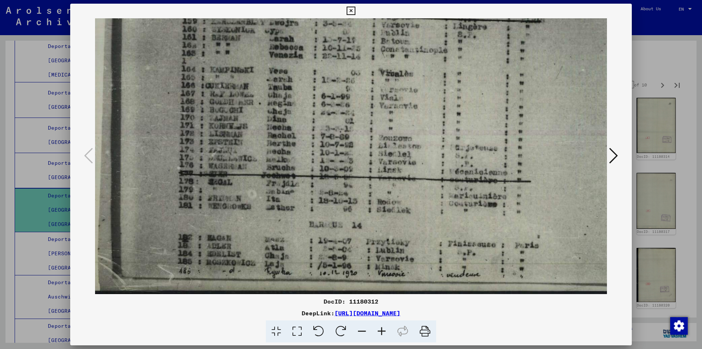
drag, startPoint x: 284, startPoint y: 188, endPoint x: 295, endPoint y: 171, distance: 20.8
click at [284, 173] on img at bounding box center [386, 83] width 599 height 422
click at [613, 155] on icon at bounding box center [613, 156] width 9 height 18
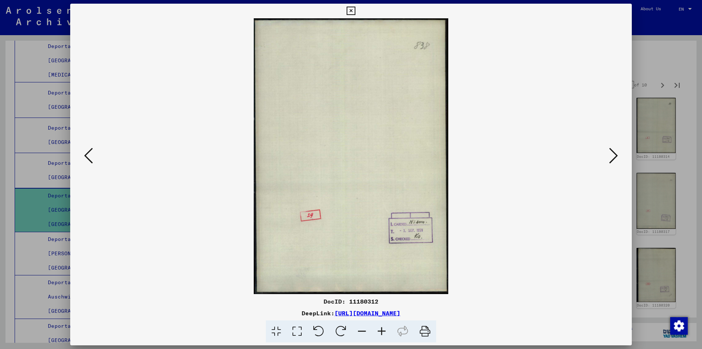
scroll to position [0, 0]
click at [613, 155] on icon at bounding box center [613, 156] width 9 height 18
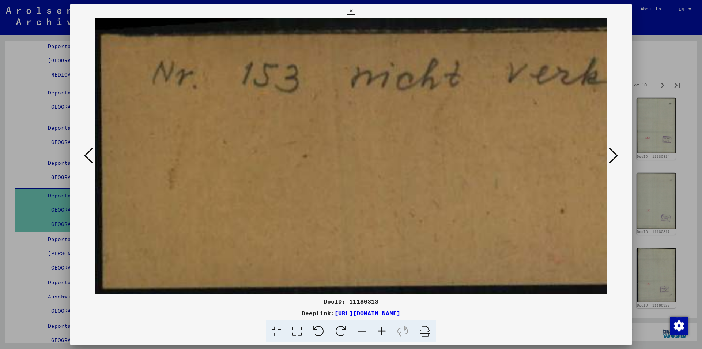
click at [612, 152] on icon at bounding box center [613, 156] width 9 height 18
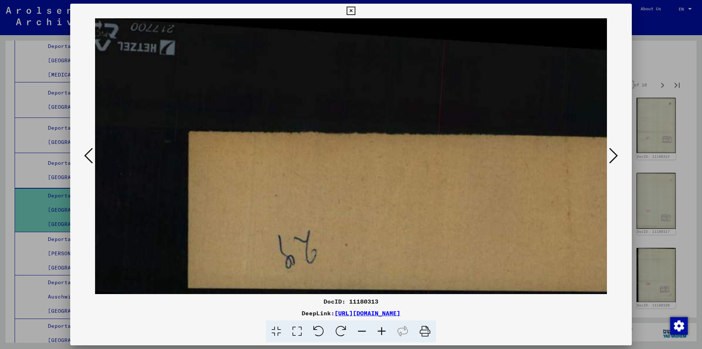
click at [612, 152] on icon at bounding box center [613, 156] width 9 height 18
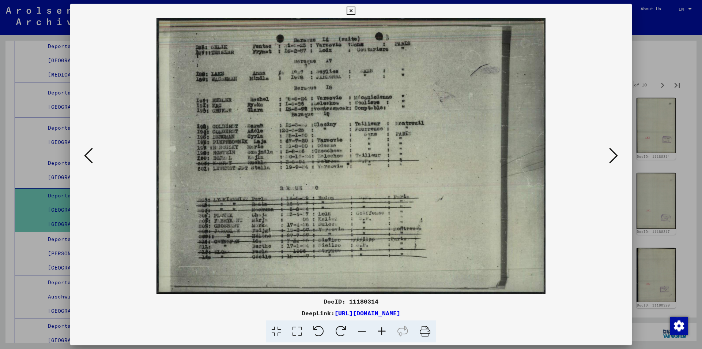
click at [613, 158] on icon at bounding box center [613, 156] width 9 height 18
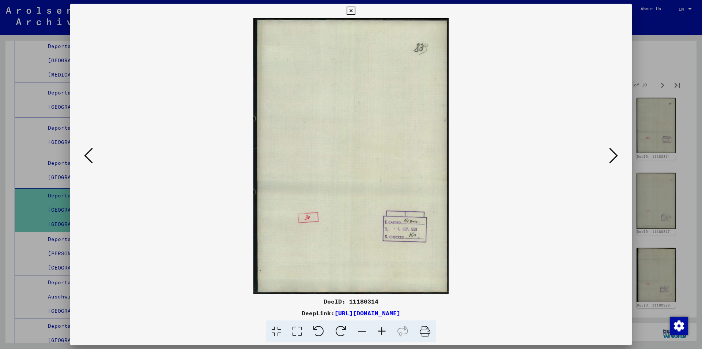
click at [613, 158] on icon at bounding box center [613, 156] width 9 height 18
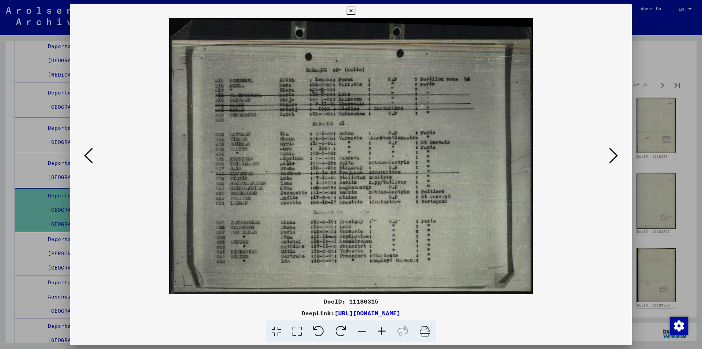
click at [614, 156] on icon at bounding box center [613, 156] width 9 height 18
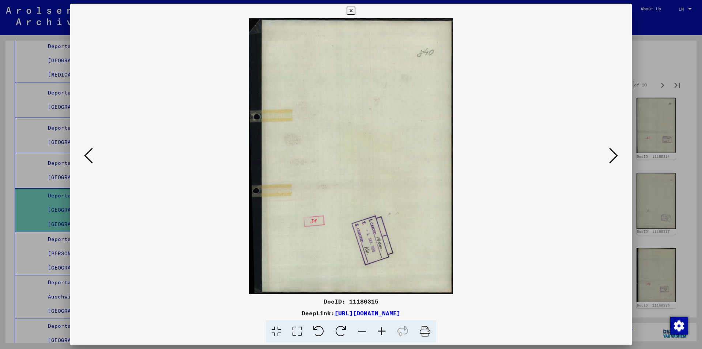
click at [614, 155] on icon at bounding box center [613, 156] width 9 height 18
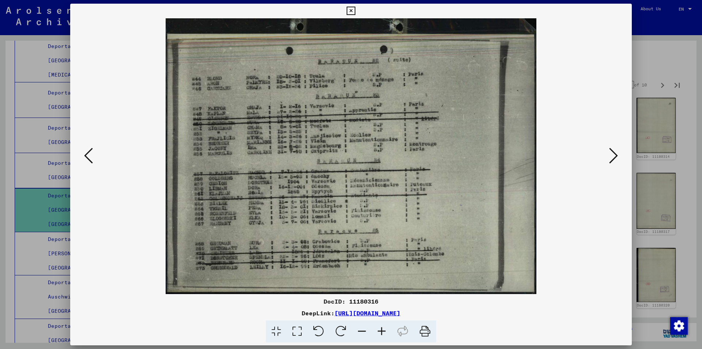
click at [618, 153] on icon at bounding box center [613, 156] width 9 height 18
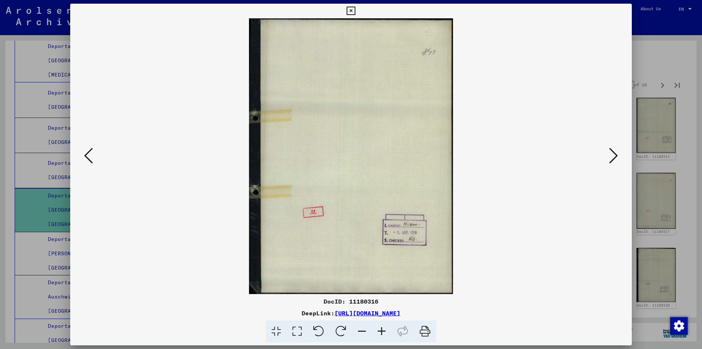
click at [618, 153] on icon at bounding box center [613, 156] width 9 height 18
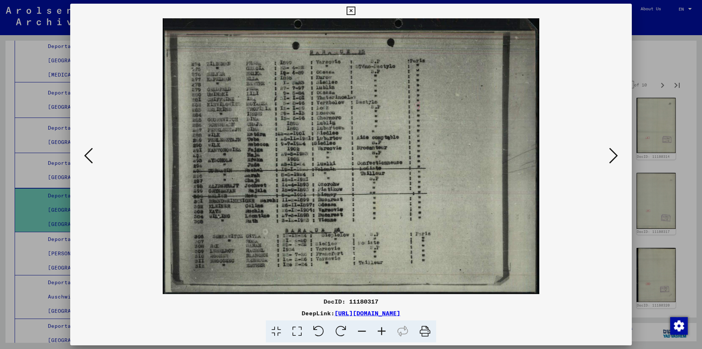
click at [613, 155] on icon at bounding box center [613, 156] width 9 height 18
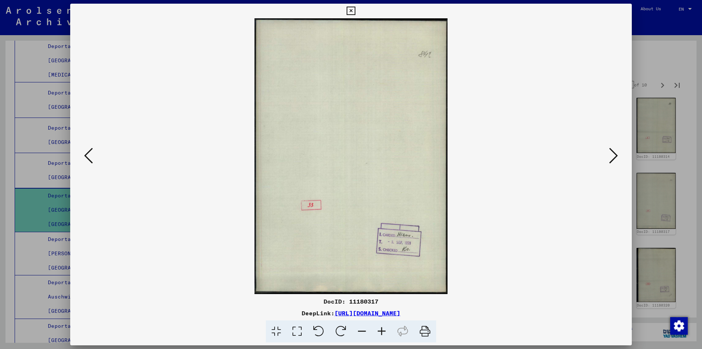
click at [613, 155] on icon at bounding box center [613, 156] width 9 height 18
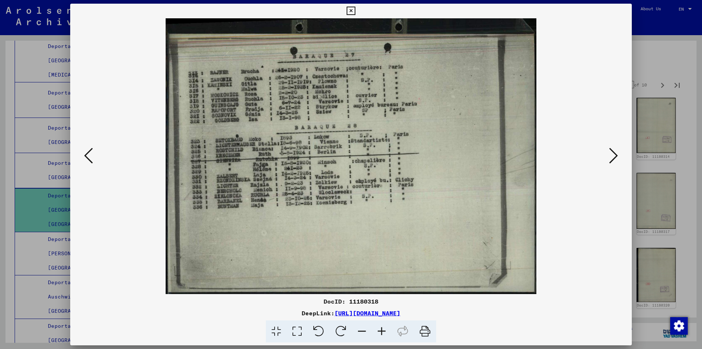
click at [617, 155] on icon at bounding box center [613, 156] width 9 height 18
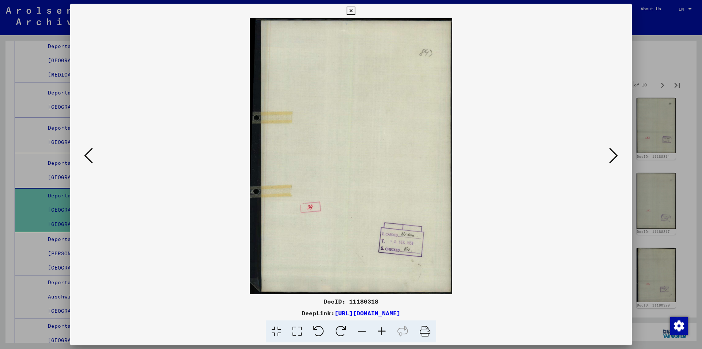
click at [617, 155] on icon at bounding box center [613, 156] width 9 height 18
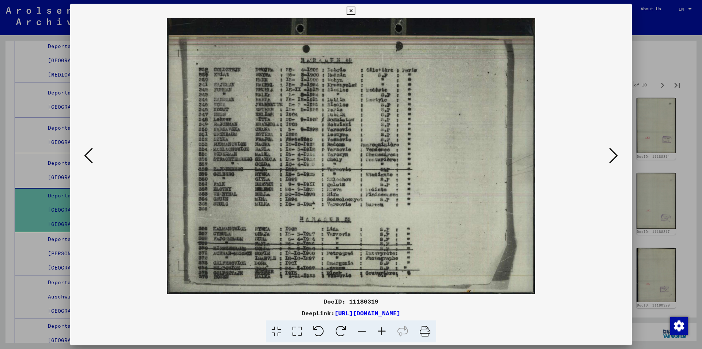
click at [381, 331] on icon at bounding box center [382, 331] width 20 height 22
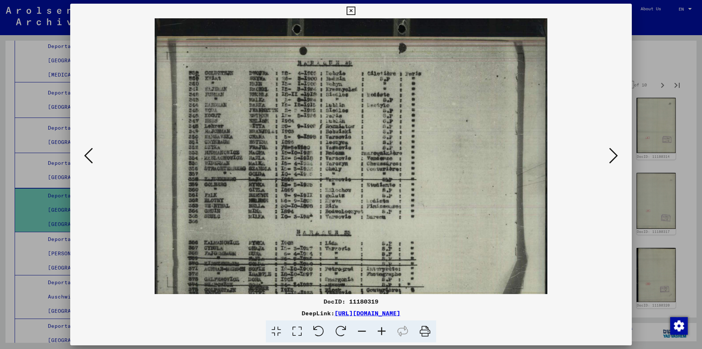
click at [381, 331] on icon at bounding box center [382, 331] width 20 height 22
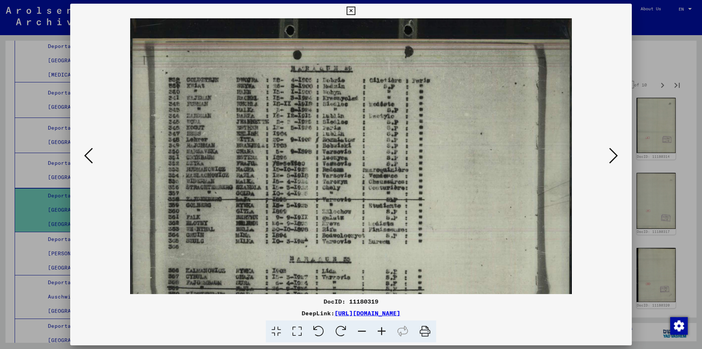
click at [381, 331] on icon at bounding box center [382, 331] width 20 height 22
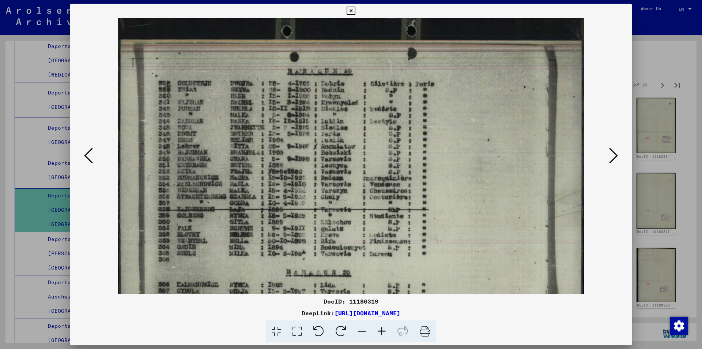
click at [381, 331] on icon at bounding box center [382, 331] width 20 height 22
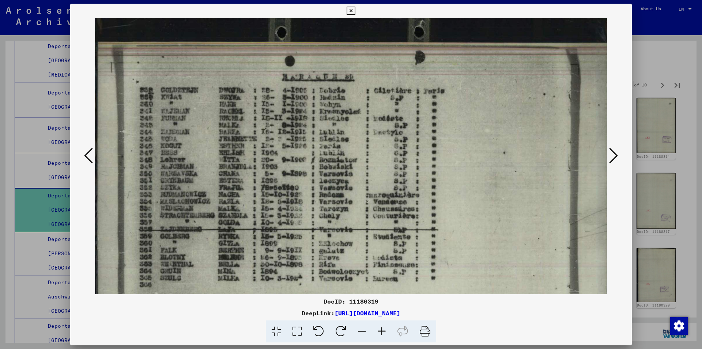
click at [381, 331] on icon at bounding box center [382, 331] width 20 height 22
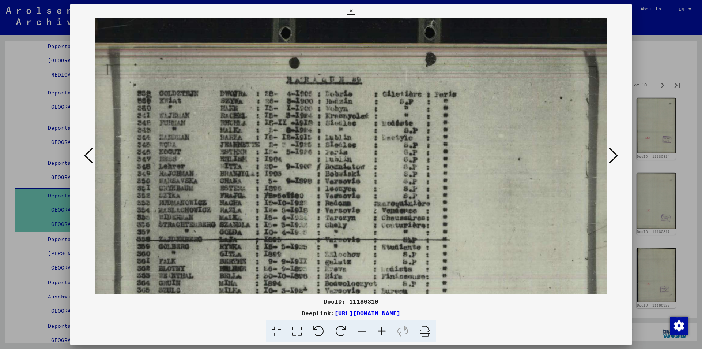
scroll to position [0, 4]
drag, startPoint x: 319, startPoint y: 198, endPoint x: 330, endPoint y: 203, distance: 12.1
click at [330, 203] on img at bounding box center [360, 219] width 539 height 403
click at [381, 328] on icon at bounding box center [382, 331] width 20 height 22
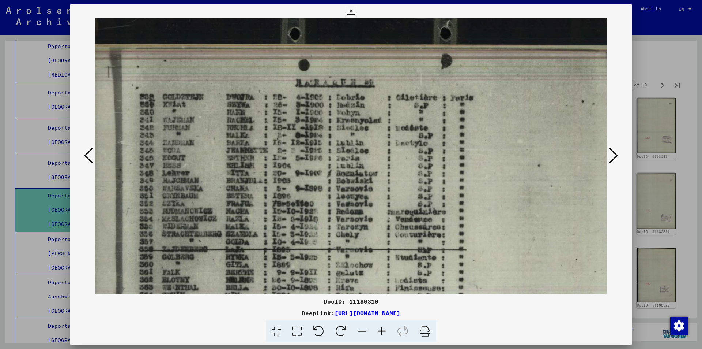
click at [381, 328] on icon at bounding box center [382, 331] width 20 height 22
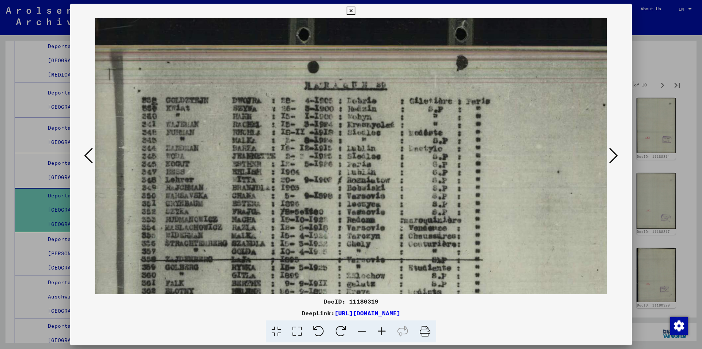
click at [381, 328] on icon at bounding box center [382, 331] width 20 height 22
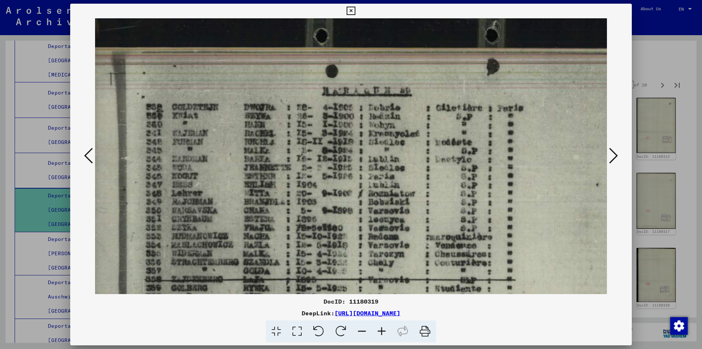
click at [381, 328] on icon at bounding box center [382, 331] width 20 height 22
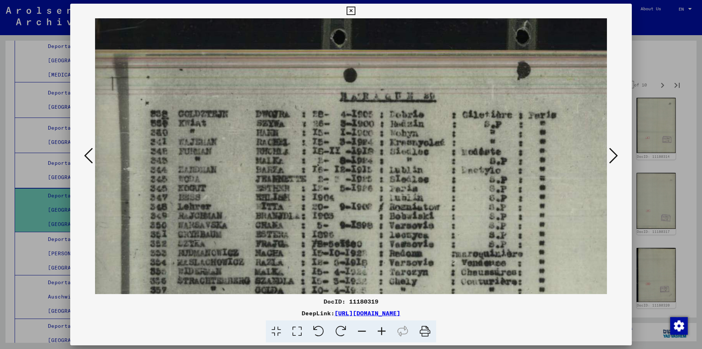
click at [381, 328] on icon at bounding box center [382, 331] width 20 height 22
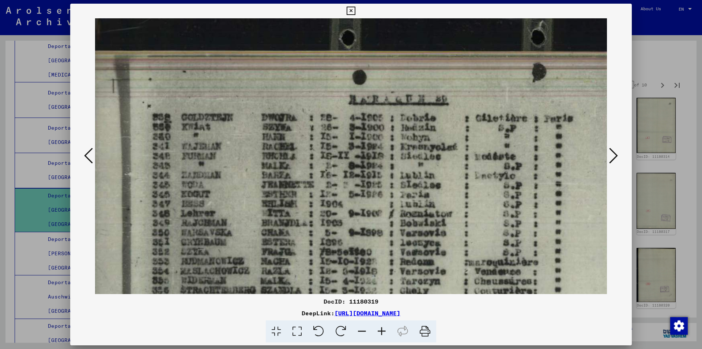
click at [382, 328] on icon at bounding box center [382, 331] width 20 height 22
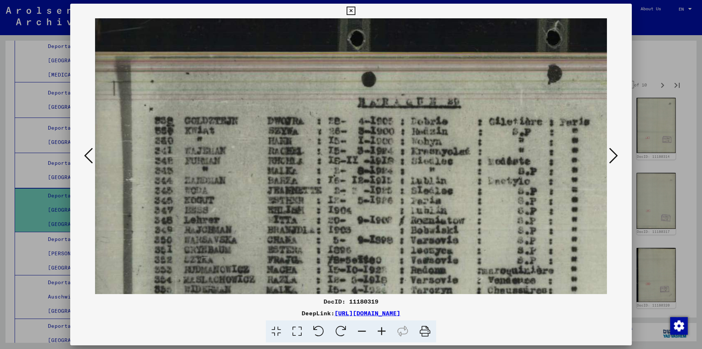
click at [382, 328] on icon at bounding box center [382, 331] width 20 height 22
click at [383, 328] on icon at bounding box center [382, 331] width 20 height 22
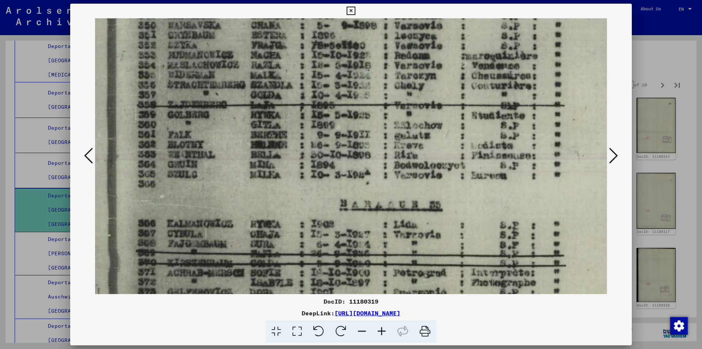
drag, startPoint x: 471, startPoint y: 188, endPoint x: 453, endPoint y: 11, distance: 178.3
click at [455, 6] on div "DocID: 11180319 DeepLink: [URL][DOMAIN_NAME]" at bounding box center [351, 173] width 562 height 339
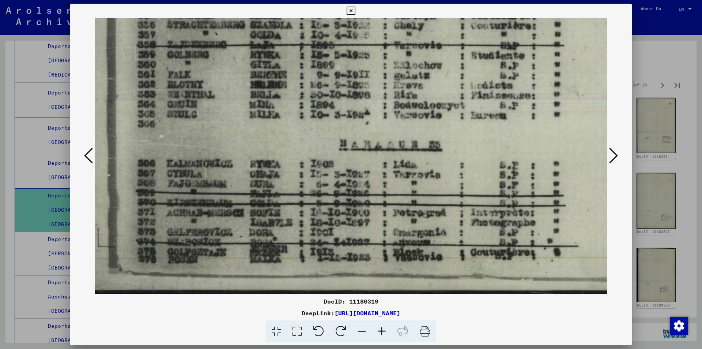
drag, startPoint x: 429, startPoint y: 229, endPoint x: 427, endPoint y: -17, distance: 246.1
click at [427, 0] on html "Search Browse archive Donate Newsletter Help Contact About Us Search Browse arc…" at bounding box center [351, 174] width 702 height 349
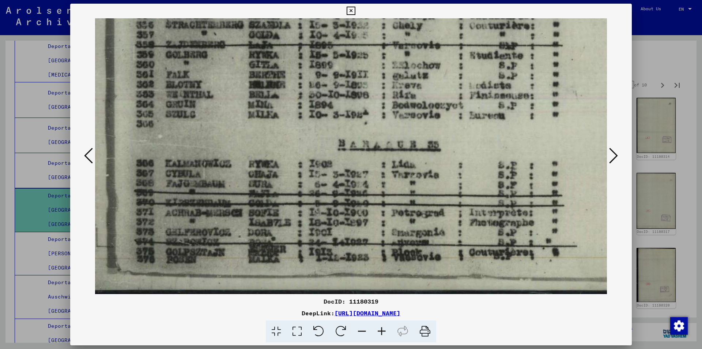
click at [614, 156] on icon at bounding box center [613, 156] width 9 height 18
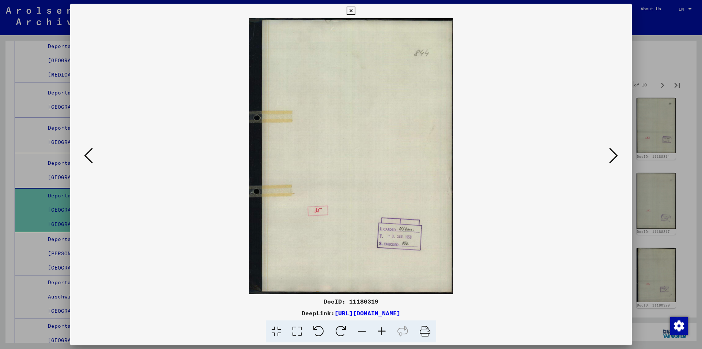
scroll to position [0, 0]
click at [614, 155] on icon at bounding box center [613, 156] width 9 height 18
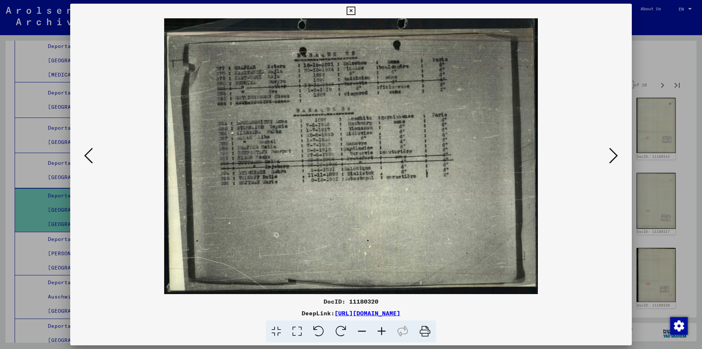
click at [89, 156] on icon at bounding box center [88, 156] width 9 height 18
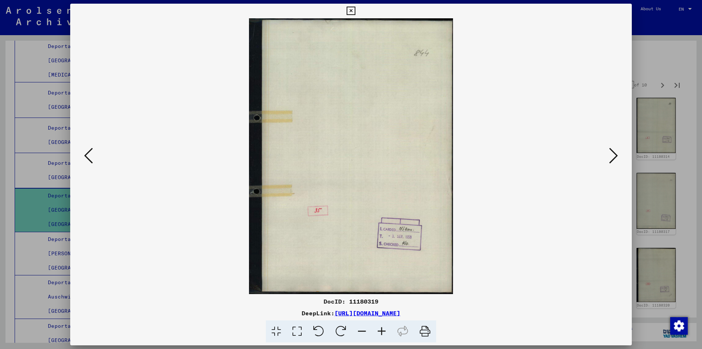
click at [88, 155] on icon at bounding box center [88, 156] width 9 height 18
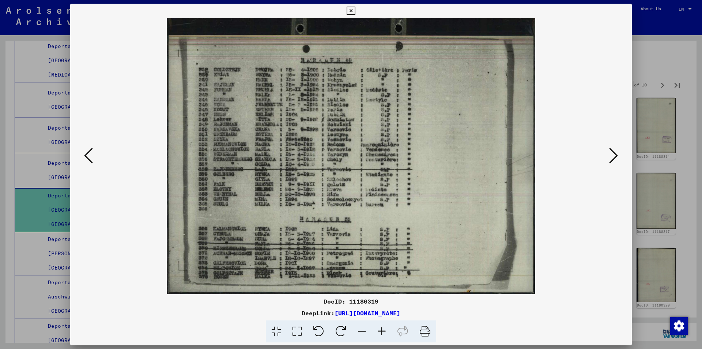
click at [383, 330] on icon at bounding box center [382, 331] width 20 height 22
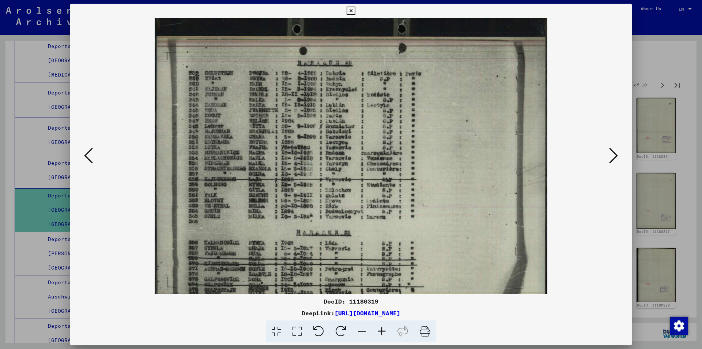
click at [383, 330] on icon at bounding box center [382, 331] width 20 height 22
click at [384, 330] on icon at bounding box center [382, 331] width 20 height 22
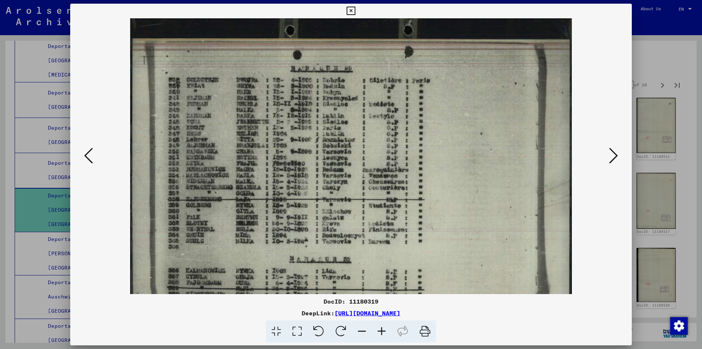
click at [384, 330] on icon at bounding box center [382, 331] width 20 height 22
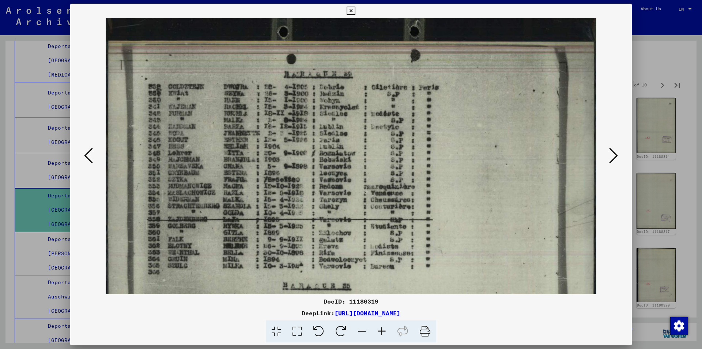
click at [384, 330] on icon at bounding box center [382, 331] width 20 height 22
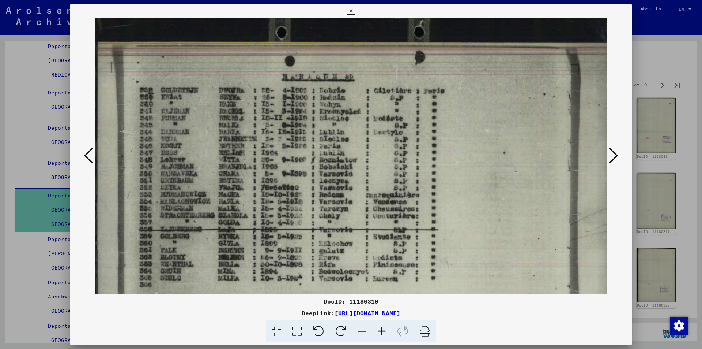
click at [384, 330] on icon at bounding box center [382, 331] width 20 height 22
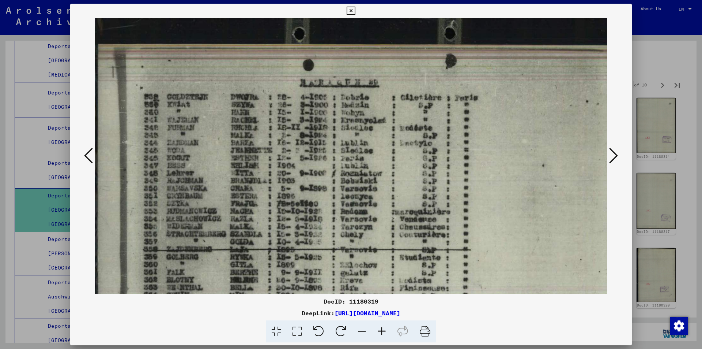
click at [384, 331] on icon at bounding box center [382, 331] width 20 height 22
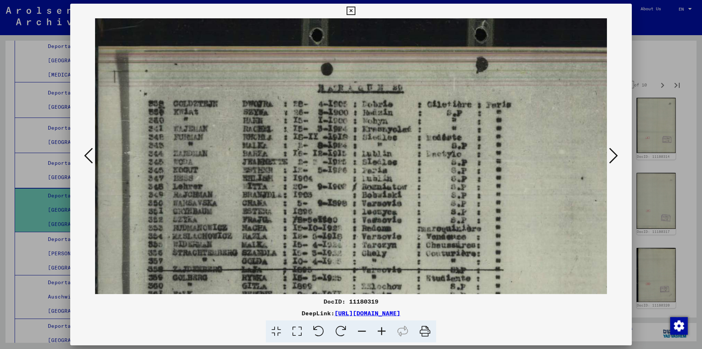
click at [384, 332] on icon at bounding box center [382, 331] width 20 height 22
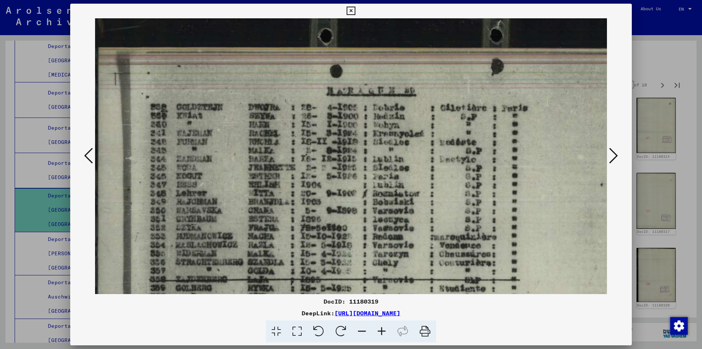
click at [385, 332] on icon at bounding box center [382, 331] width 20 height 22
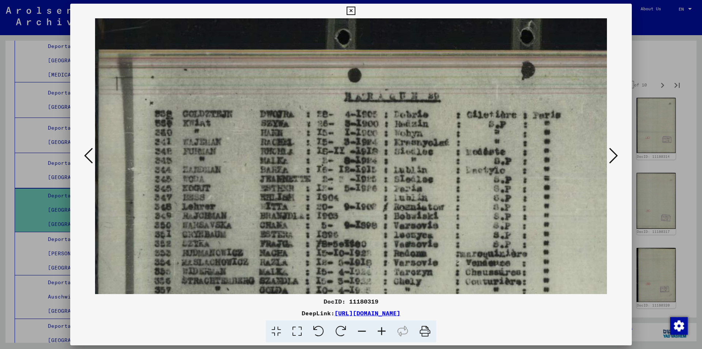
click at [385, 333] on icon at bounding box center [382, 331] width 20 height 22
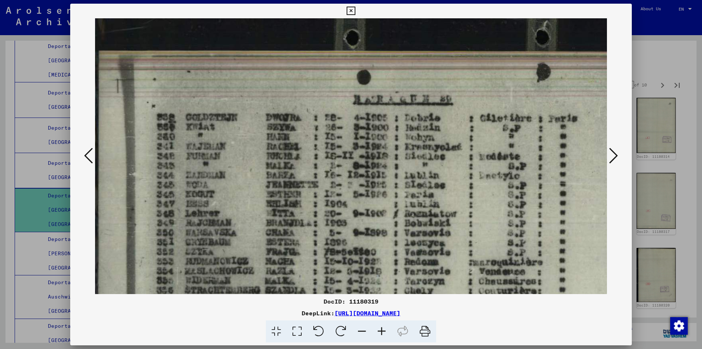
click at [385, 333] on icon at bounding box center [382, 331] width 20 height 22
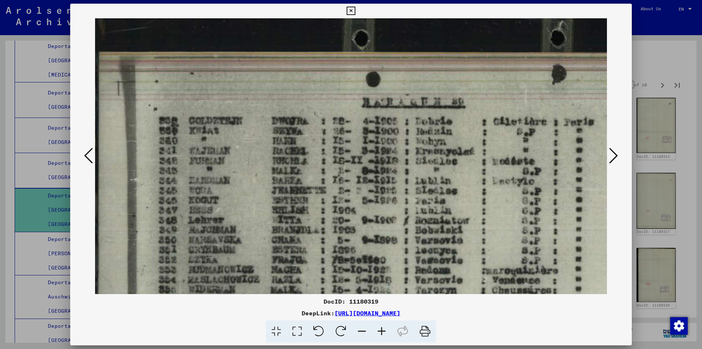
click at [385, 333] on icon at bounding box center [382, 331] width 20 height 22
click at [386, 333] on icon at bounding box center [382, 331] width 20 height 22
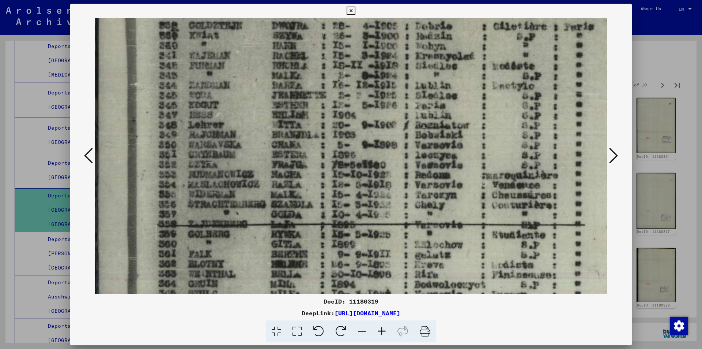
scroll to position [96, 0]
drag, startPoint x: 358, startPoint y: 226, endPoint x: 384, endPoint y: 130, distance: 98.7
click at [384, 130] on img at bounding box center [462, 197] width 735 height 550
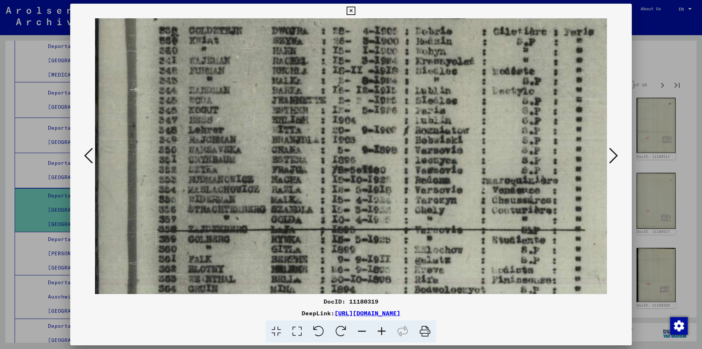
scroll to position [90, 0]
drag, startPoint x: 385, startPoint y: 145, endPoint x: 385, endPoint y: 151, distance: 6.2
click at [385, 151] on img at bounding box center [462, 204] width 735 height 550
click at [381, 329] on icon at bounding box center [382, 331] width 20 height 22
click at [361, 331] on icon at bounding box center [362, 331] width 20 height 22
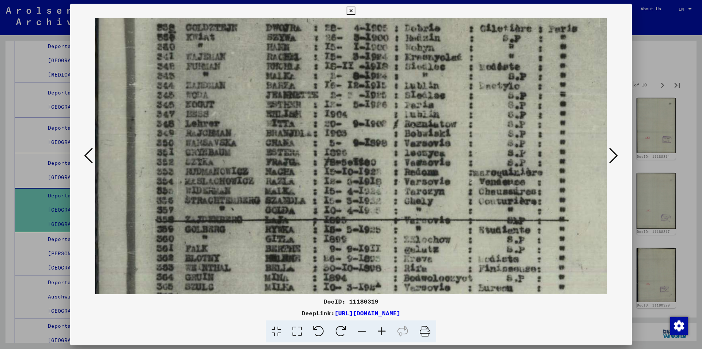
click at [361, 331] on icon at bounding box center [362, 331] width 20 height 22
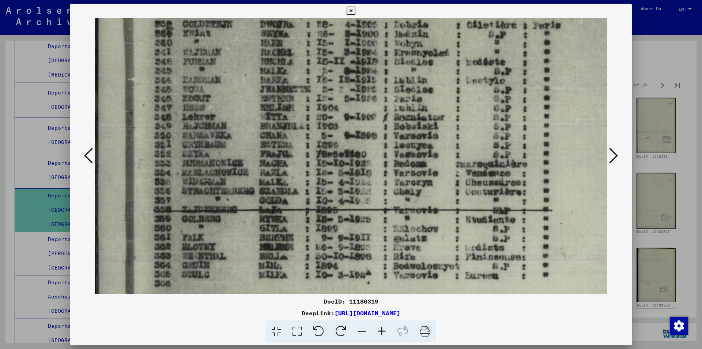
click at [362, 330] on icon at bounding box center [362, 331] width 20 height 22
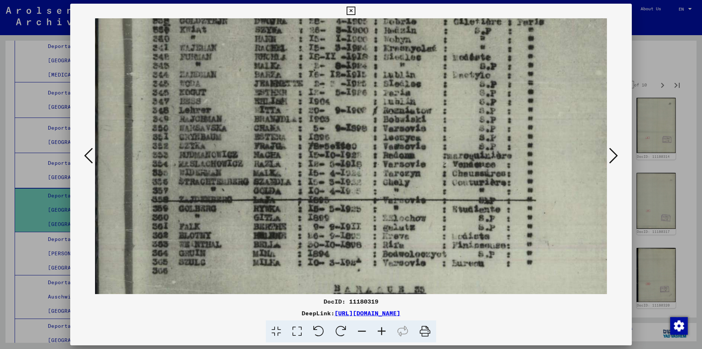
click at [362, 330] on icon at bounding box center [362, 331] width 20 height 22
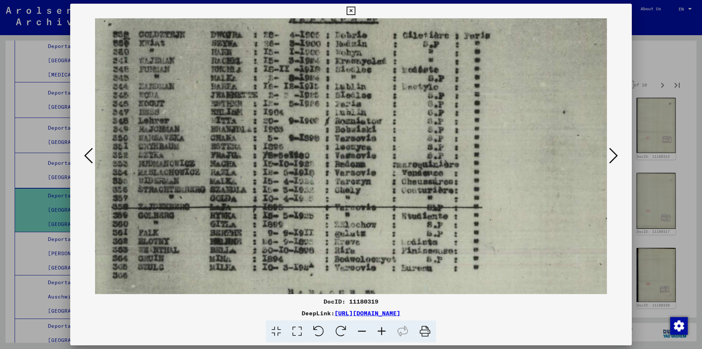
scroll to position [72, 38]
drag, startPoint x: 355, startPoint y: 83, endPoint x: 317, endPoint y: 101, distance: 42.1
click at [317, 101] on img at bounding box center [375, 184] width 637 height 477
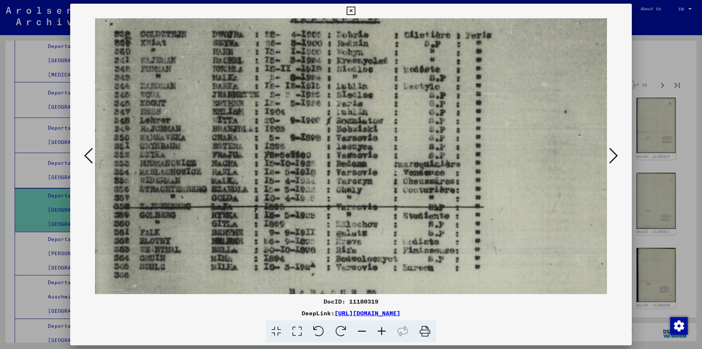
scroll to position [73, 35]
click at [524, 112] on img at bounding box center [378, 184] width 637 height 477
click at [530, 109] on img at bounding box center [377, 183] width 637 height 477
click at [350, 11] on icon at bounding box center [351, 11] width 8 height 9
